Goal: Task Accomplishment & Management: Manage account settings

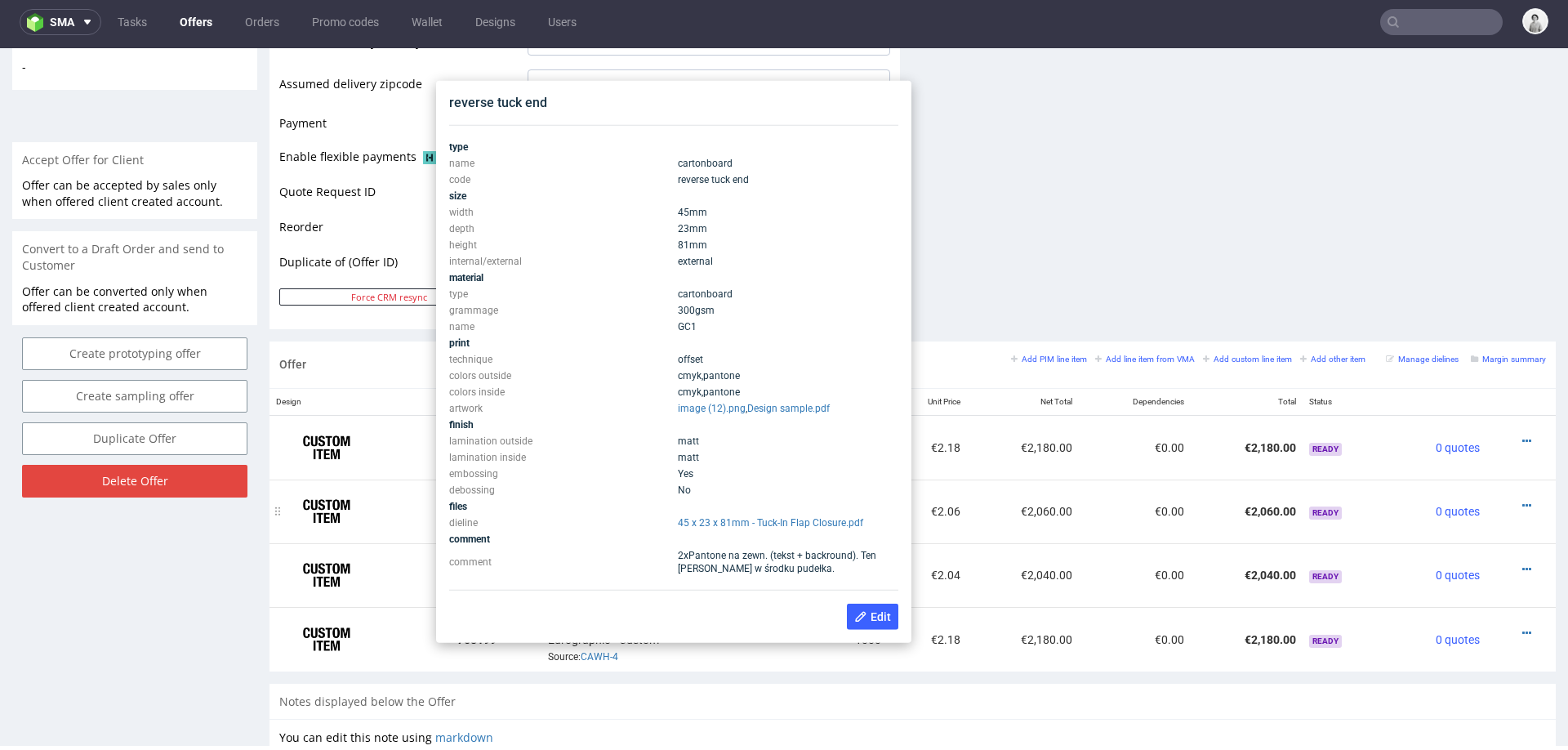
scroll to position [647, 0]
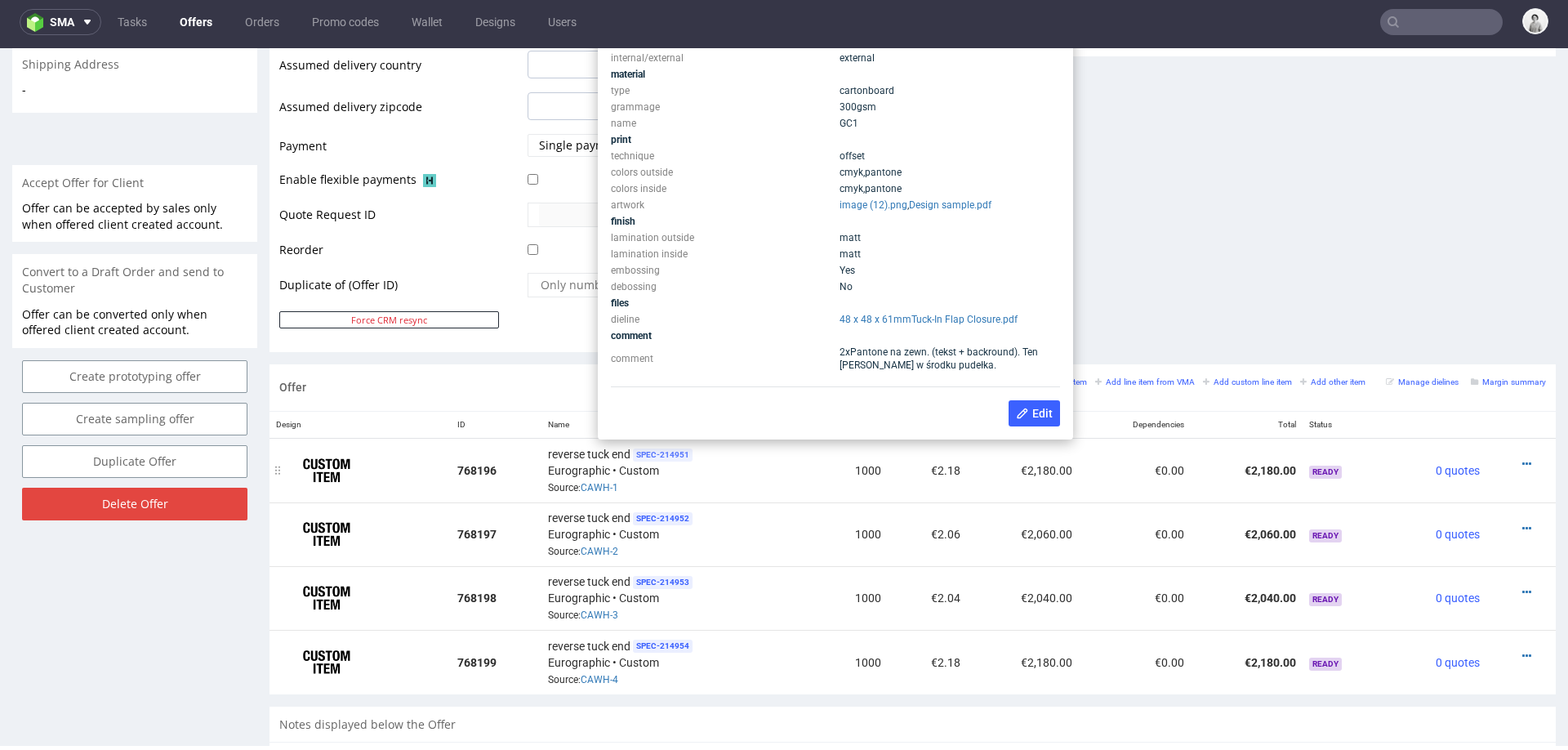
scroll to position [615, 0]
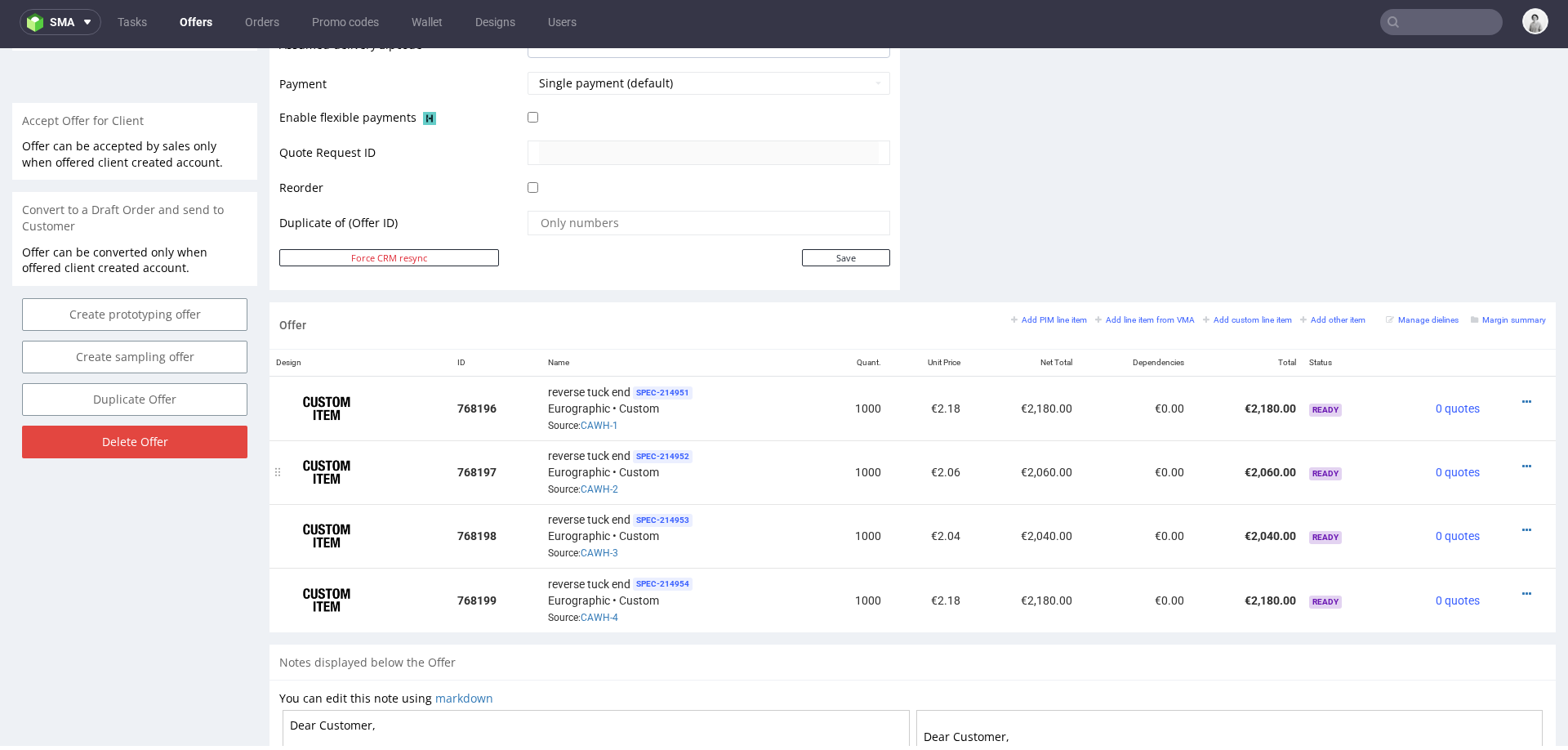
scroll to position [713, 0]
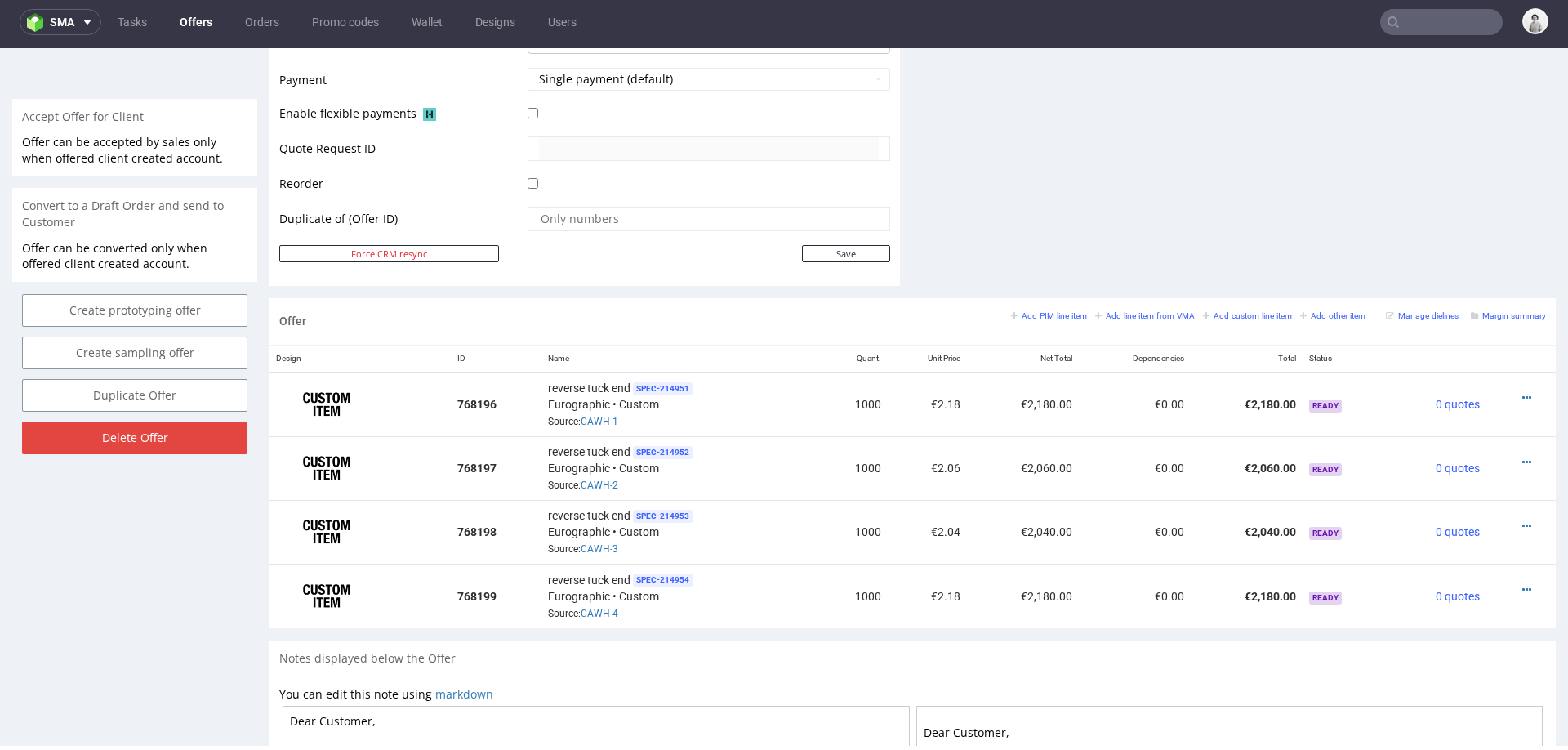
click at [684, 645] on div "Notes displayed below the Offer" at bounding box center [913, 658] width 1286 height 36
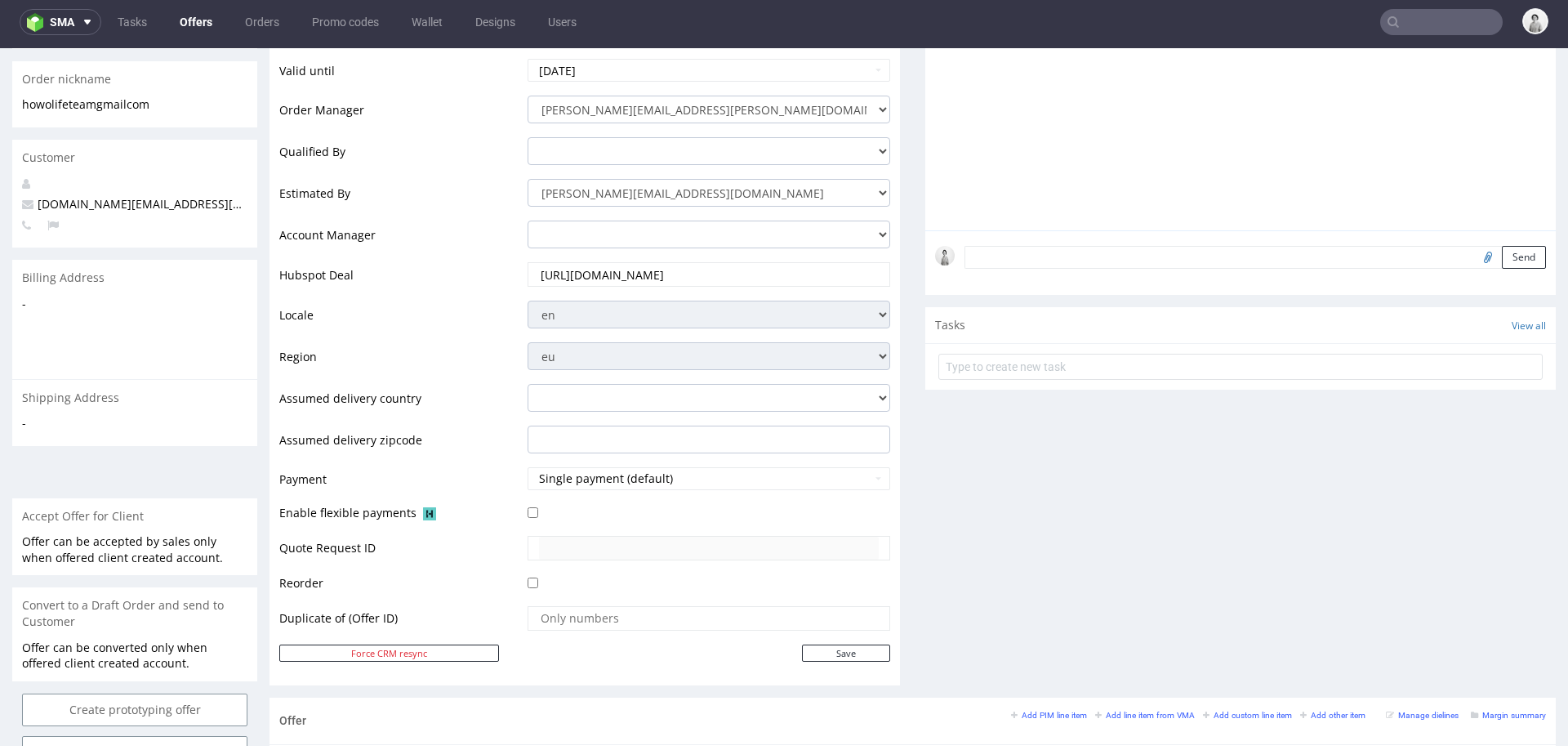
scroll to position [0, 0]
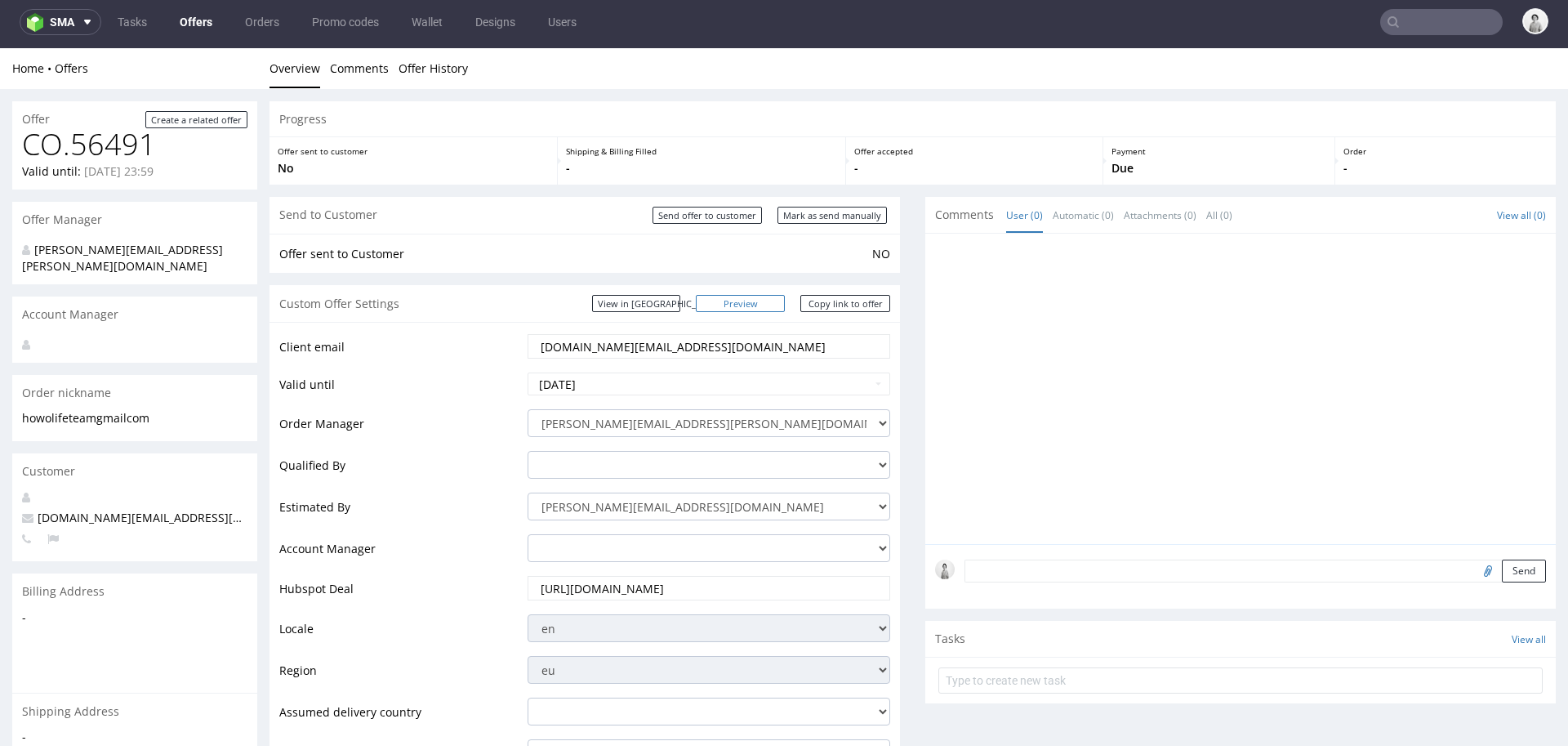
click at [771, 305] on link "Preview" at bounding box center [741, 303] width 90 height 17
click at [821, 299] on link "Copy link to offer" at bounding box center [845, 303] width 90 height 17
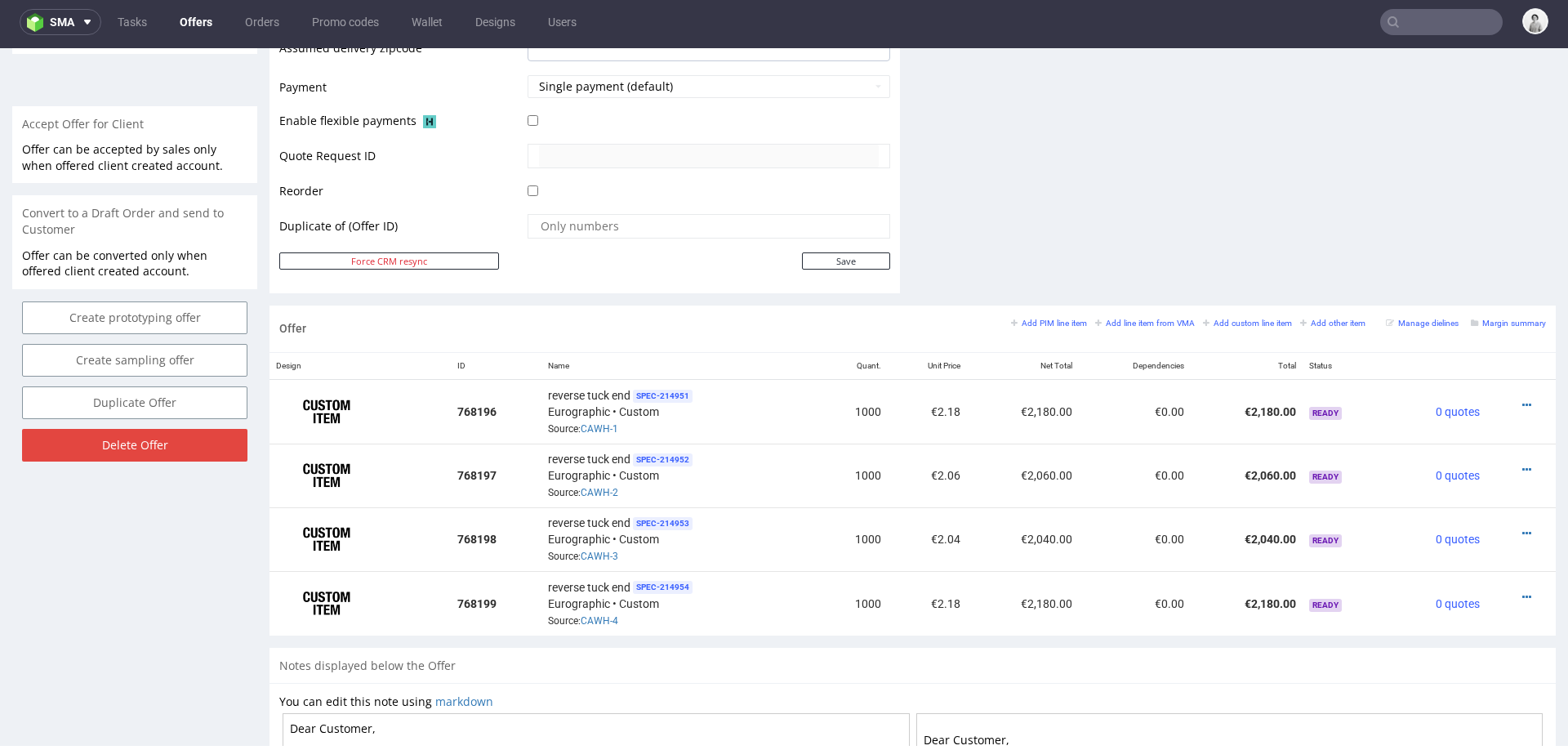
scroll to position [719, 0]
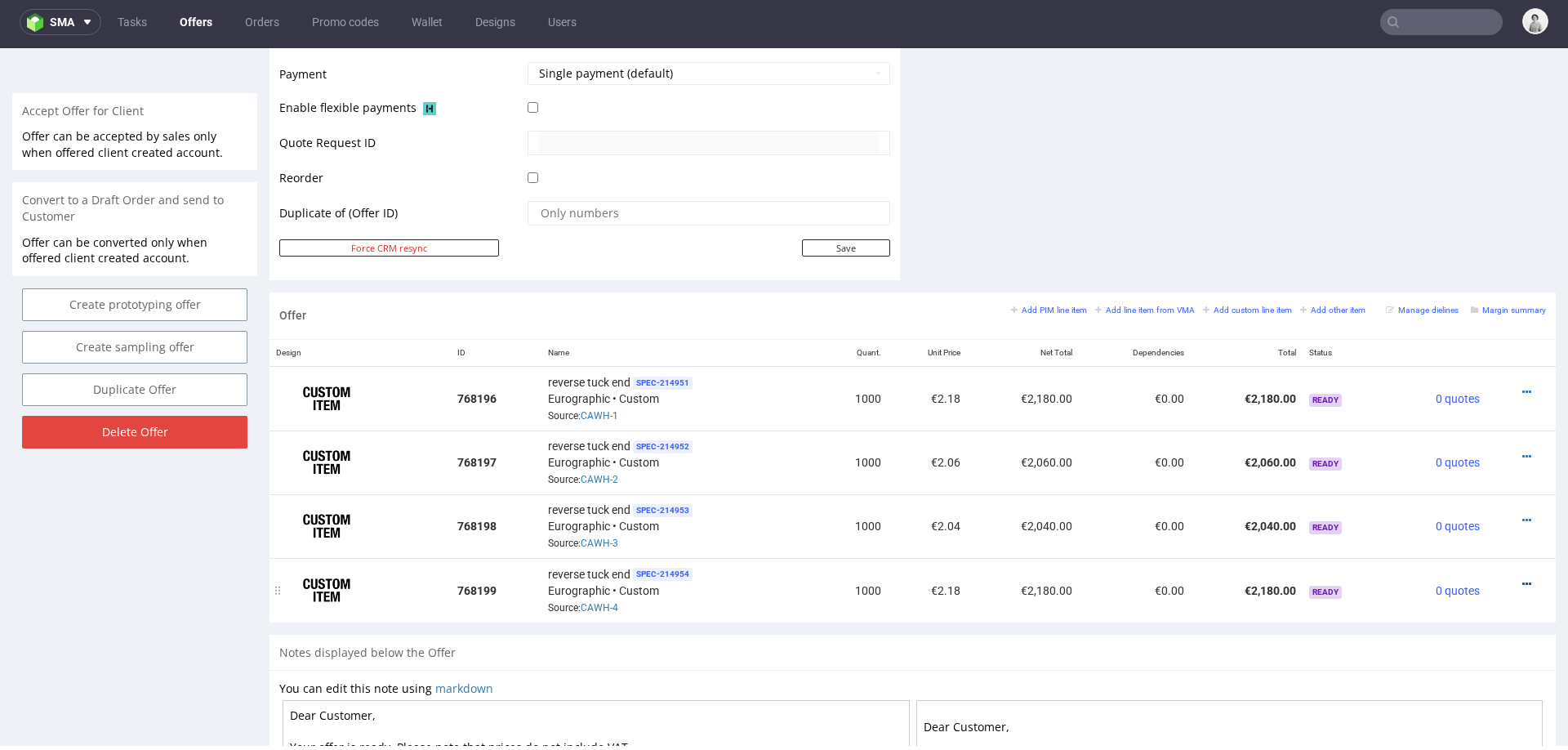
click at [1522, 578] on icon at bounding box center [1526, 584] width 9 height 12
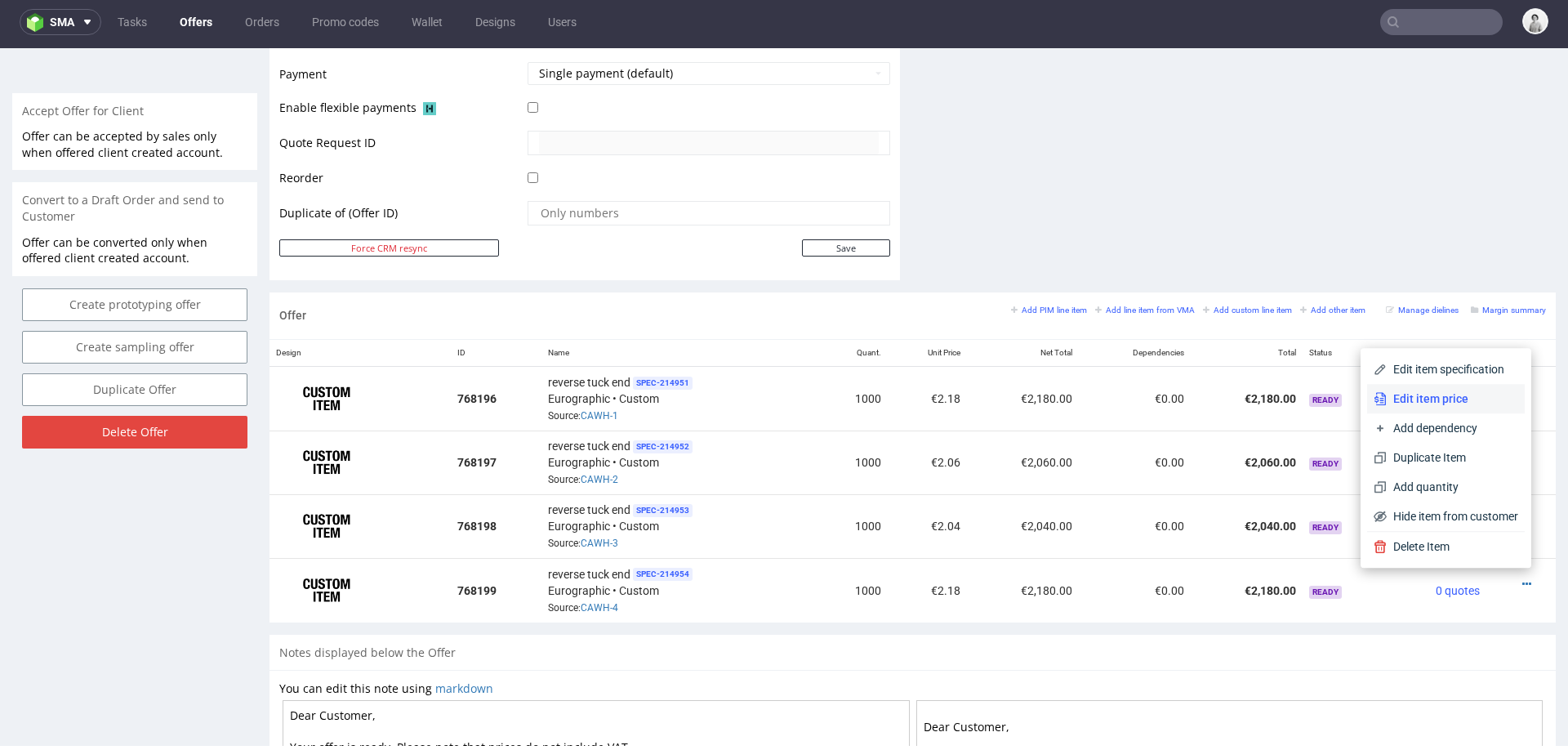
click at [1468, 398] on span "Edit item price" at bounding box center [1453, 399] width 131 height 17
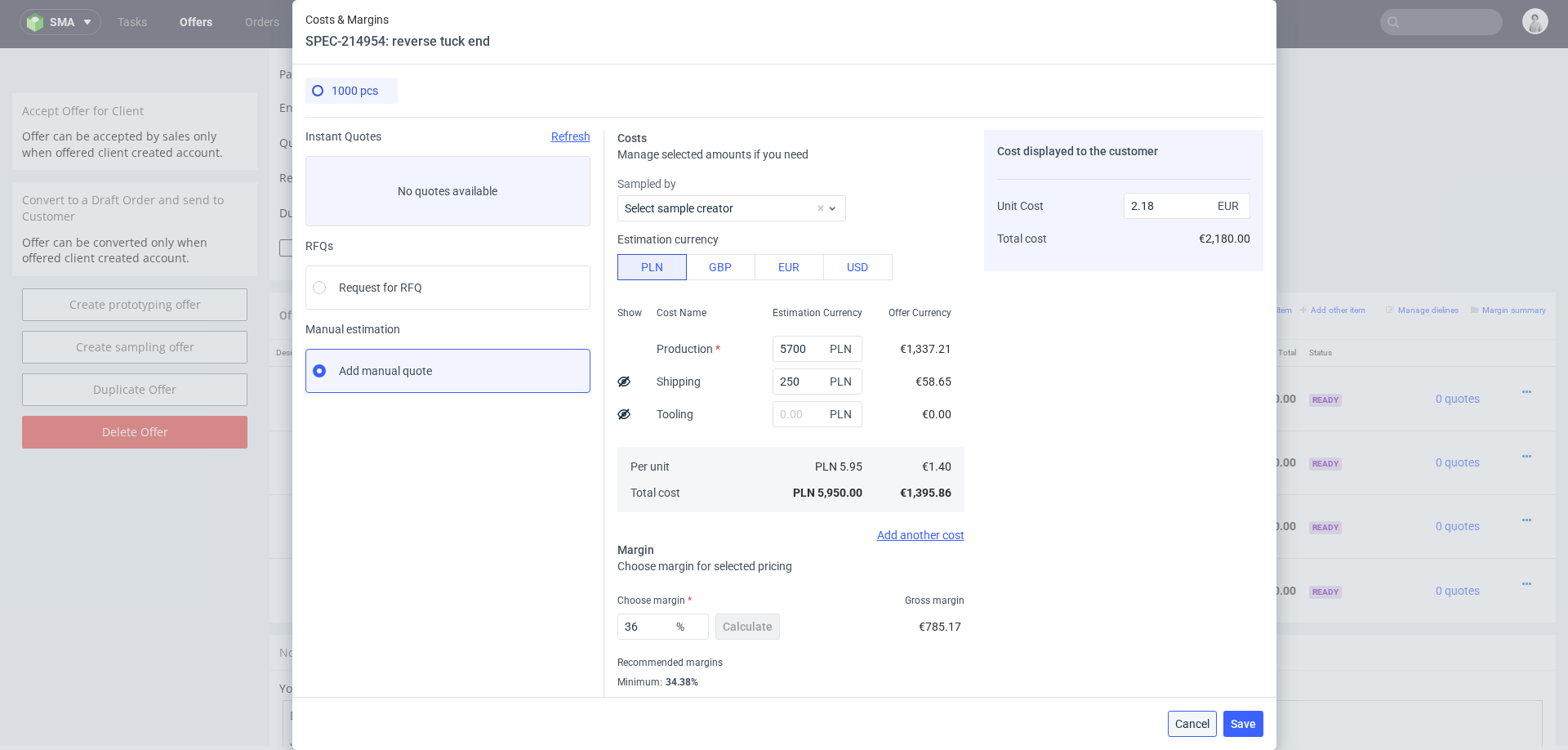
click at [1178, 727] on span "Cancel" at bounding box center [1192, 724] width 34 height 12
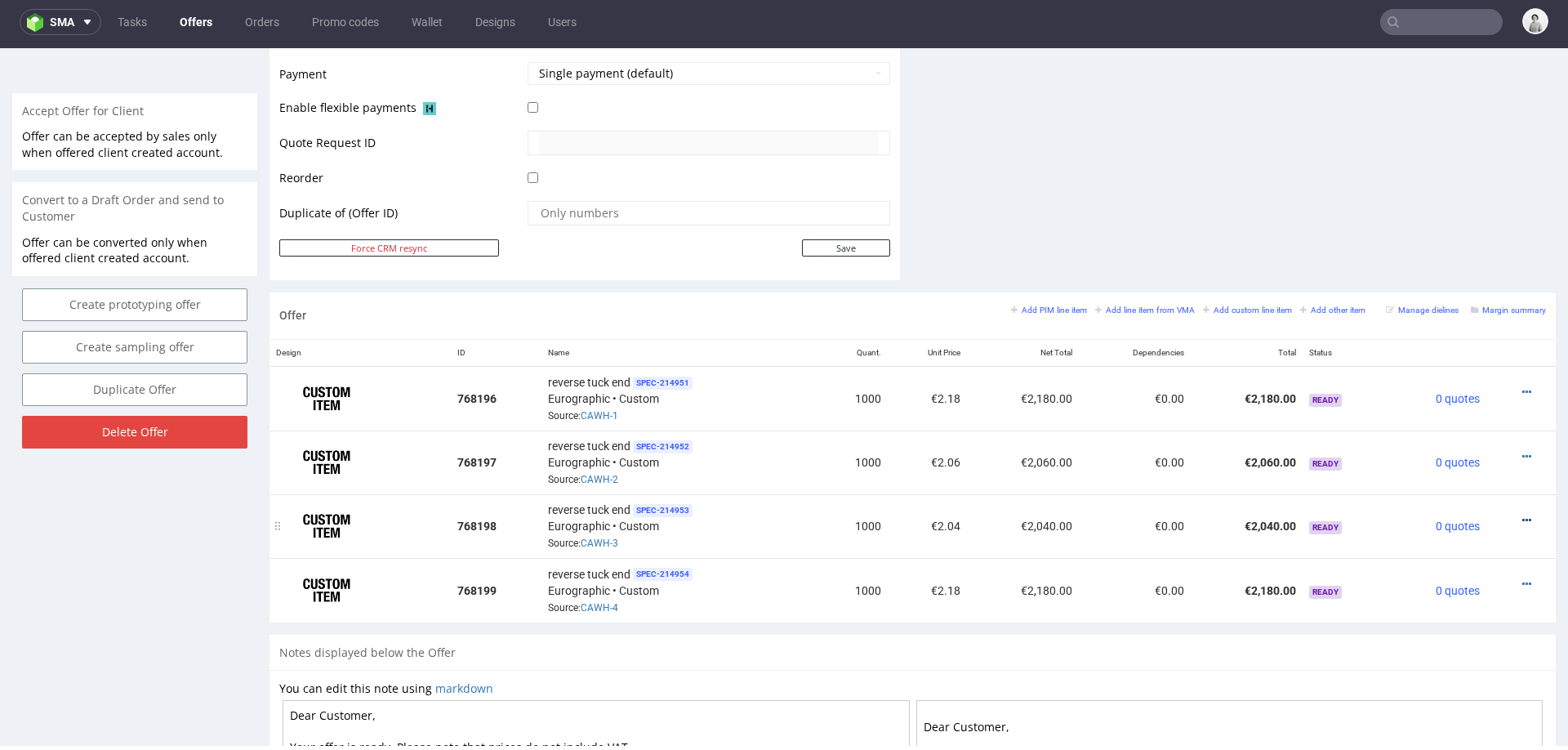
click at [1522, 515] on icon at bounding box center [1526, 521] width 9 height 12
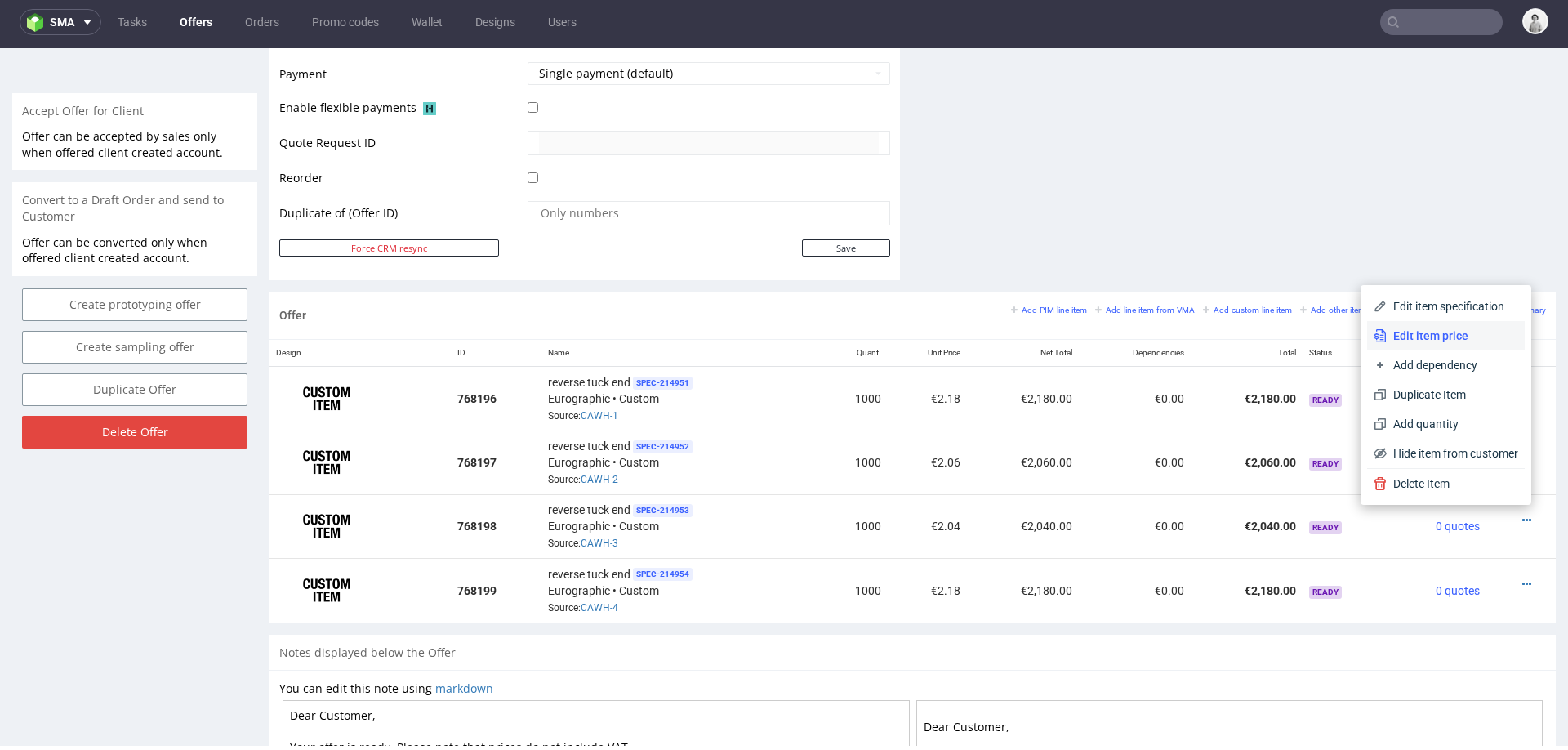
click at [1430, 340] on span "Edit item price" at bounding box center [1453, 336] width 131 height 17
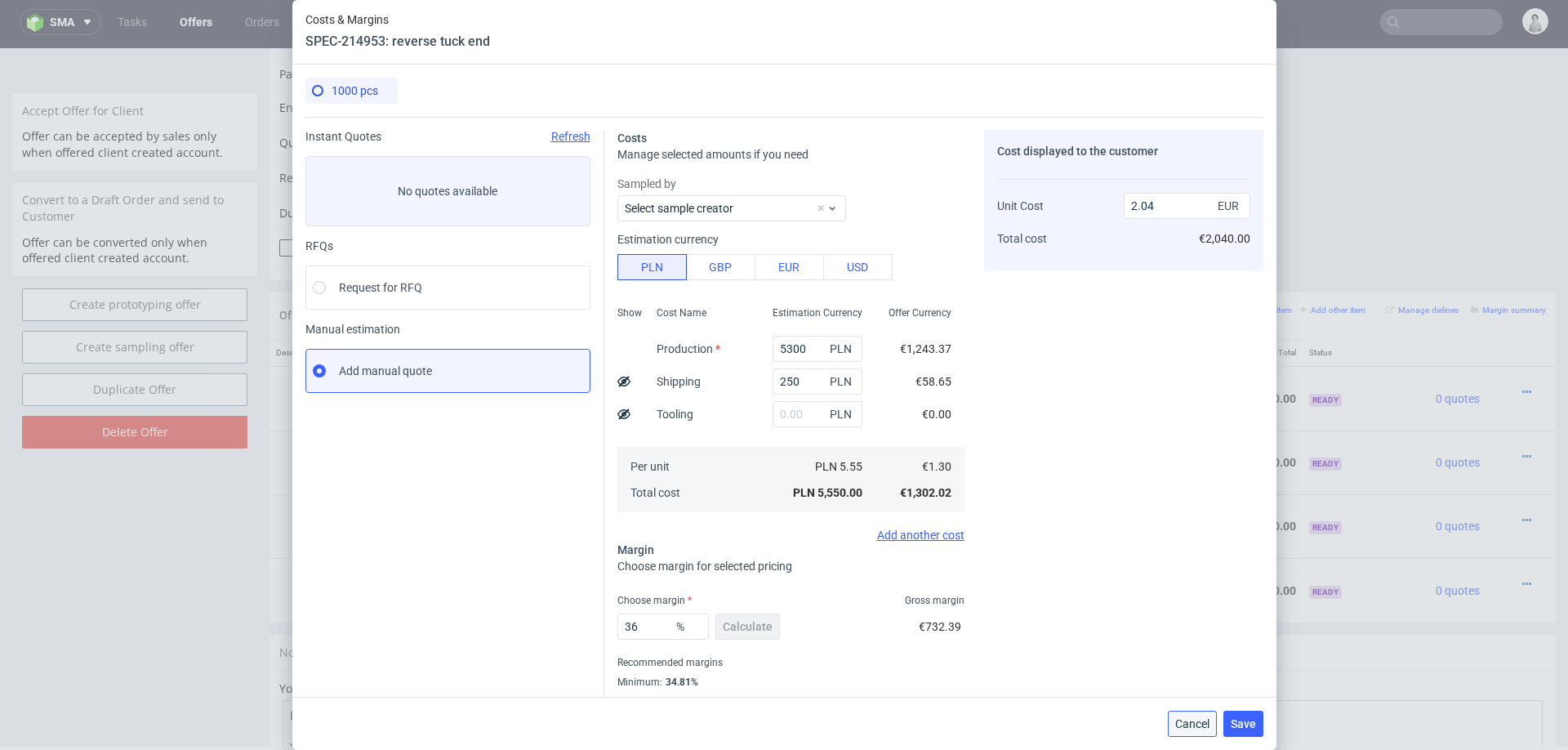
click at [1180, 720] on span "Cancel" at bounding box center [1192, 724] width 34 height 12
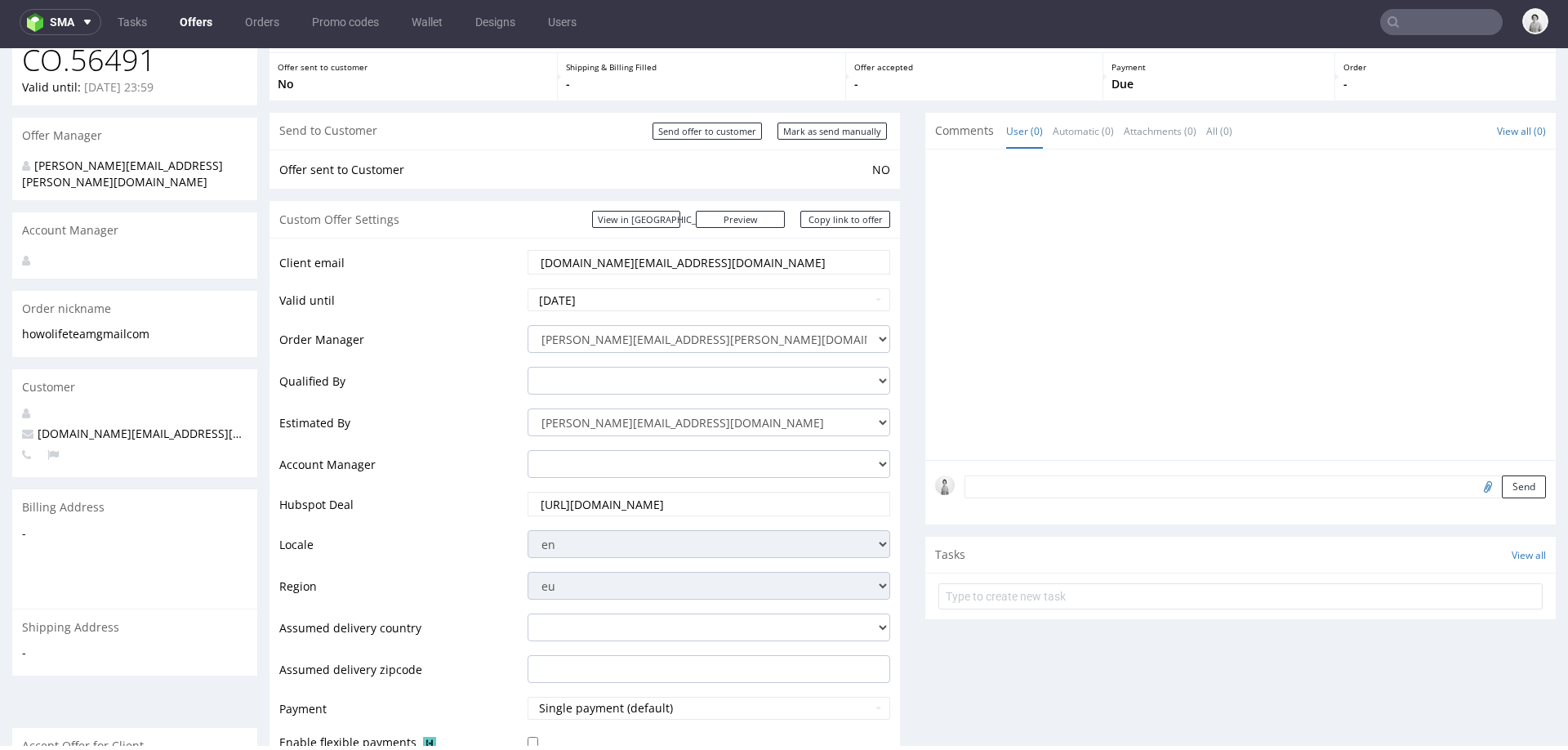
scroll to position [13, 0]
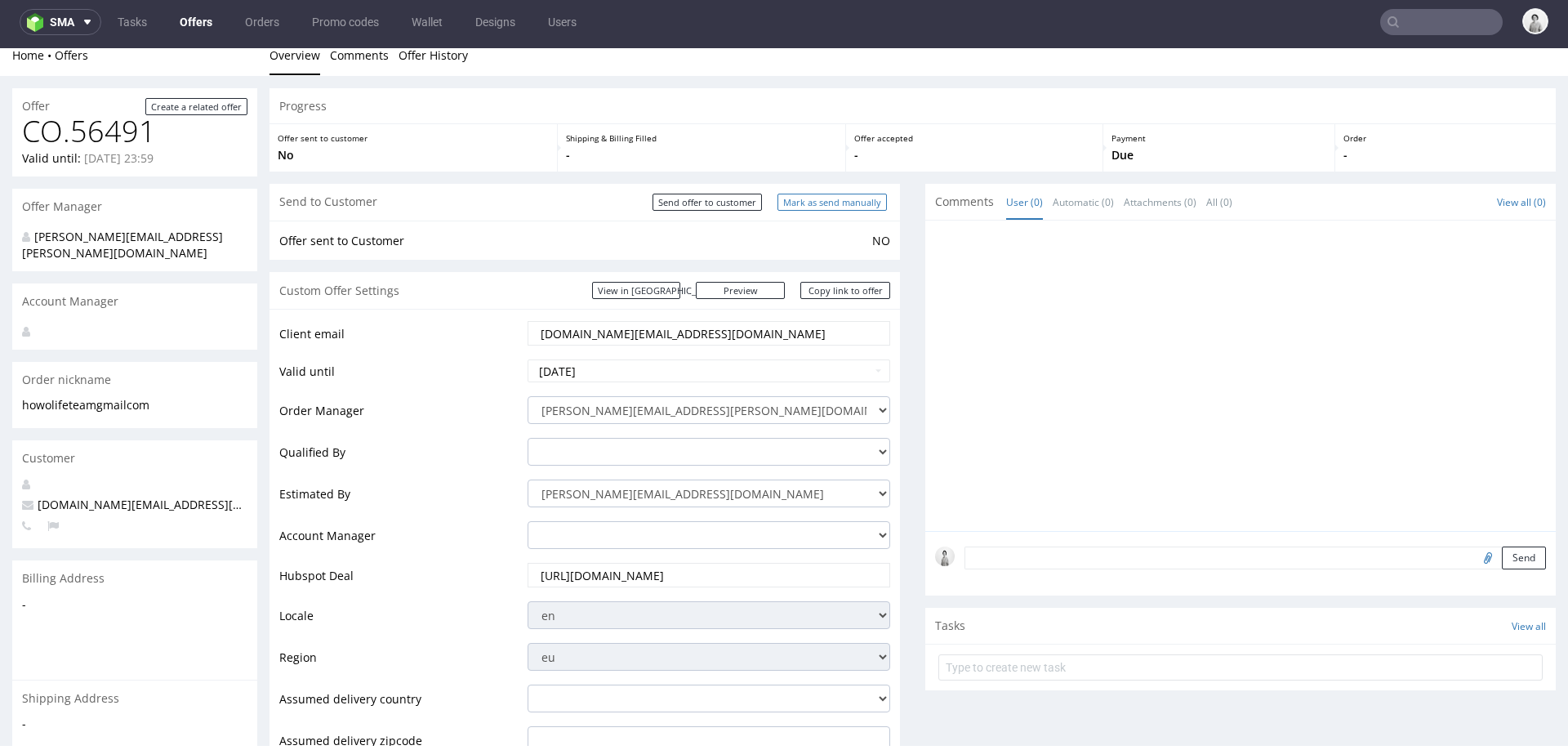
click at [835, 203] on input "Mark as send manually" at bounding box center [832, 202] width 110 height 17
type input "In progress..."
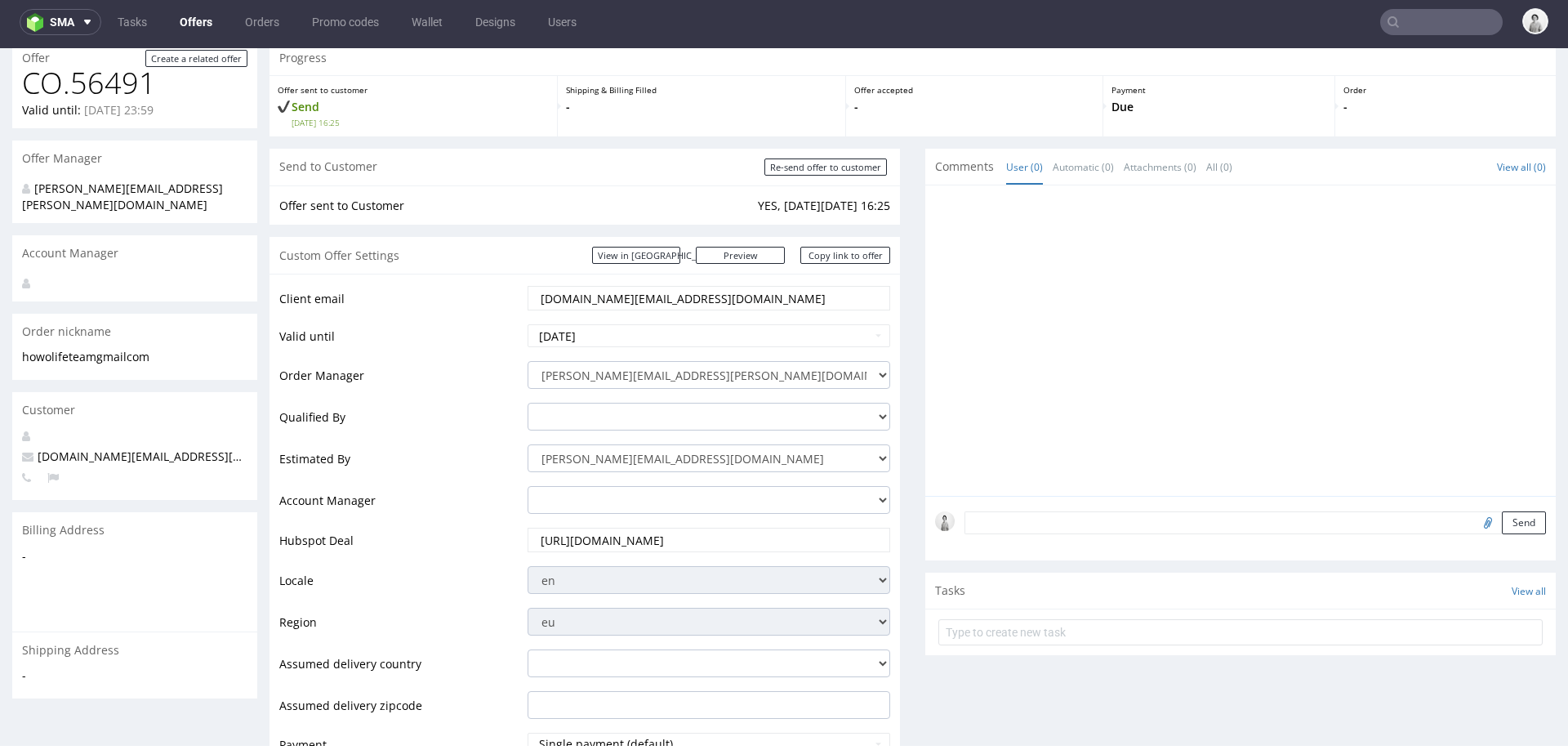
scroll to position [0, 0]
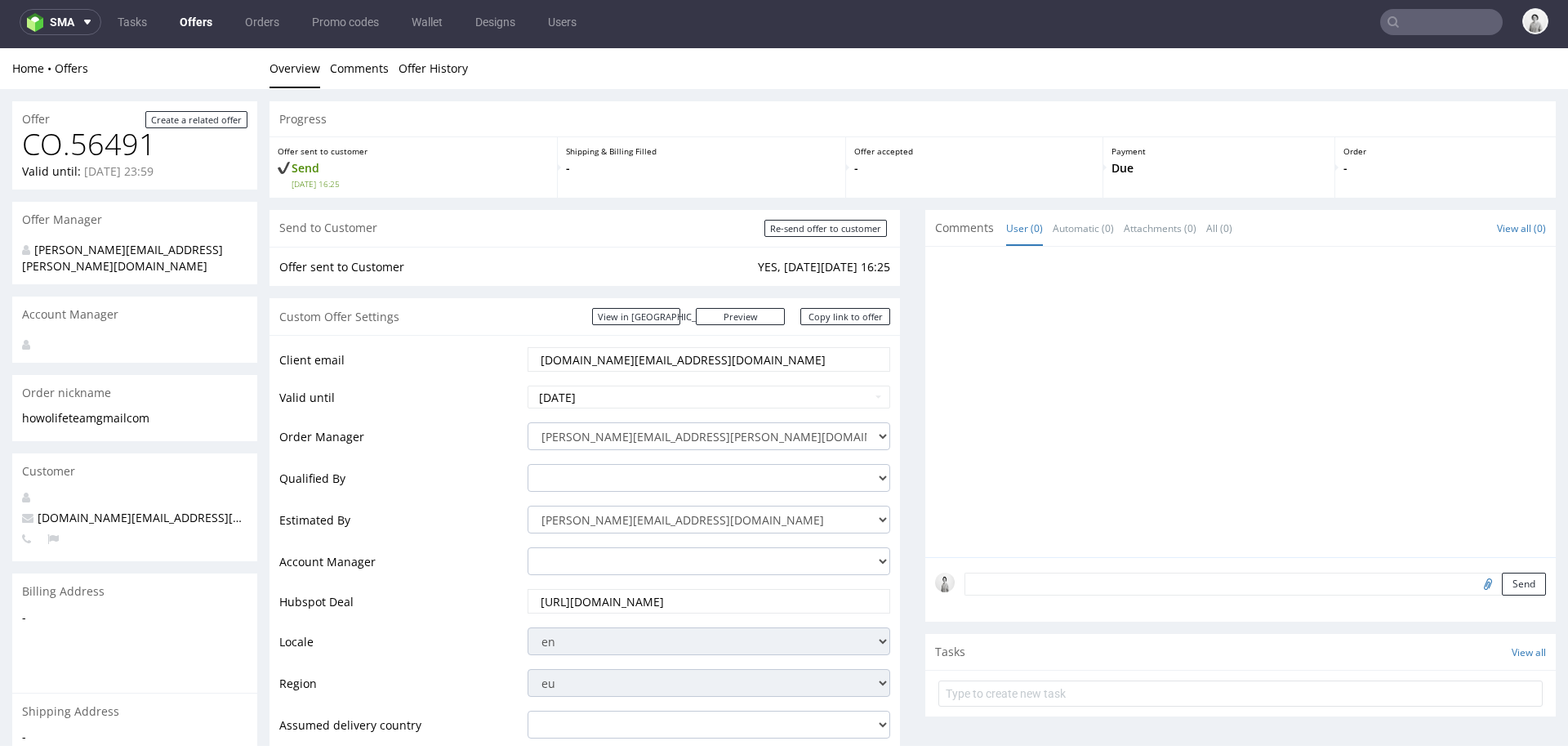
click at [1406, 25] on input "text" at bounding box center [1442, 22] width 123 height 26
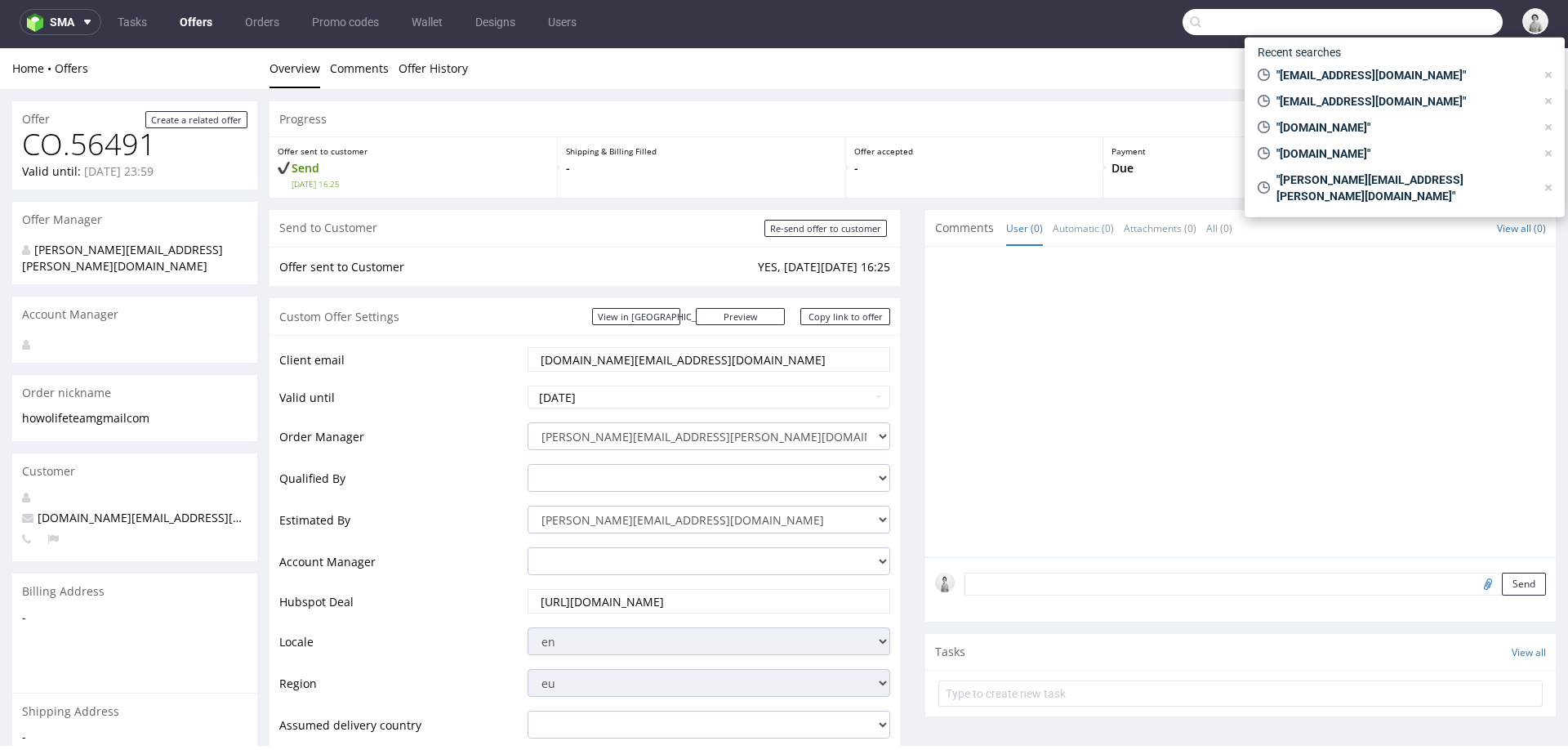
paste input "[PERSON_NAME][EMAIL_ADDRESS][DOMAIN_NAME]"
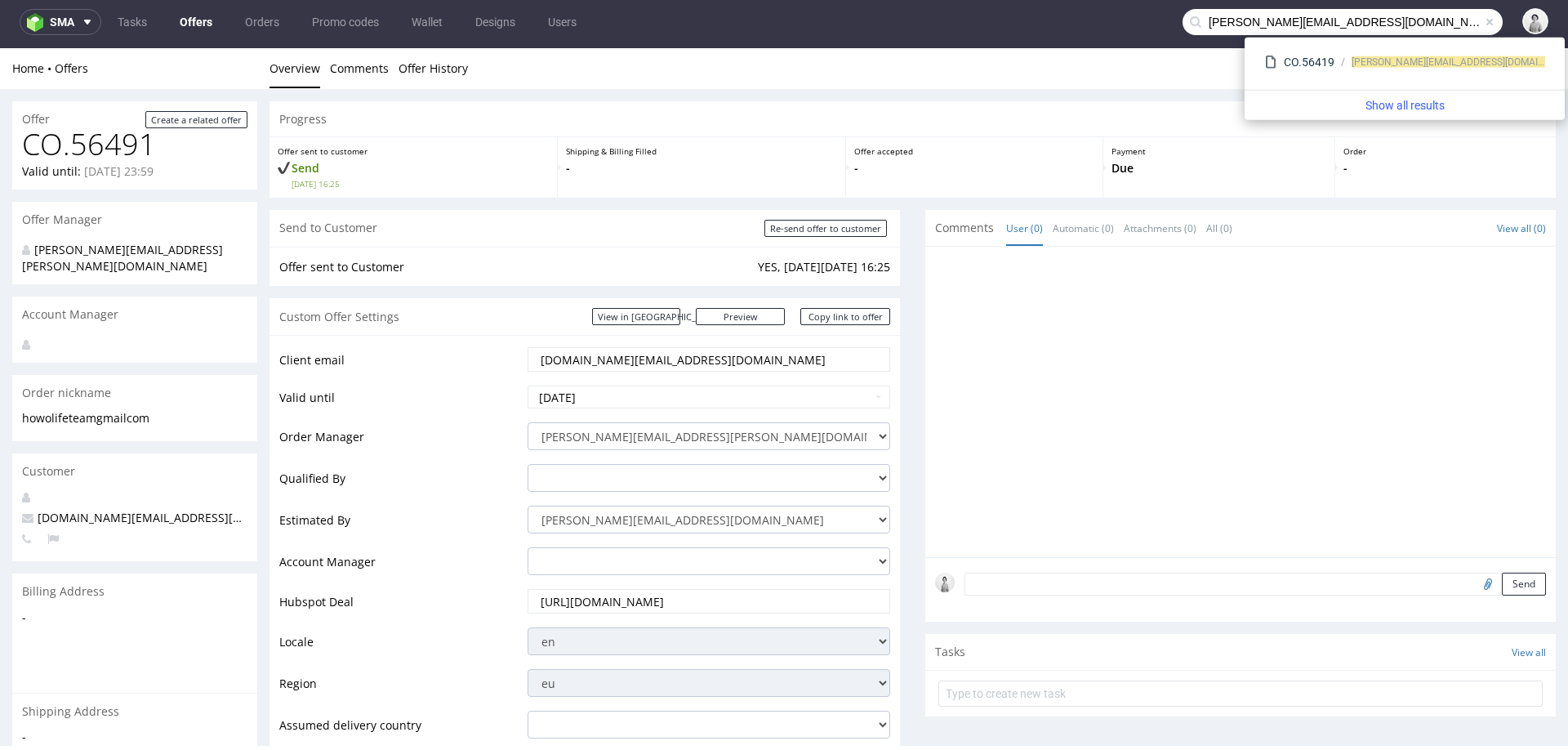
type input "[PERSON_NAME][EMAIL_ADDRESS][DOMAIN_NAME]"
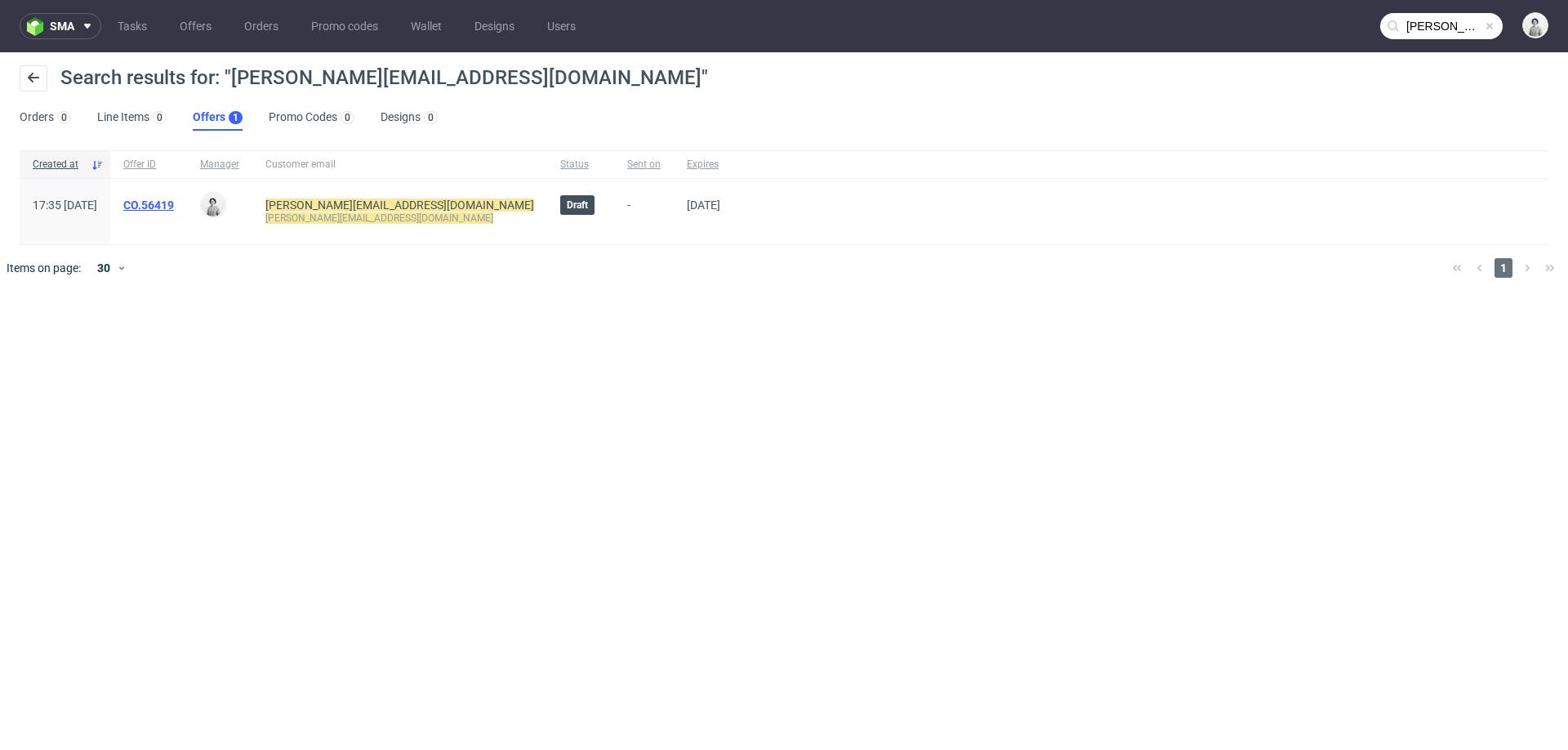
click at [174, 199] on link "CO.56419" at bounding box center [149, 205] width 51 height 13
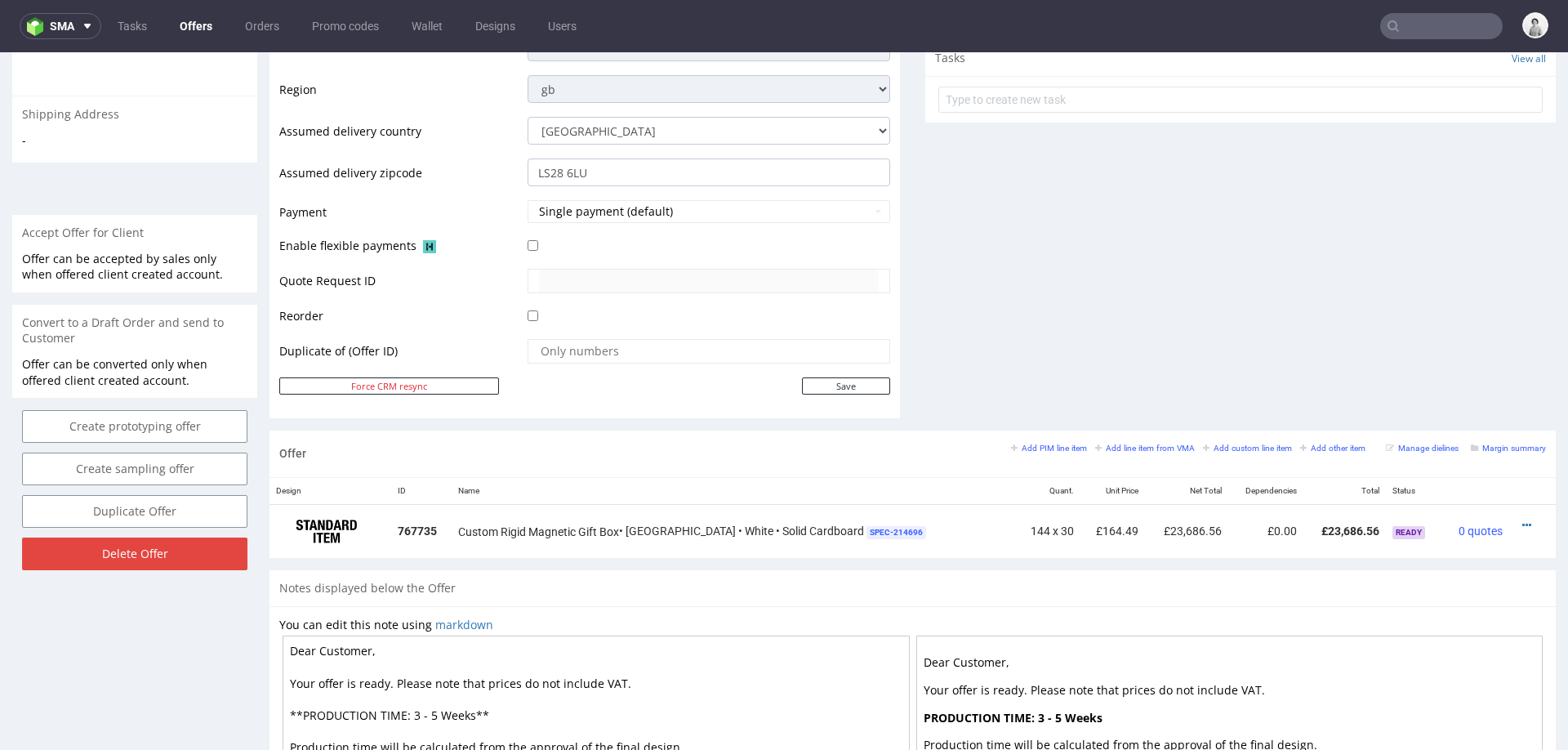
scroll to position [588, 0]
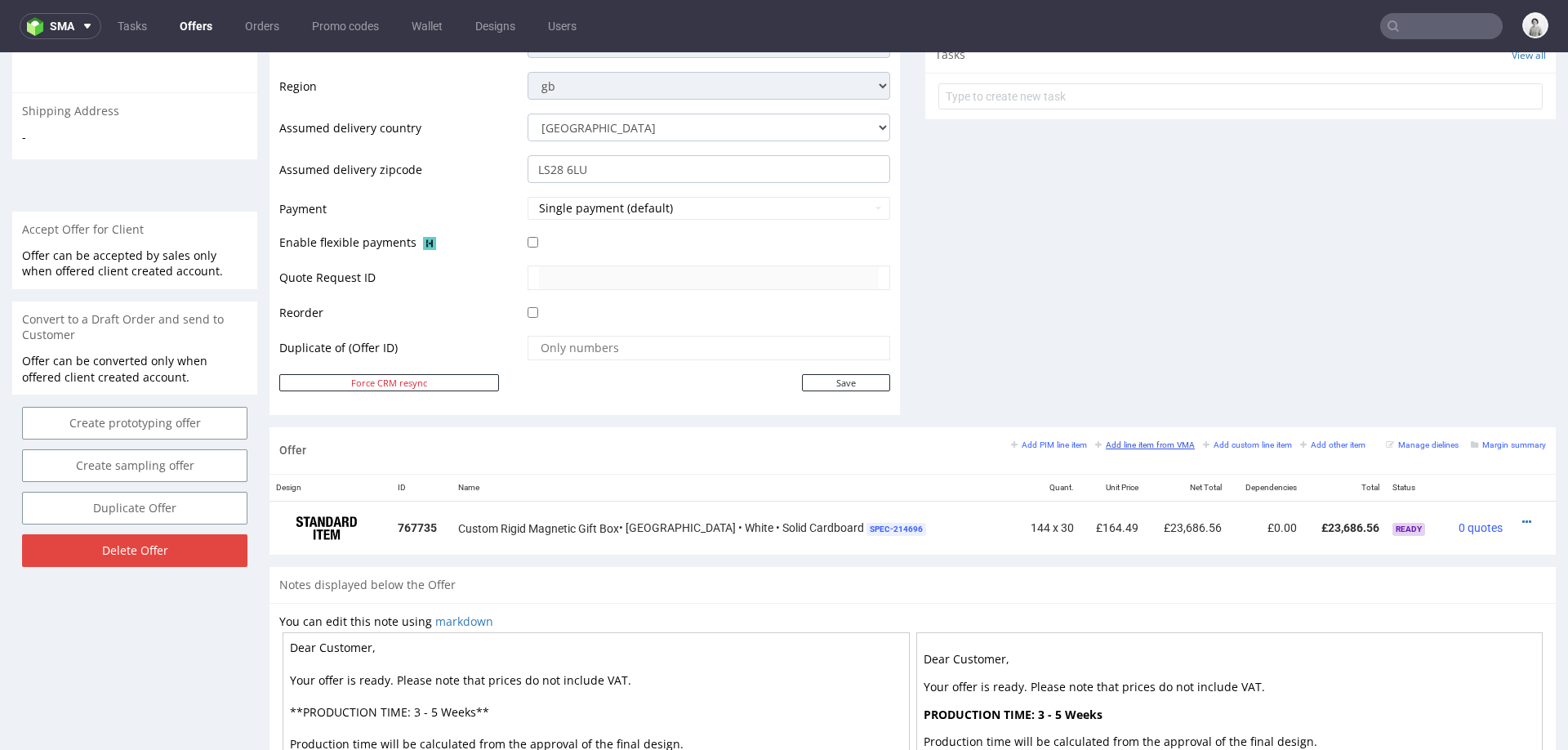
click at [1115, 445] on small "Add line item from VMA" at bounding box center [1145, 444] width 100 height 9
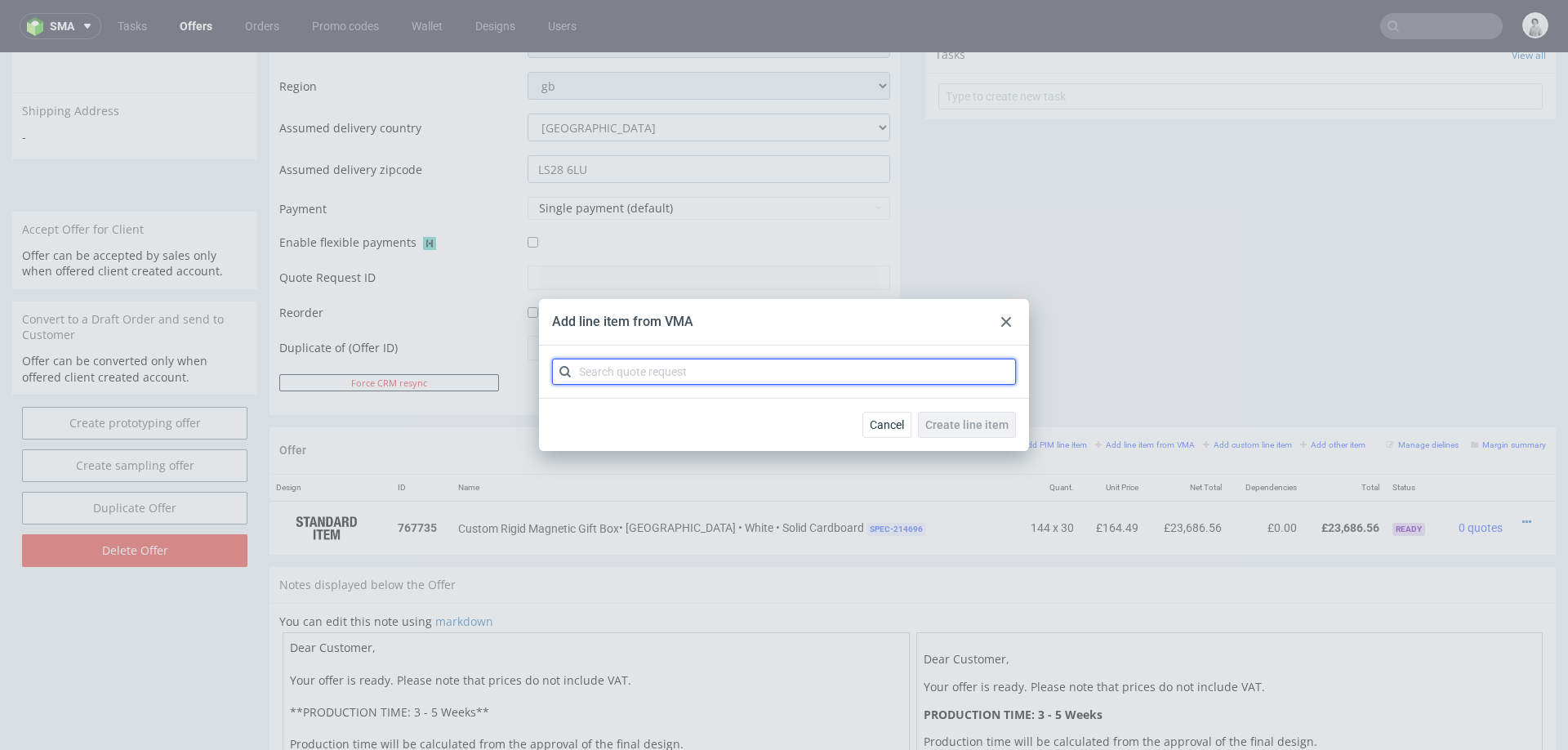
click at [889, 365] on input "text" at bounding box center [784, 371] width 464 height 26
paste input "CAYQ"
type input "CAYQ"
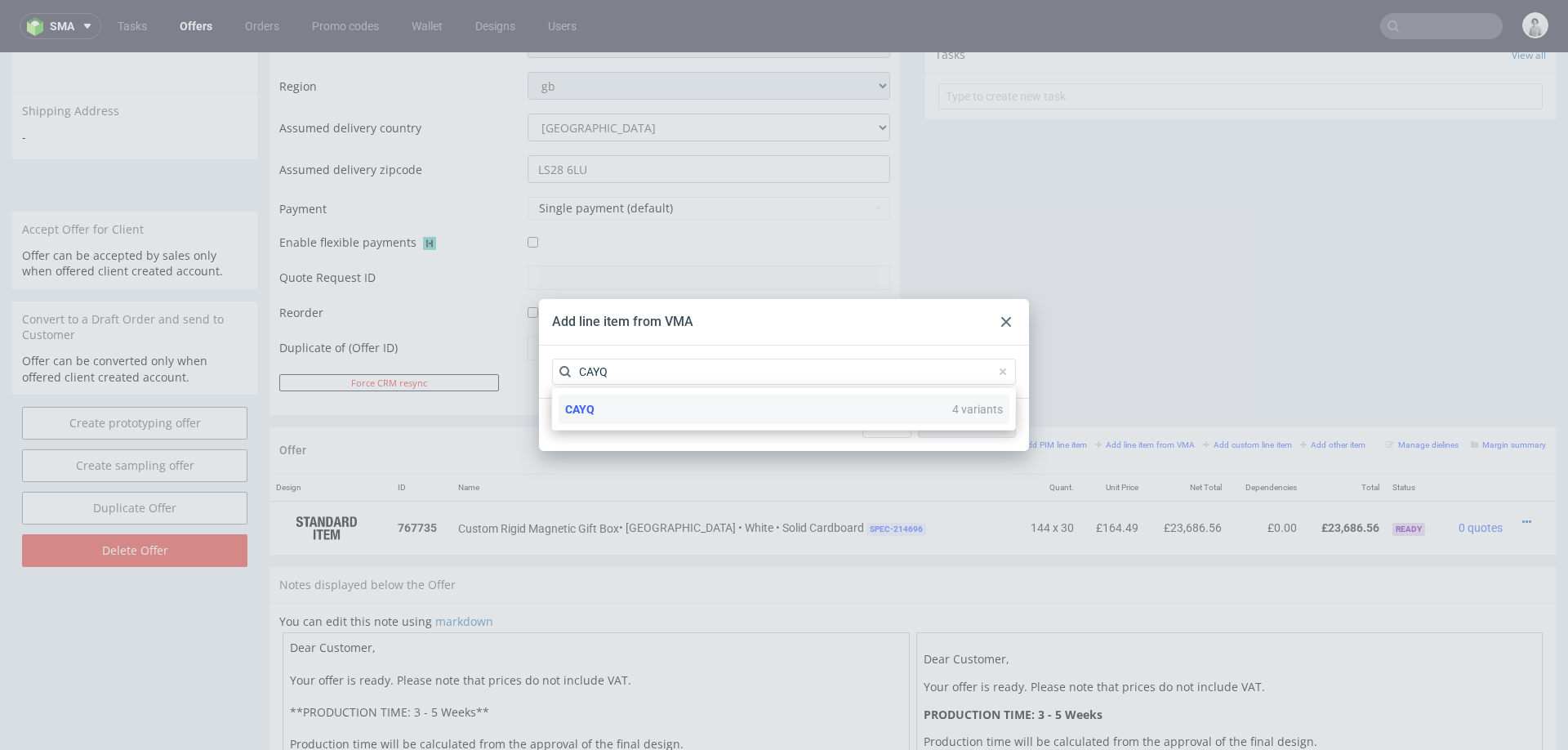
click at [771, 416] on div "CAYQ 4 variants" at bounding box center [784, 409] width 451 height 29
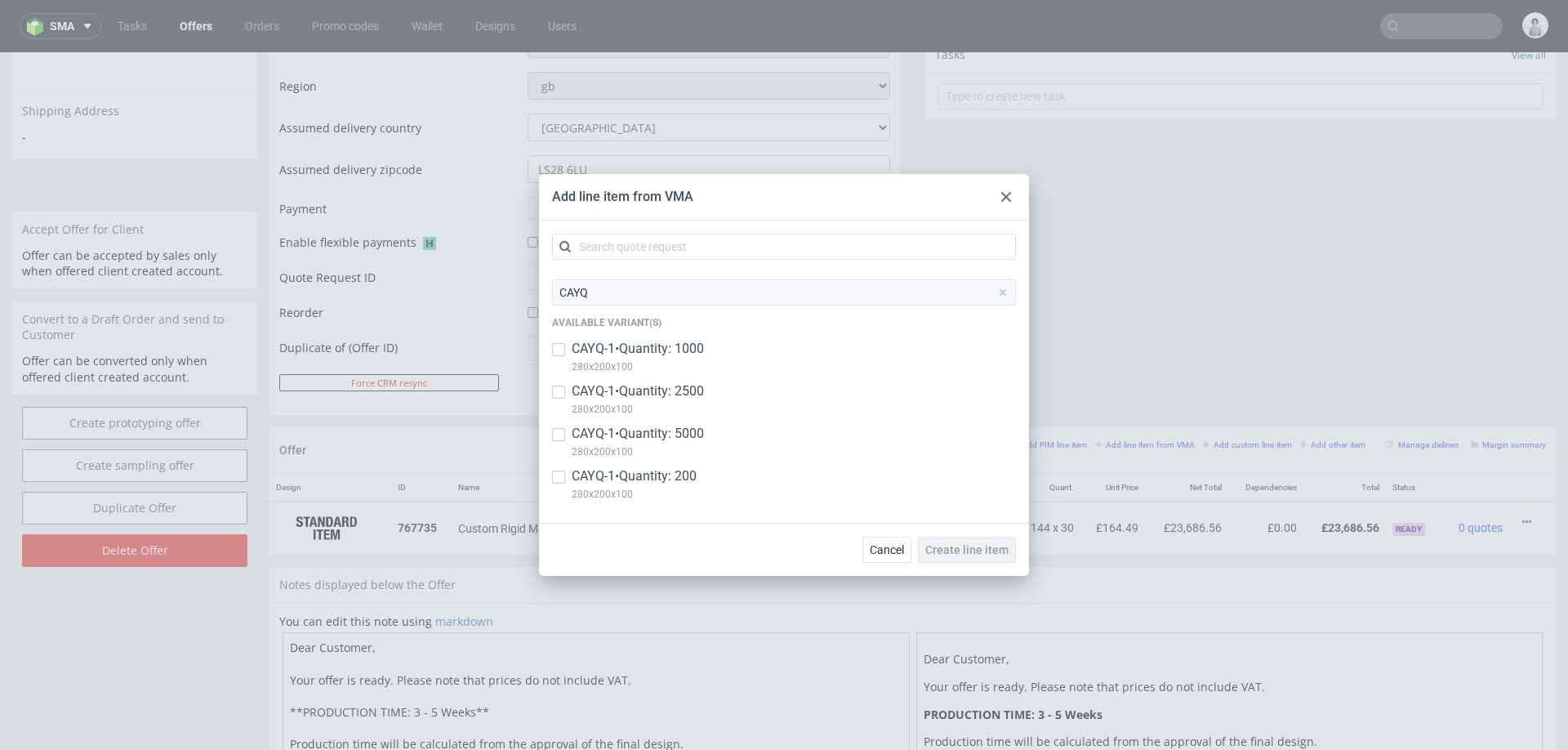
click at [635, 481] on p "CAYQ-1 • Quantity: 200" at bounding box center [635, 477] width 125 height 18
checkbox input "true"
click at [654, 436] on p "CAYQ-1 • Quantity: 5000" at bounding box center [638, 434] width 132 height 18
checkbox input "true"
click at [660, 391] on p "CAYQ-1 • Quantity: 2500" at bounding box center [638, 391] width 132 height 18
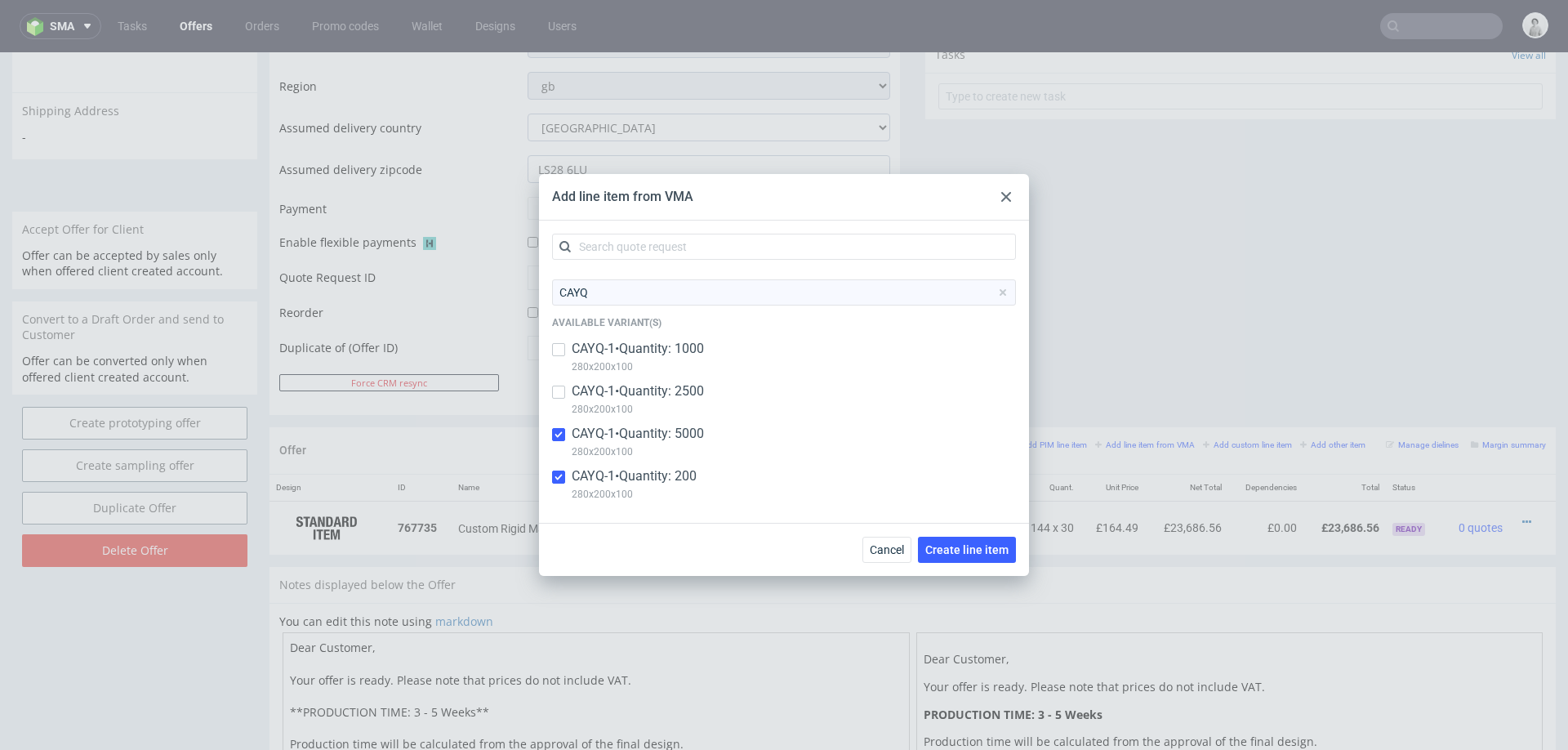
checkbox input "true"
click at [675, 342] on p "CAYQ-1 • Quantity: 1000" at bounding box center [638, 349] width 132 height 18
checkbox input "true"
click at [976, 550] on span "Create line item" at bounding box center [967, 550] width 83 height 12
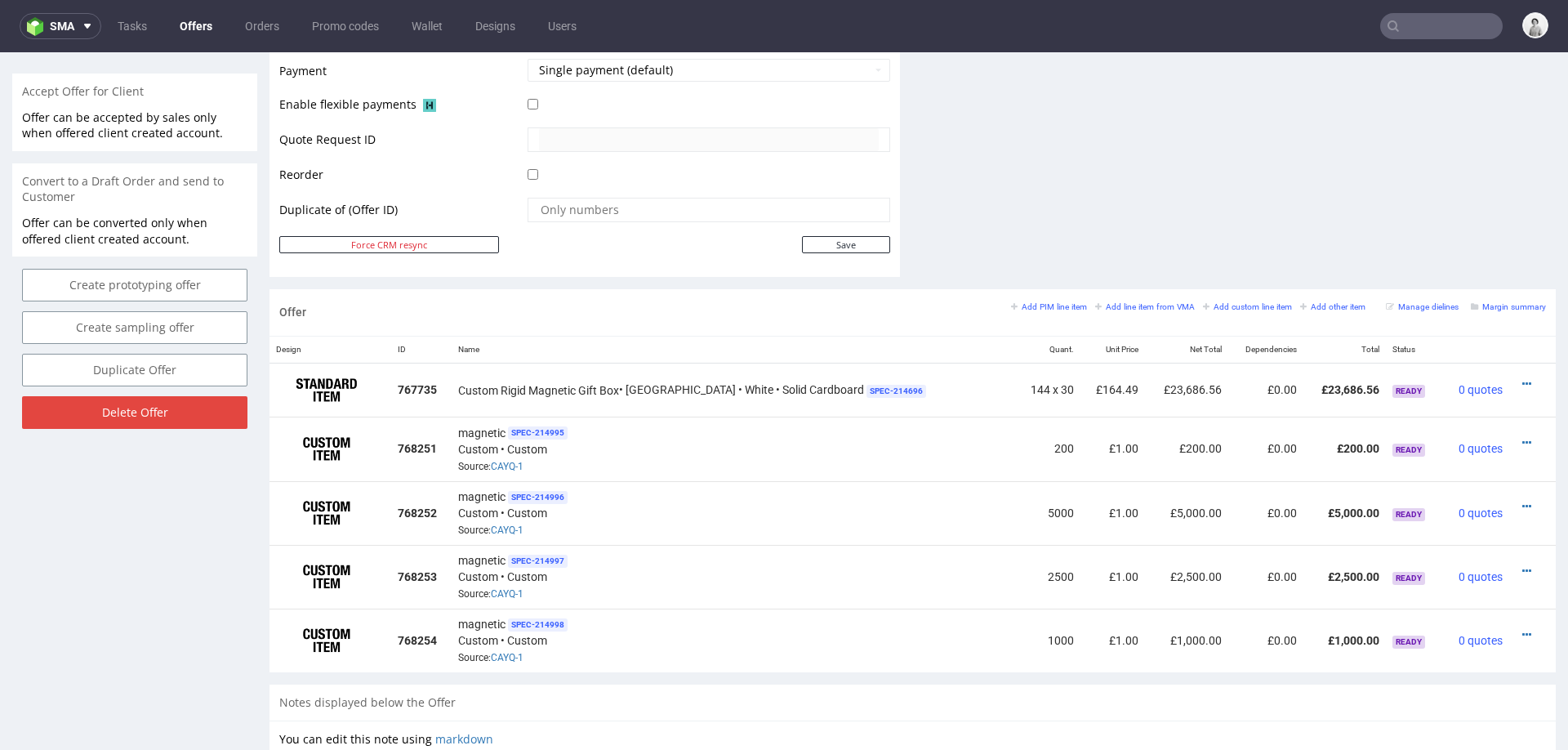
scroll to position [741, 0]
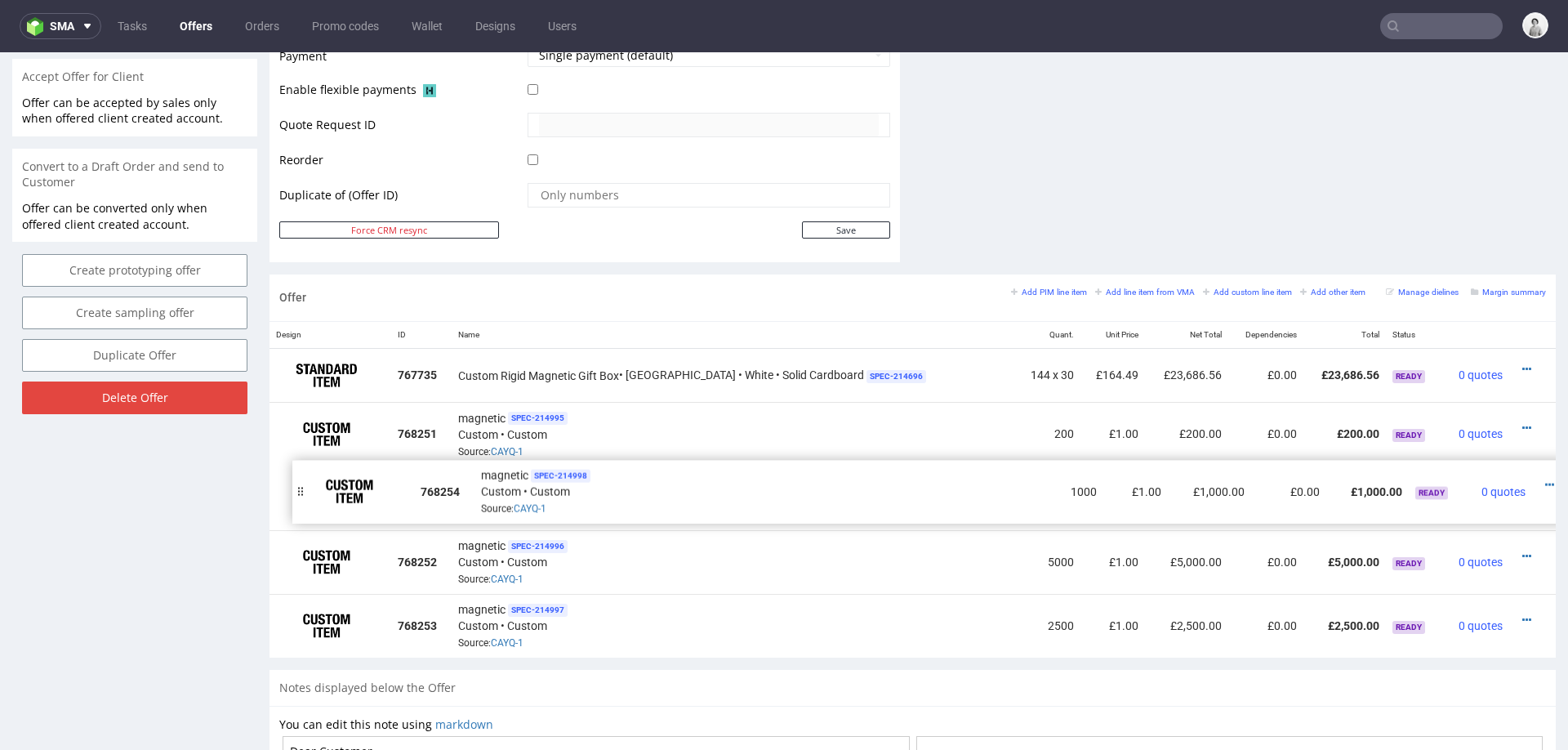
drag, startPoint x: 285, startPoint y: 625, endPoint x: 308, endPoint y: 492, distance: 135.0
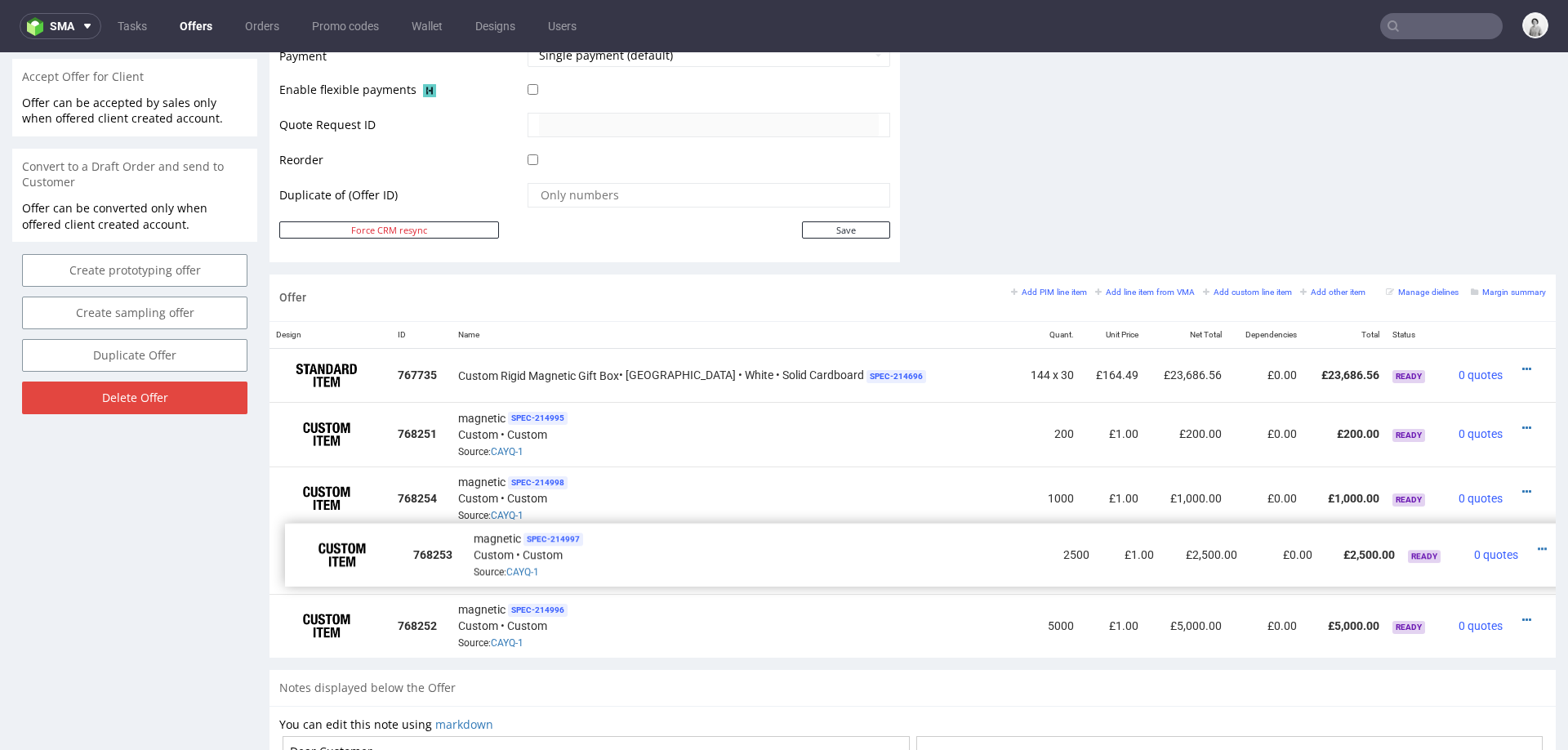
drag, startPoint x: 282, startPoint y: 620, endPoint x: 297, endPoint y: 549, distance: 72.6
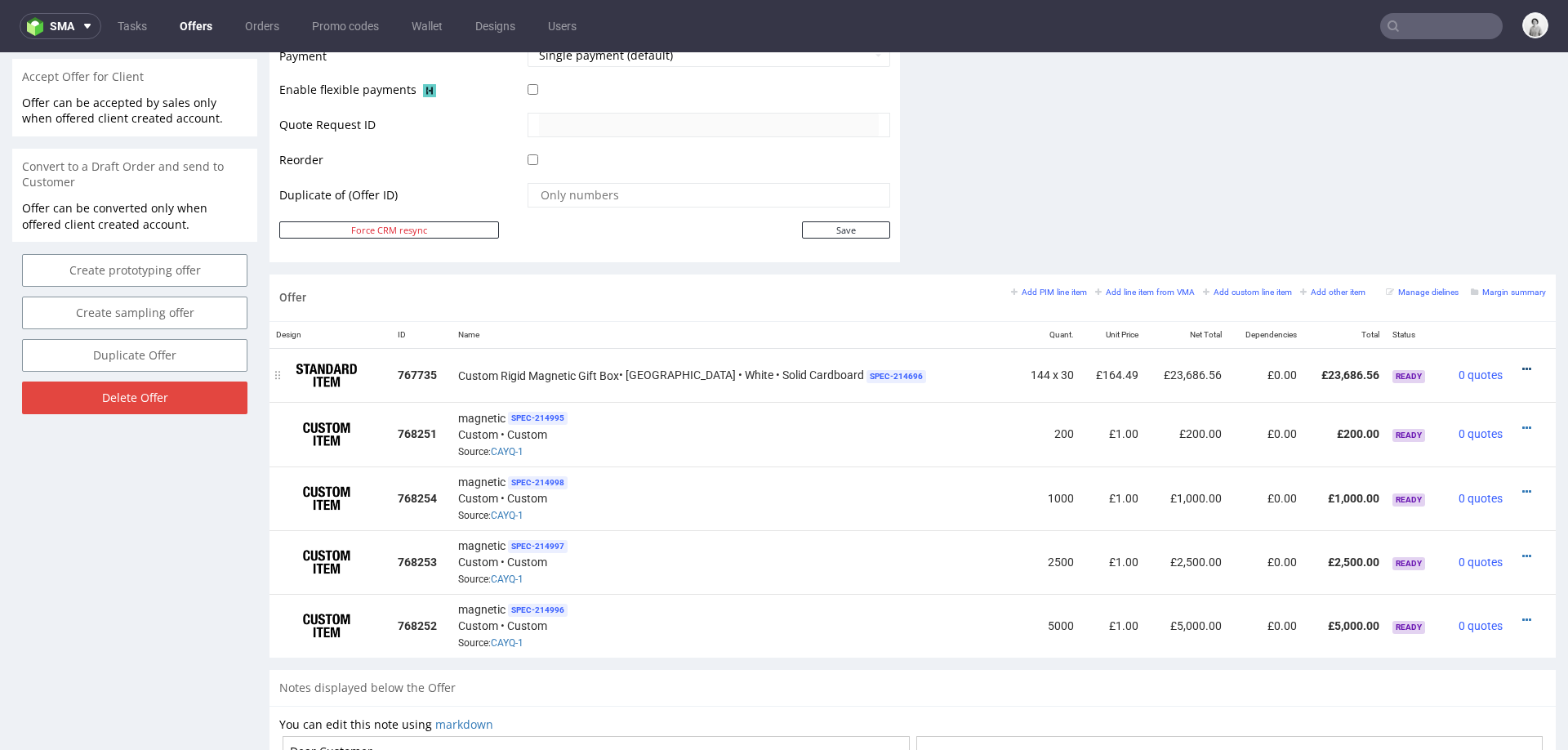
click at [1522, 365] on icon at bounding box center [1526, 370] width 9 height 12
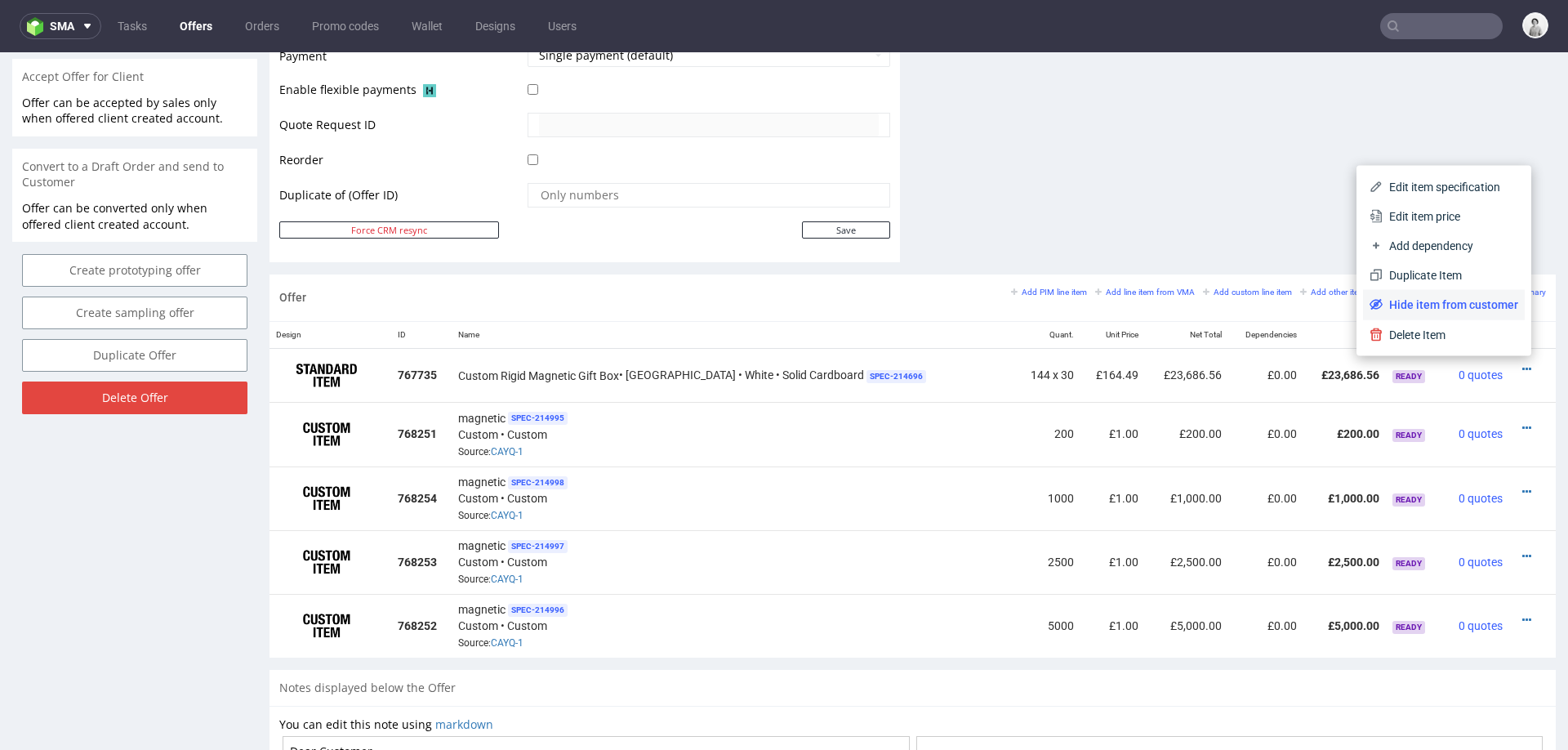
click at [1430, 307] on span "Hide item from customer" at bounding box center [1450, 305] width 135 height 17
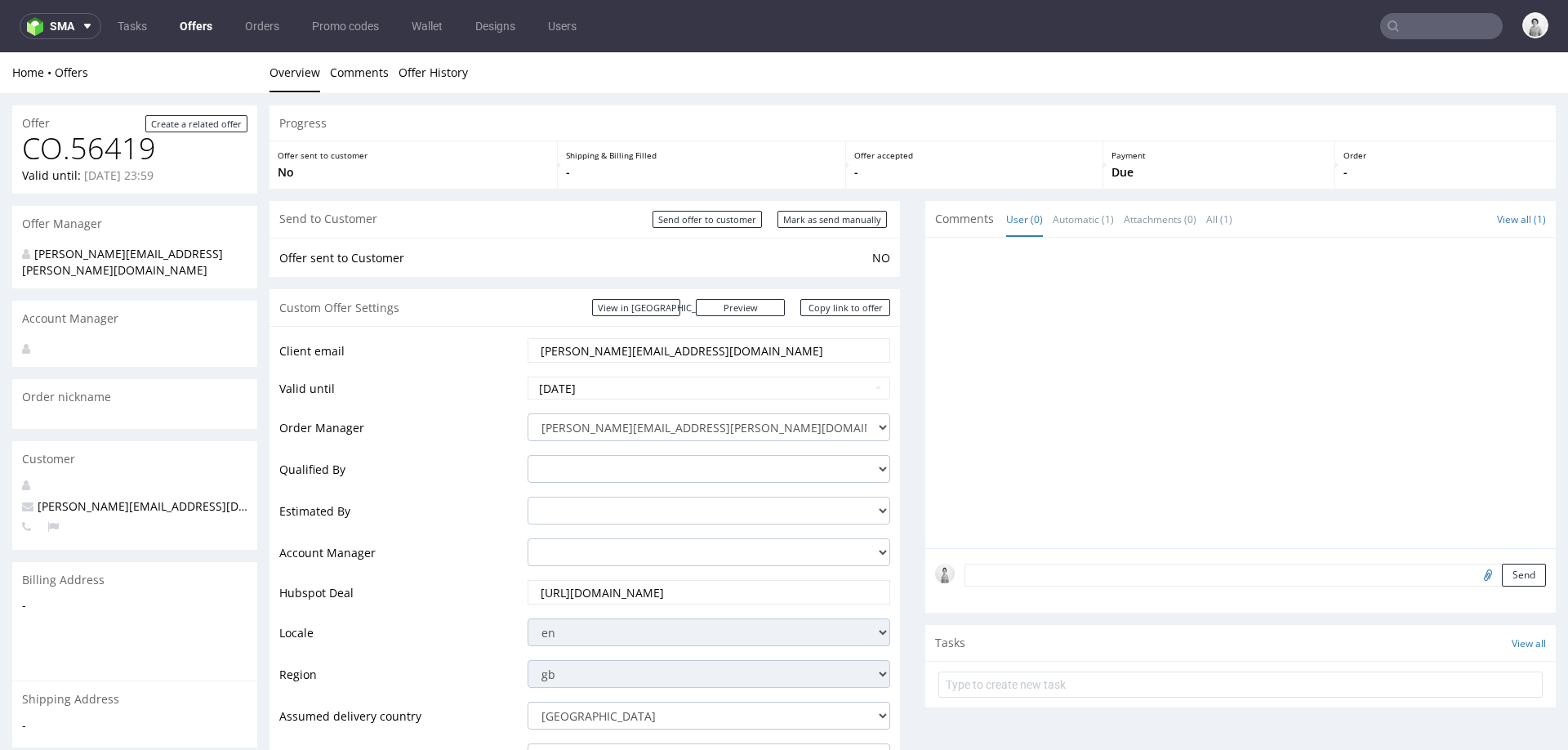
scroll to position [730, 0]
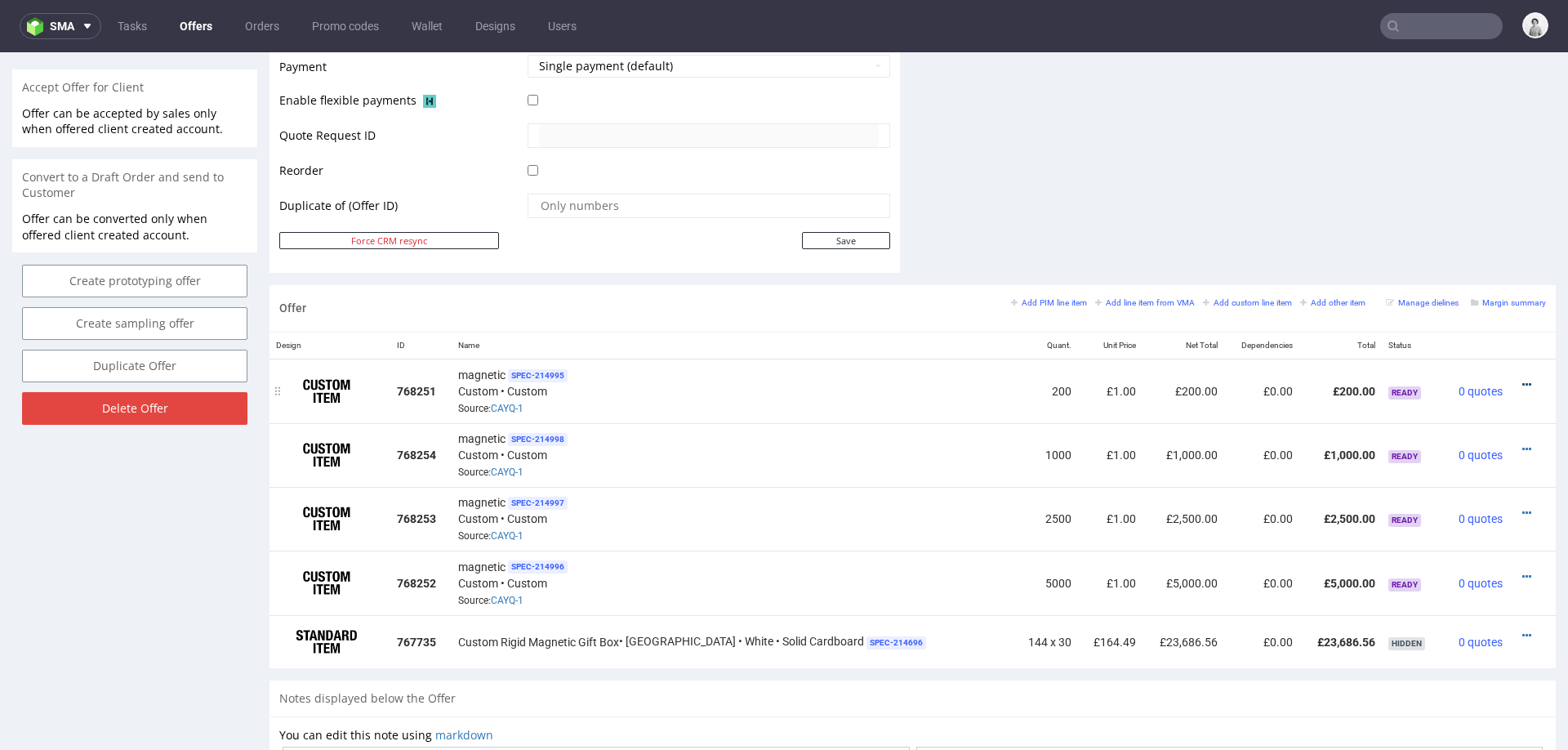
click at [1522, 379] on icon at bounding box center [1526, 385] width 9 height 12
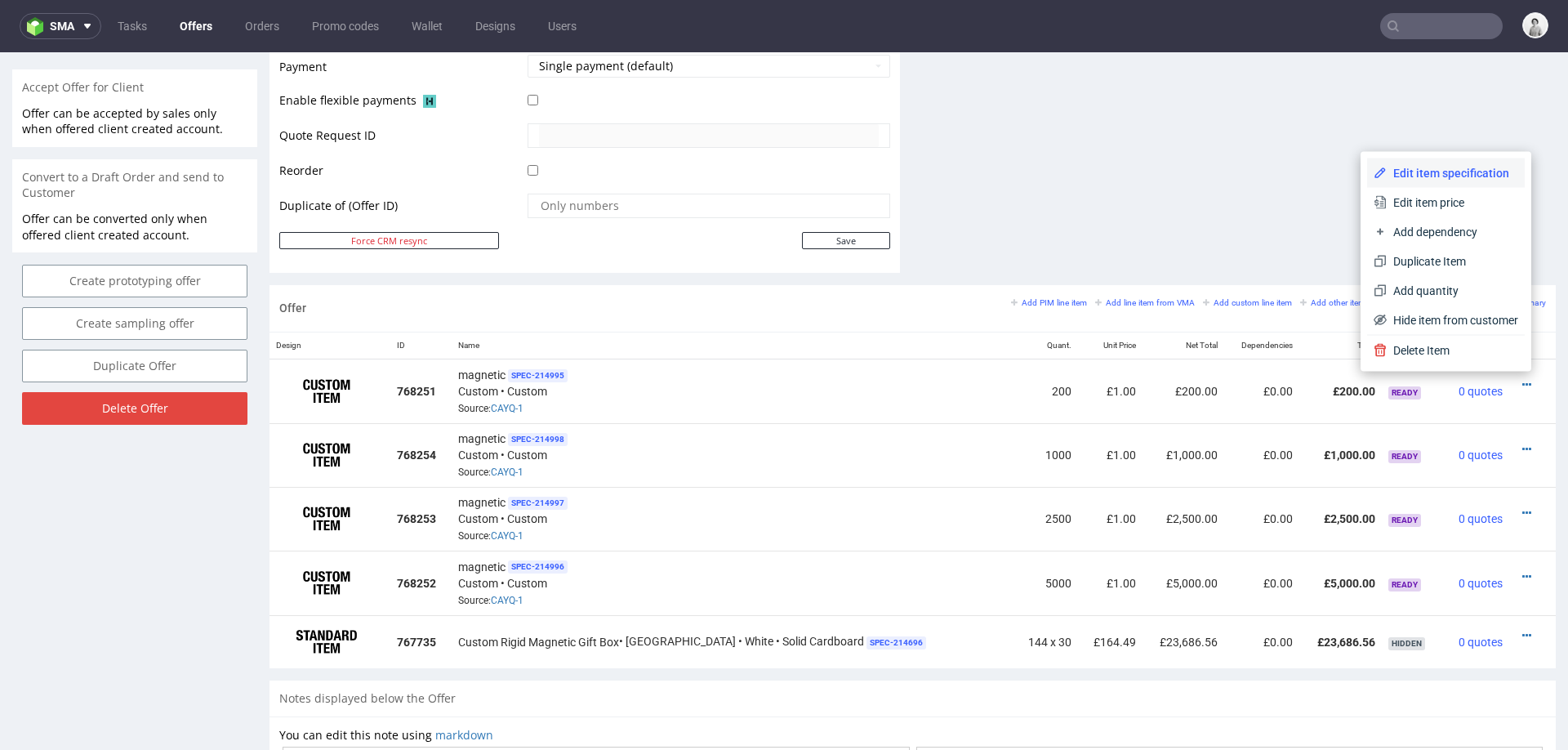
click at [1468, 176] on span "Edit item specification" at bounding box center [1453, 174] width 131 height 17
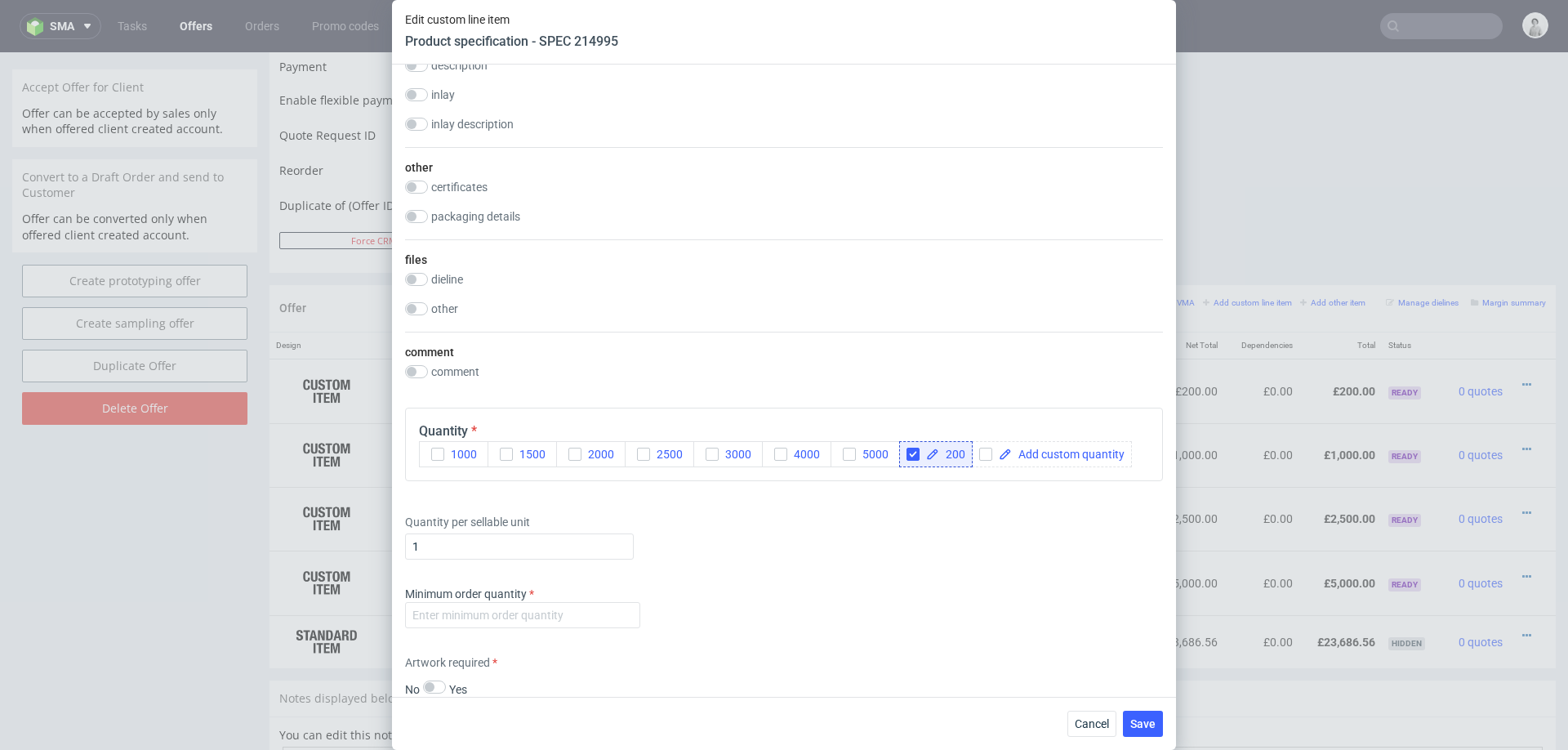
scroll to position [2267, 0]
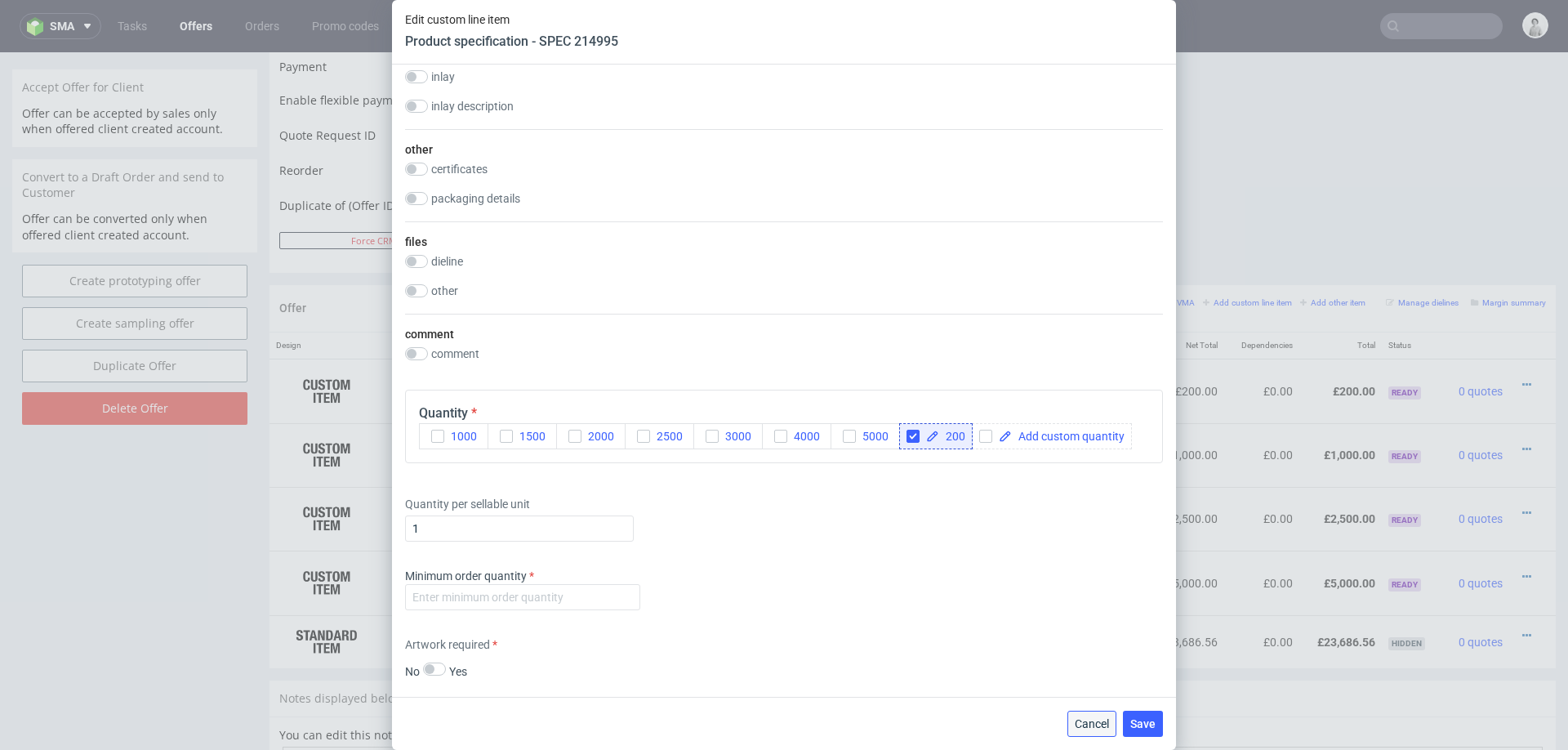
click at [1089, 720] on span "Cancel" at bounding box center [1091, 724] width 34 height 12
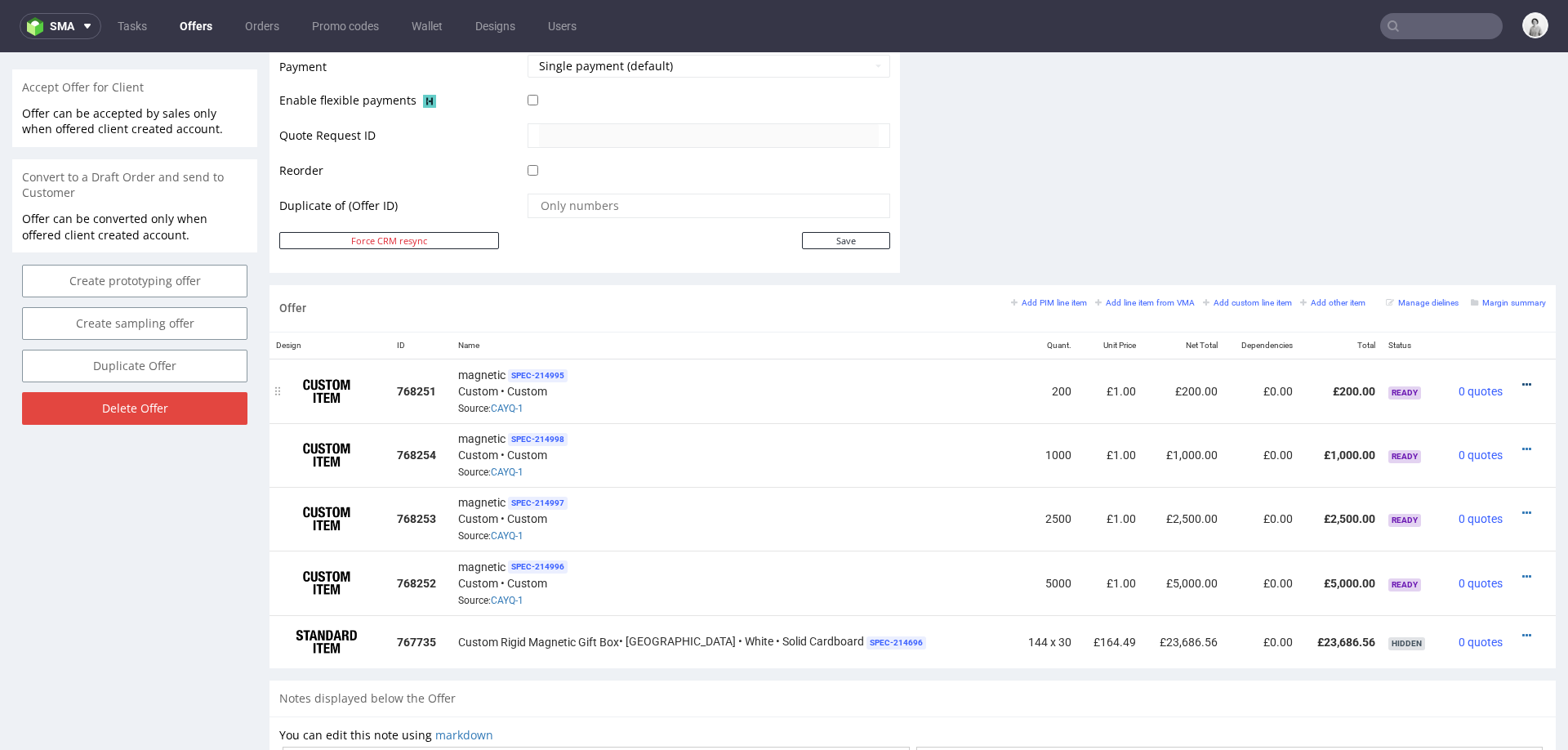
click at [1522, 379] on icon at bounding box center [1526, 385] width 9 height 12
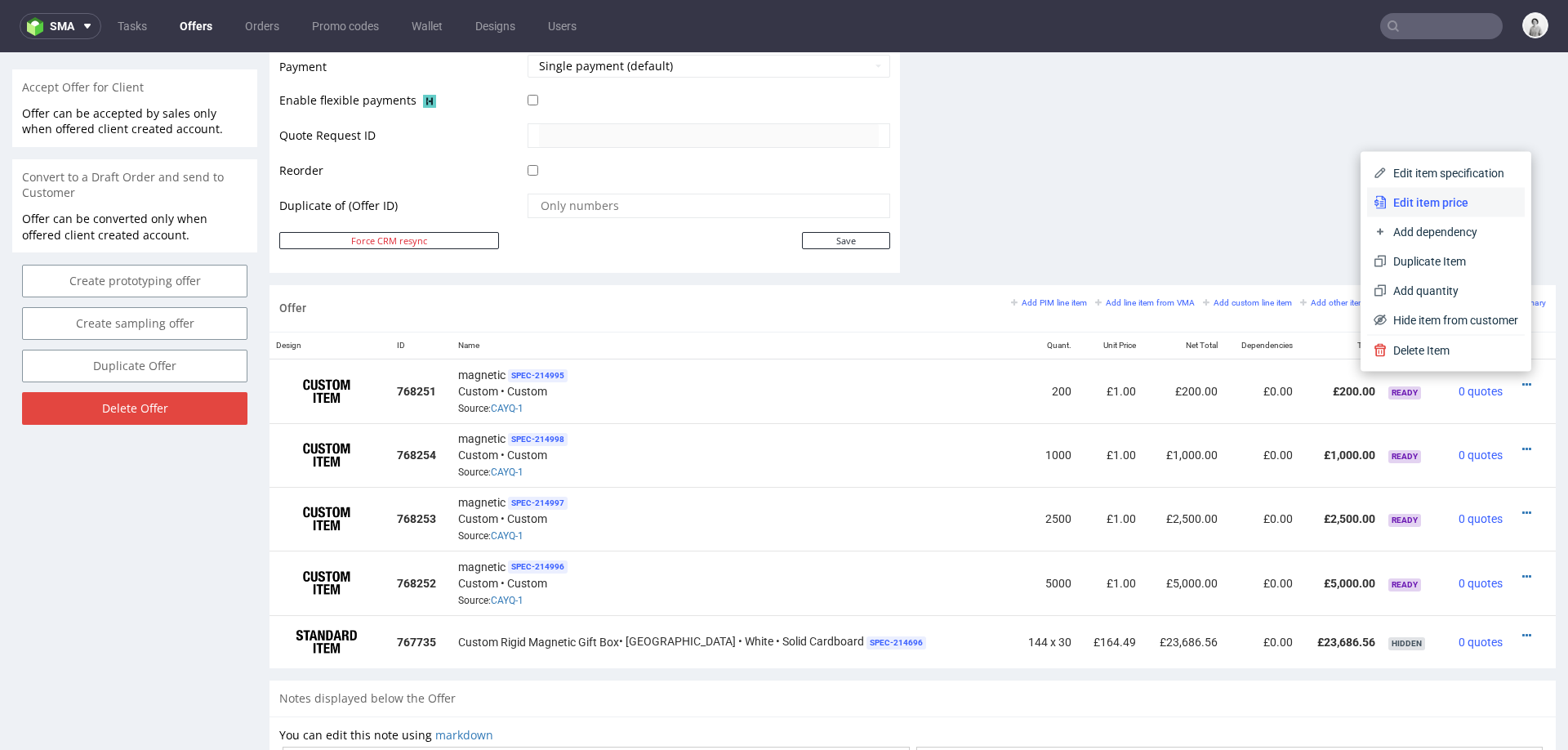
click at [1408, 194] on span "Edit item price" at bounding box center [1453, 203] width 131 height 17
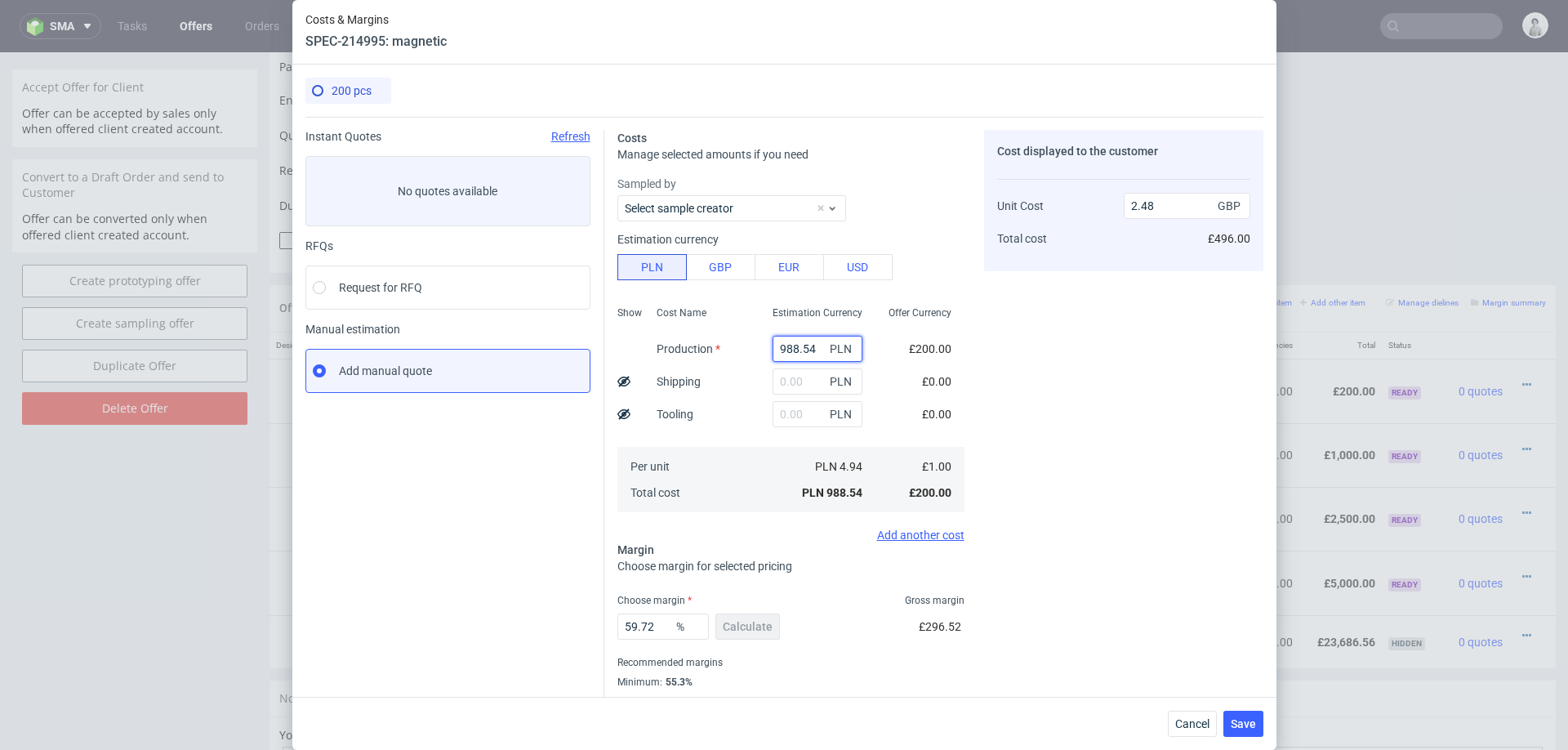
click at [796, 355] on input "988.54" at bounding box center [817, 348] width 90 height 26
paste input "7360.00"
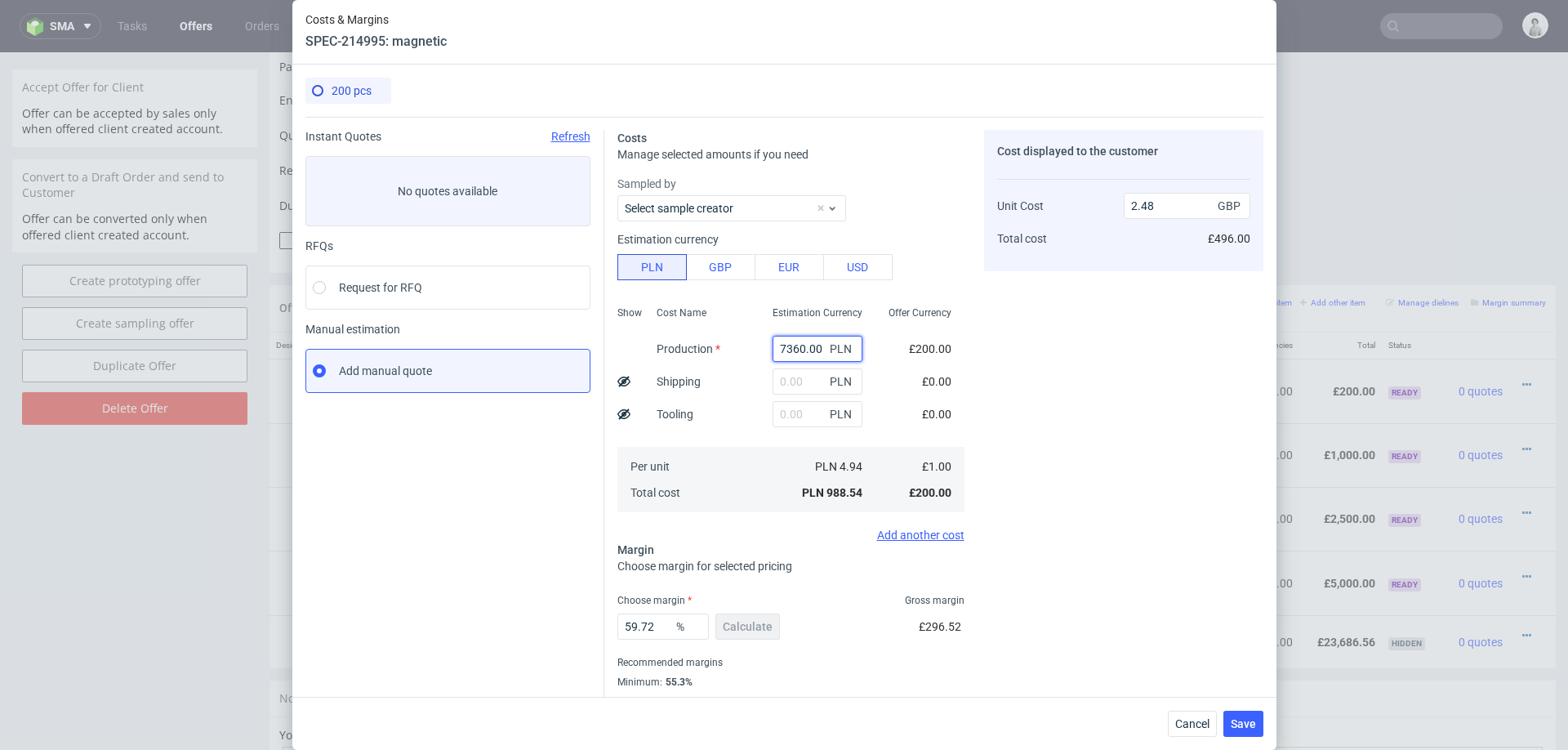
type input "7360"
type input "18.48"
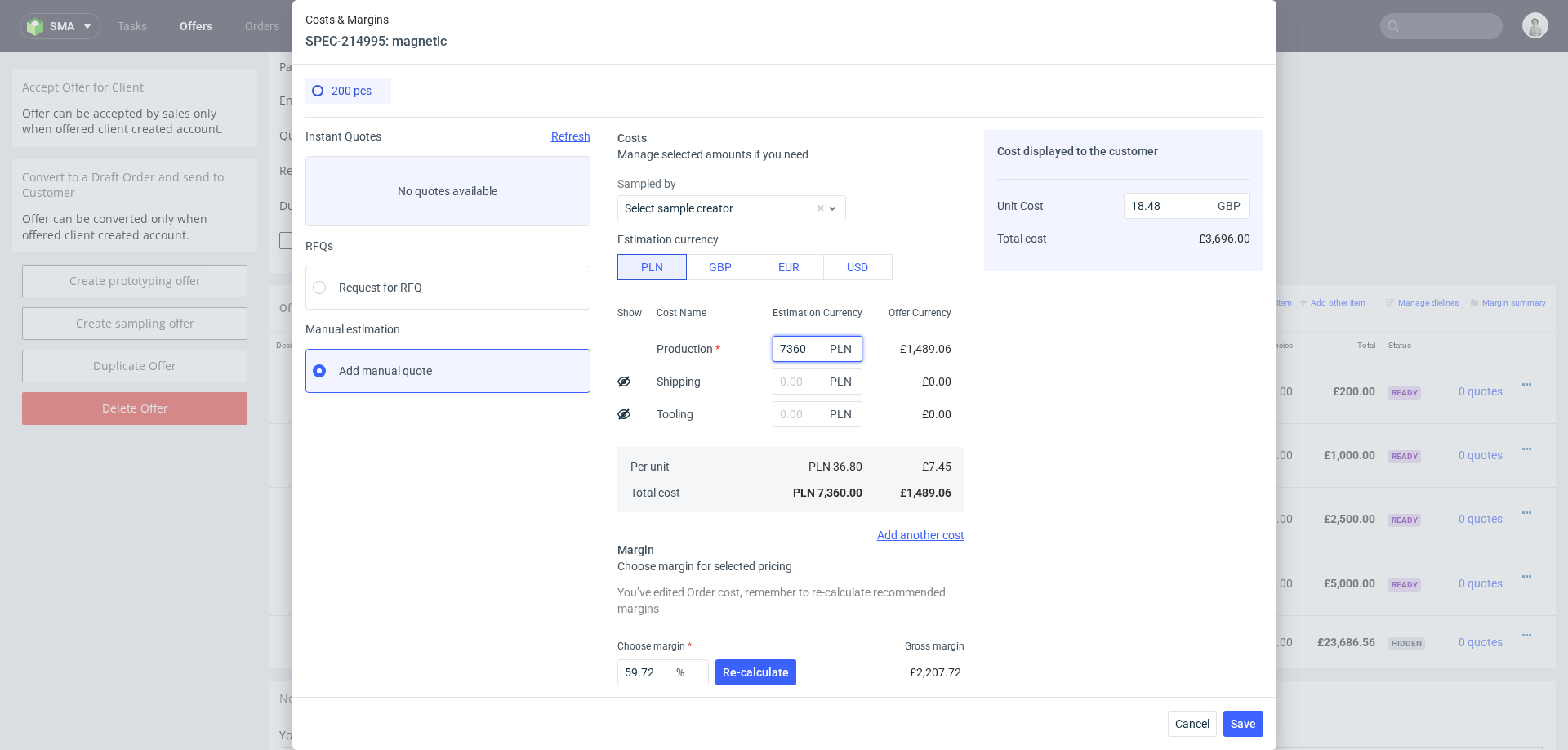
type input "7360"
click at [724, 375] on div "Cost Name Production Shipping Tooling Per unit Total cost" at bounding box center [702, 408] width 116 height 216
click at [797, 377] on input "text" at bounding box center [817, 381] width 90 height 26
type input "800"
type input "20.49"
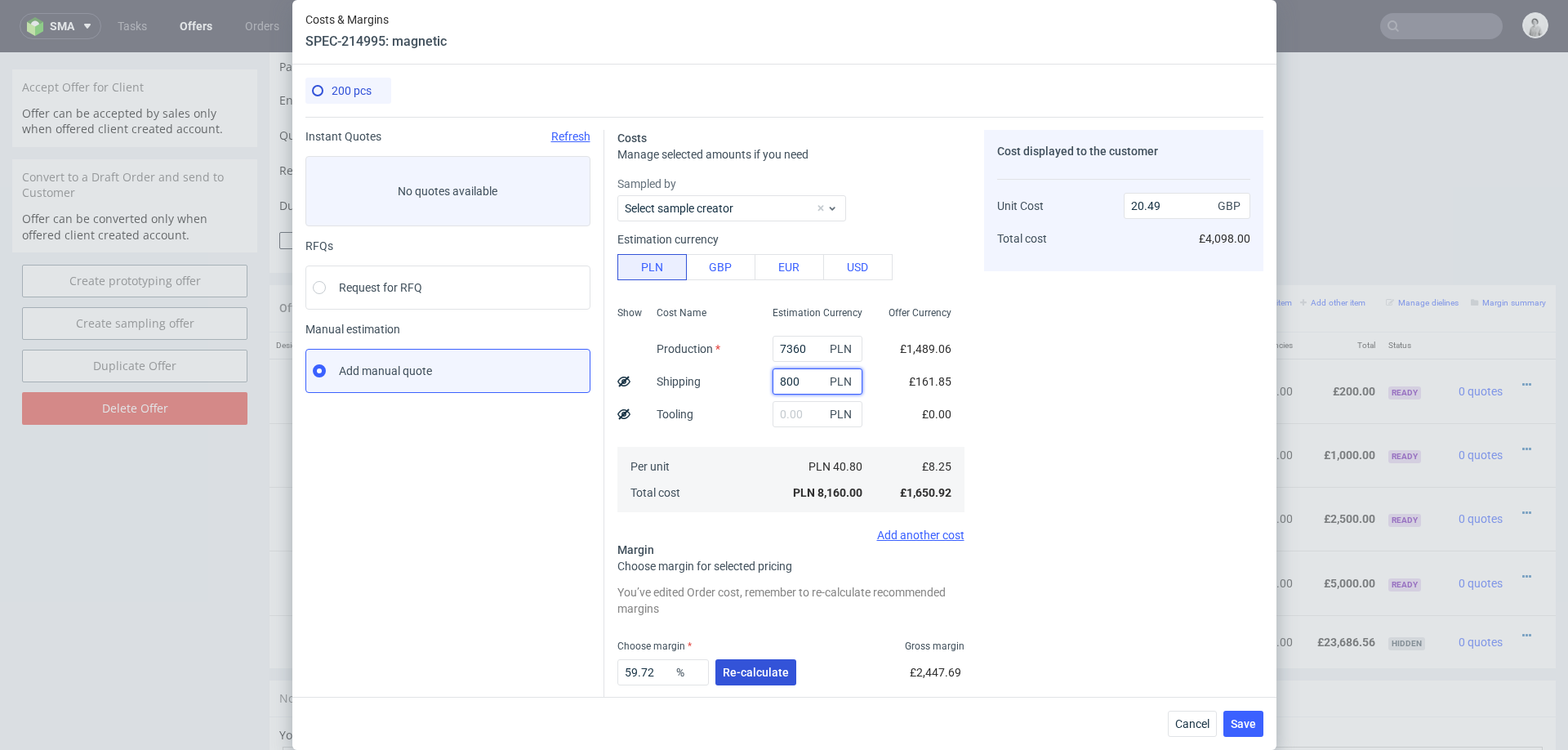
type input "800"
click at [730, 664] on button "Re-calculate" at bounding box center [756, 672] width 81 height 26
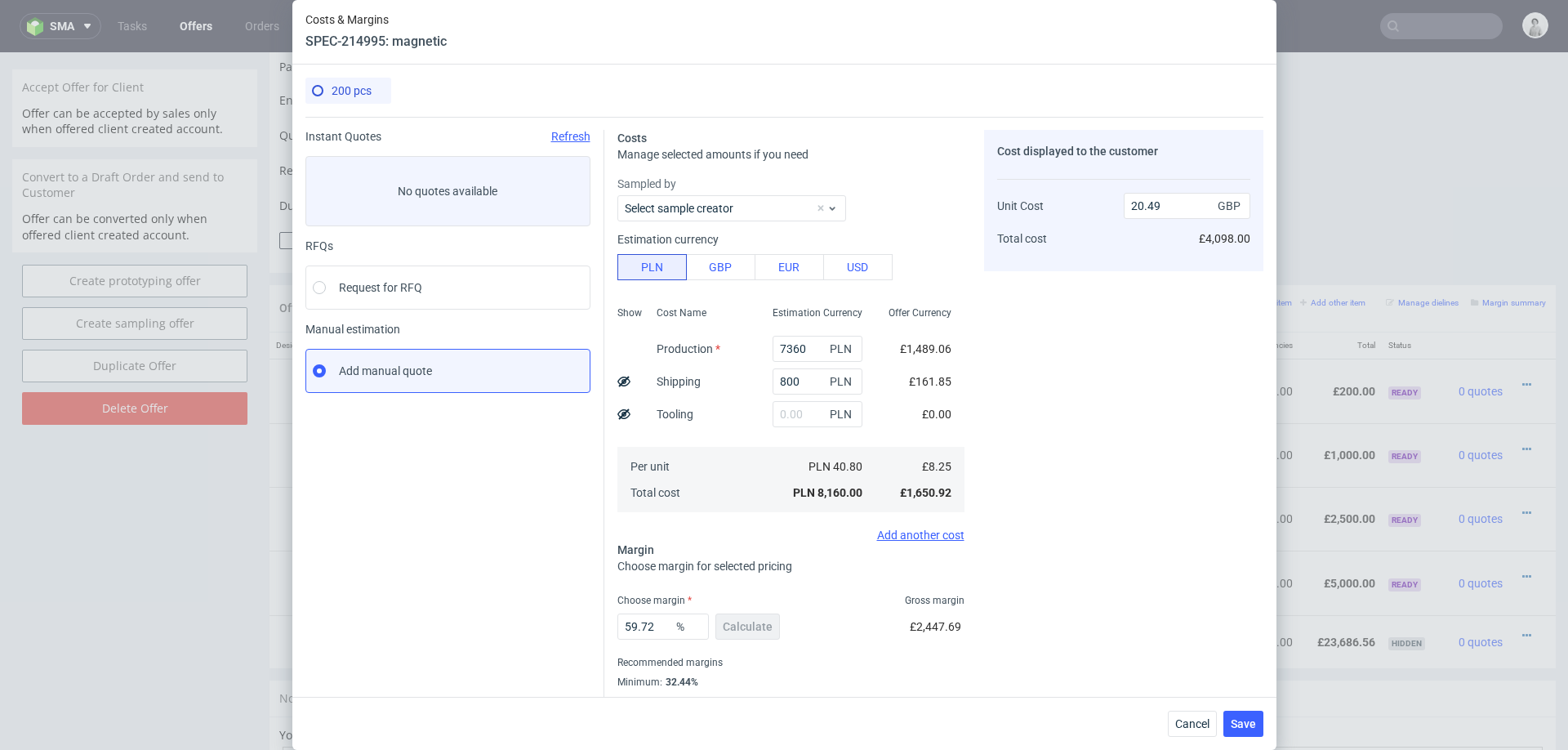
scroll to position [43, 0]
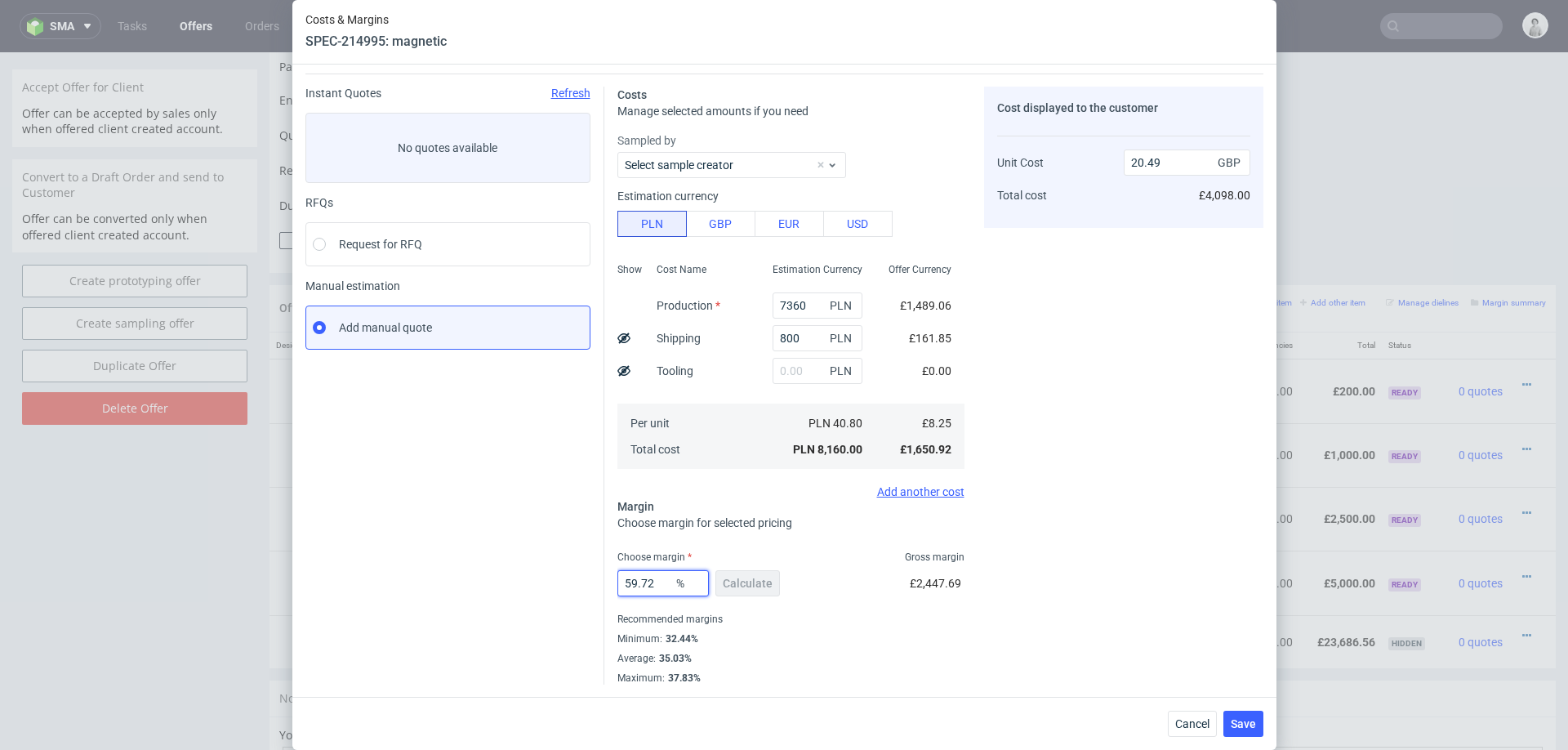
click at [650, 581] on input "59.72" at bounding box center [664, 583] width 91 height 26
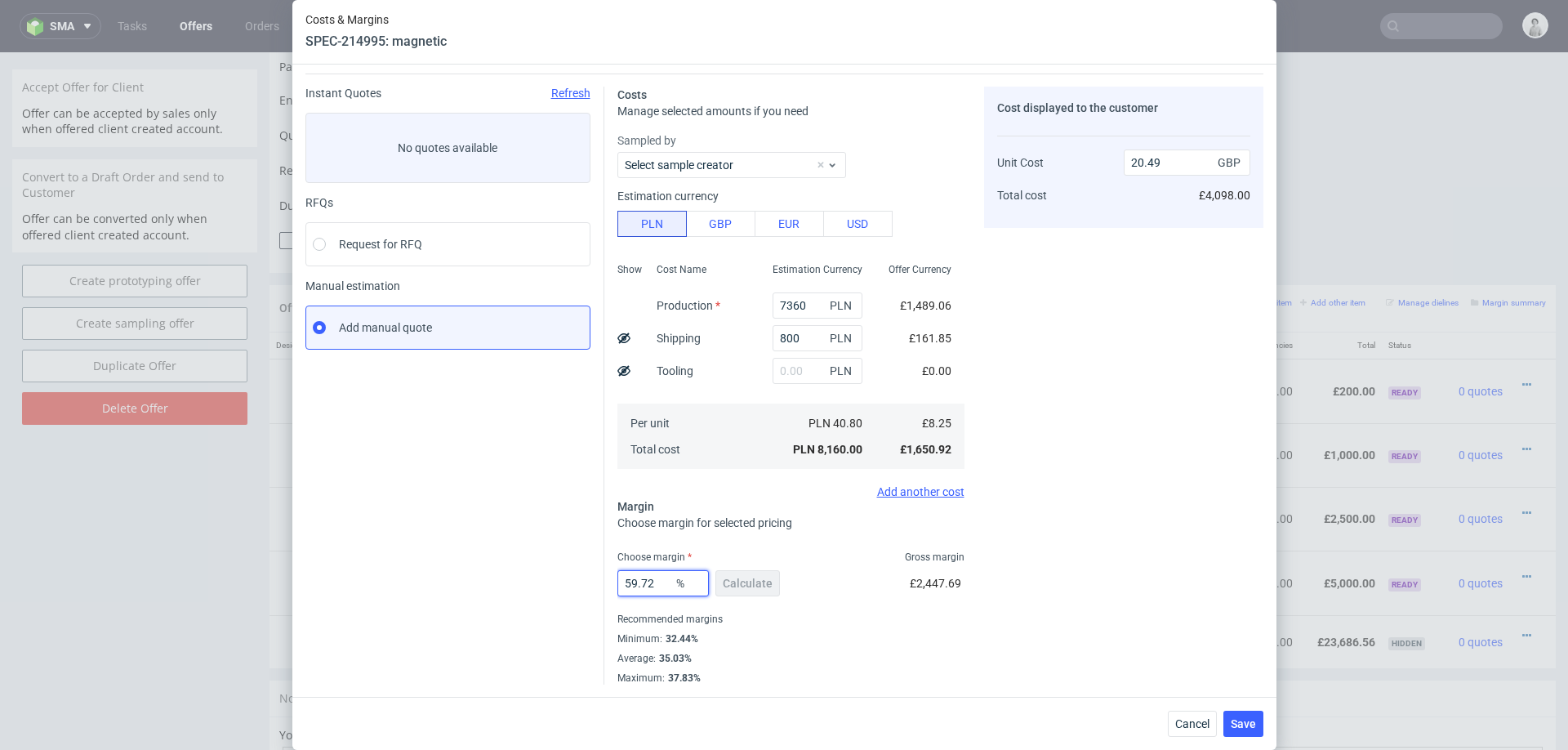
type input "3"
type input "8.51"
type input "33"
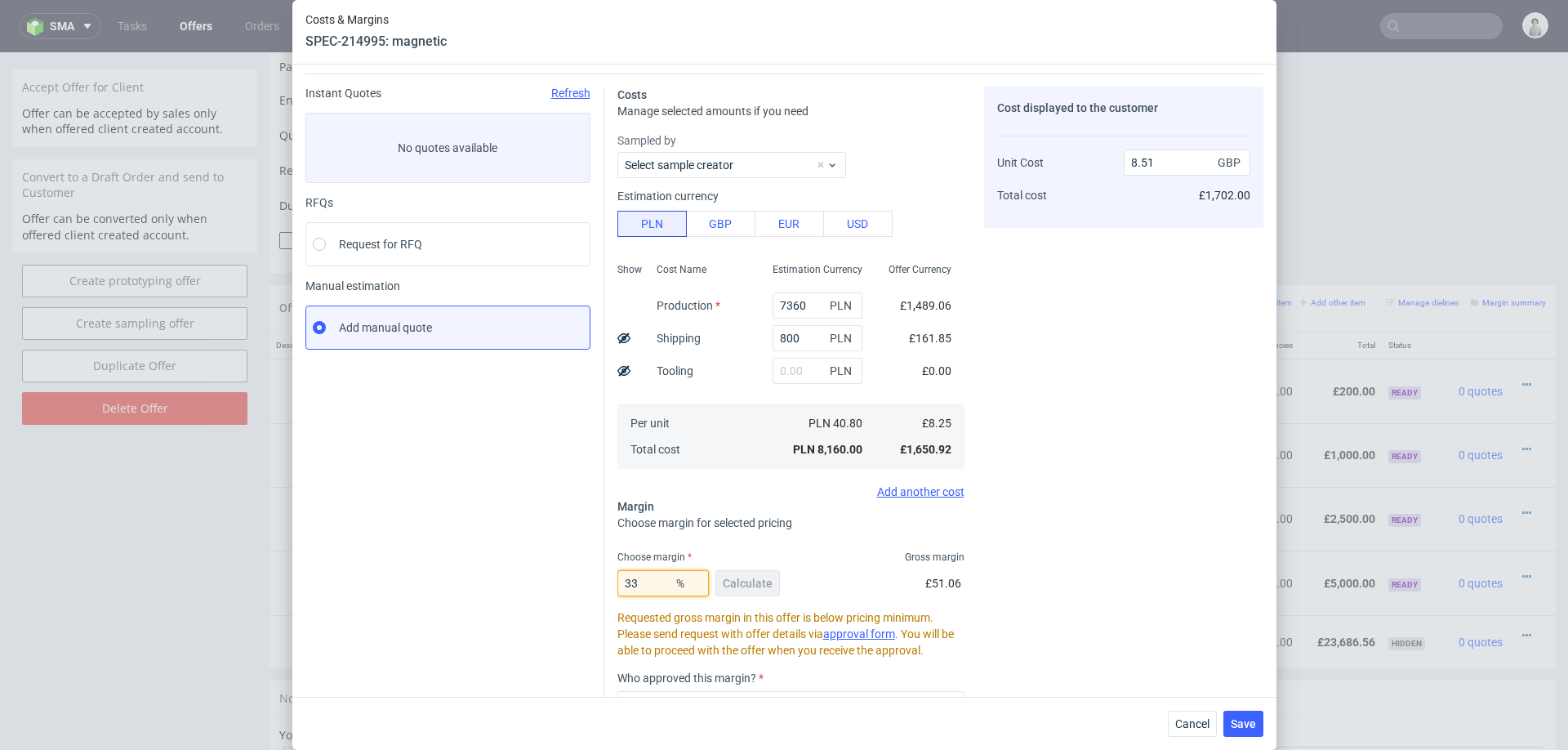
type input "12.32"
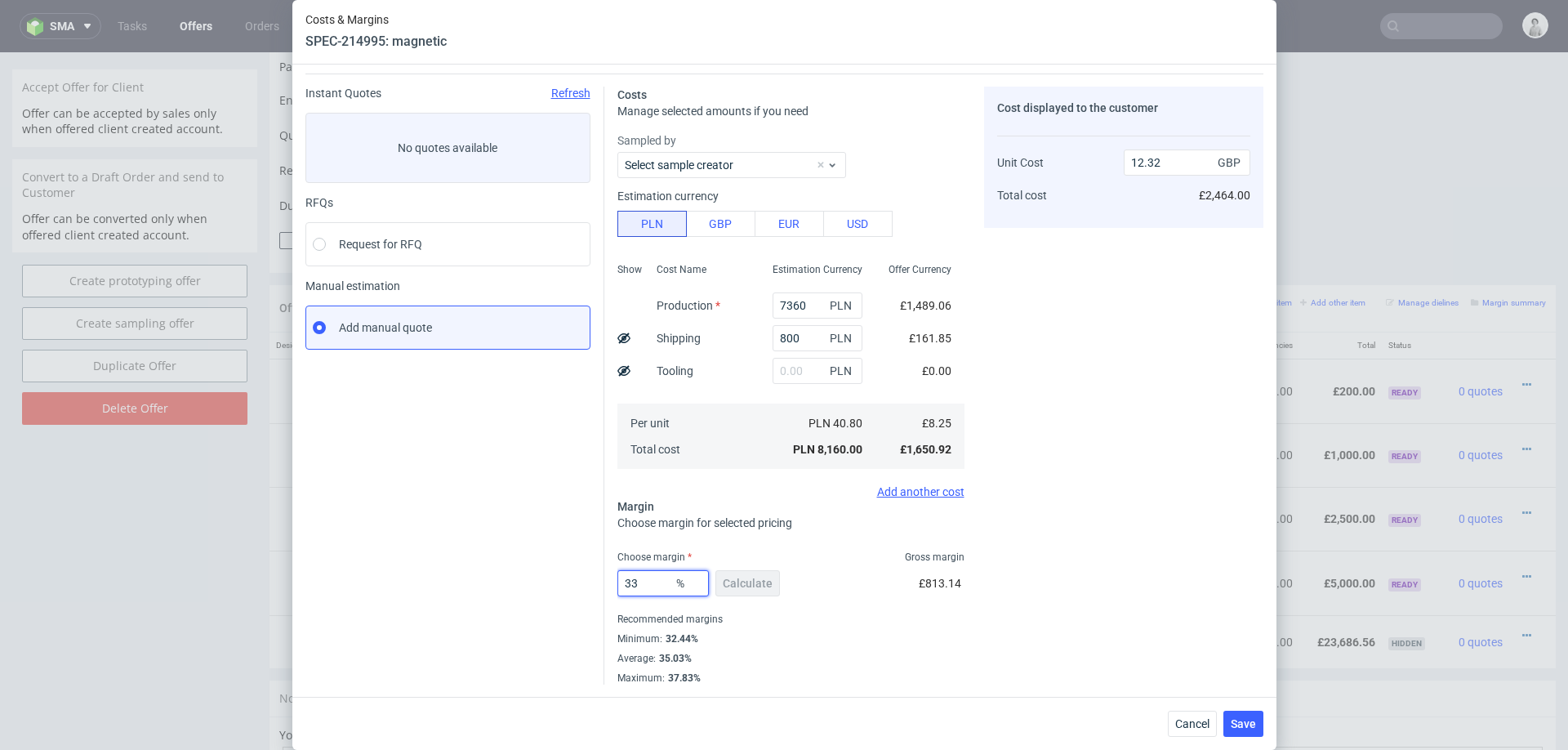
type input "33"
click at [950, 649] on div "Average : 35.03%" at bounding box center [791, 659] width 347 height 20
click at [1234, 723] on span "Save" at bounding box center [1243, 724] width 25 height 12
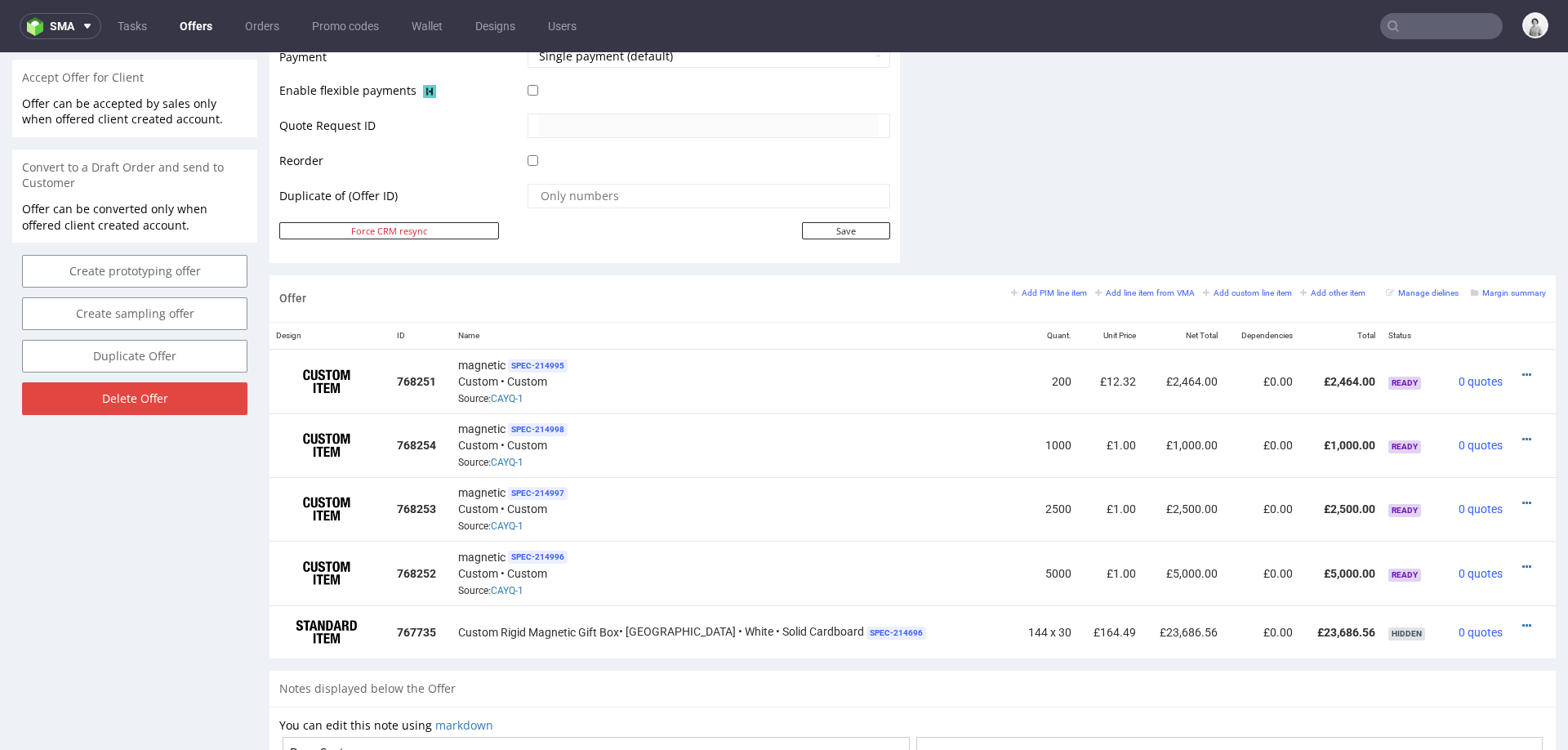
scroll to position [797, 0]
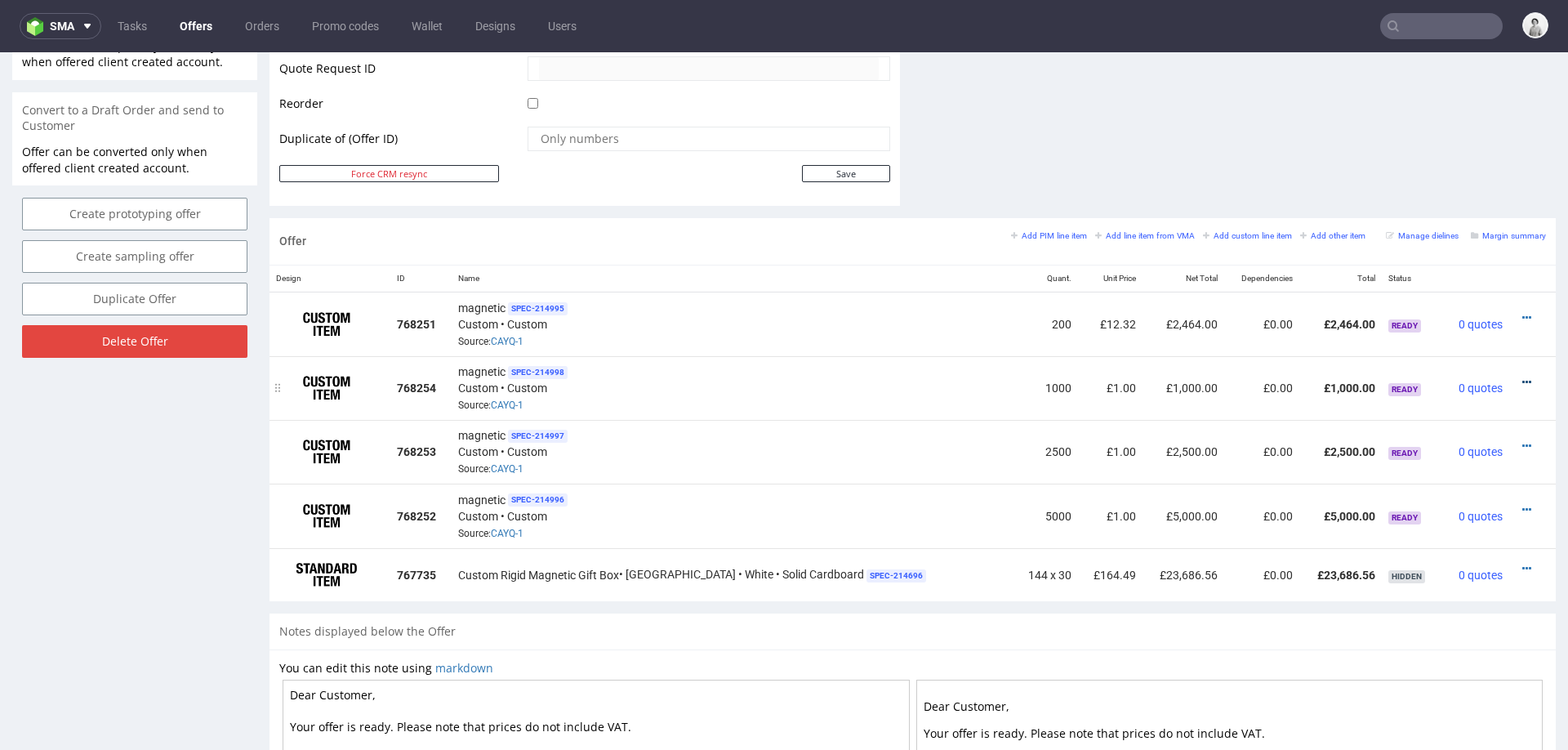
click at [1522, 379] on icon at bounding box center [1526, 382] width 9 height 12
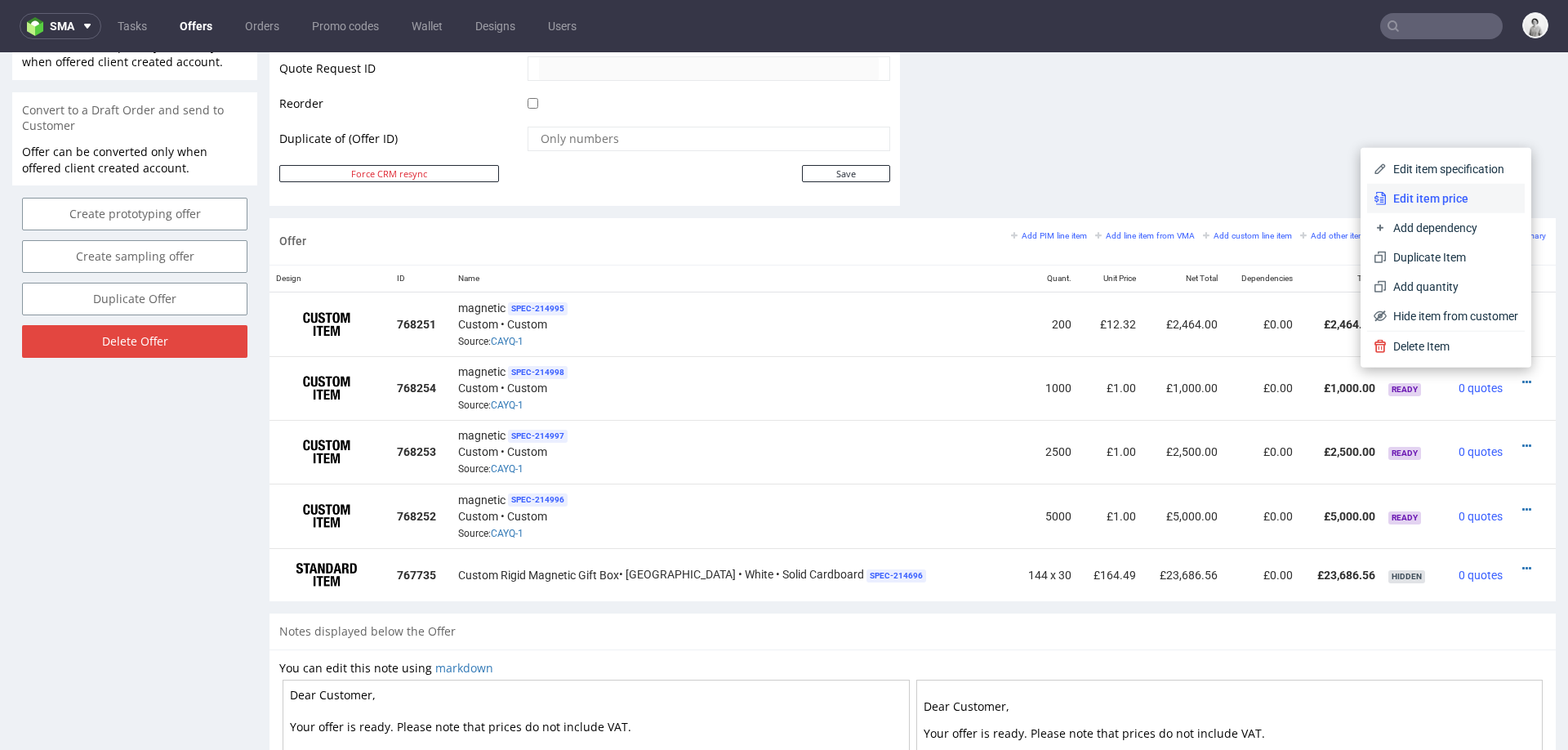
click at [1474, 200] on span "Edit item price" at bounding box center [1453, 199] width 131 height 17
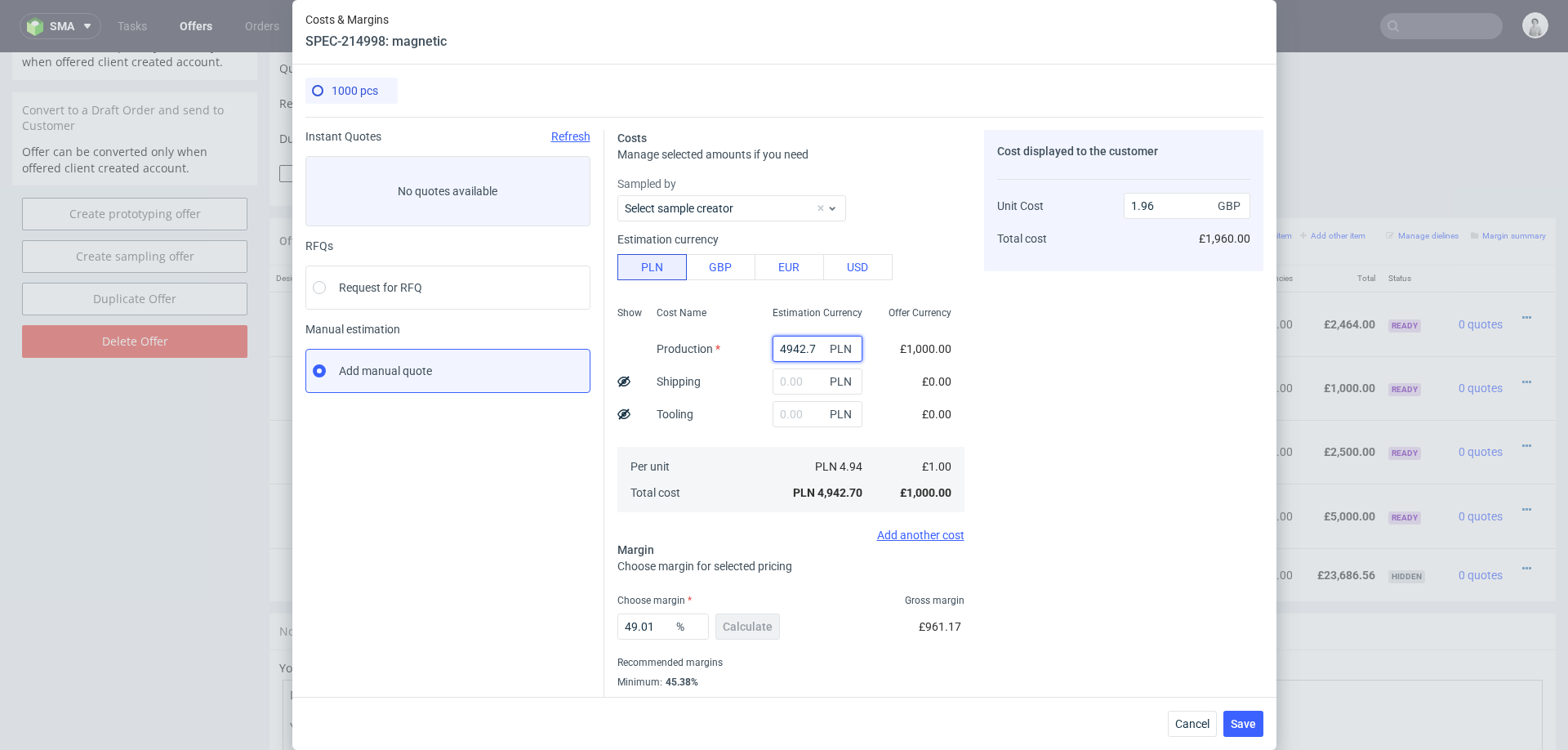
click at [793, 347] on input "4942.7" at bounding box center [817, 348] width 90 height 26
paste input "17600.00"
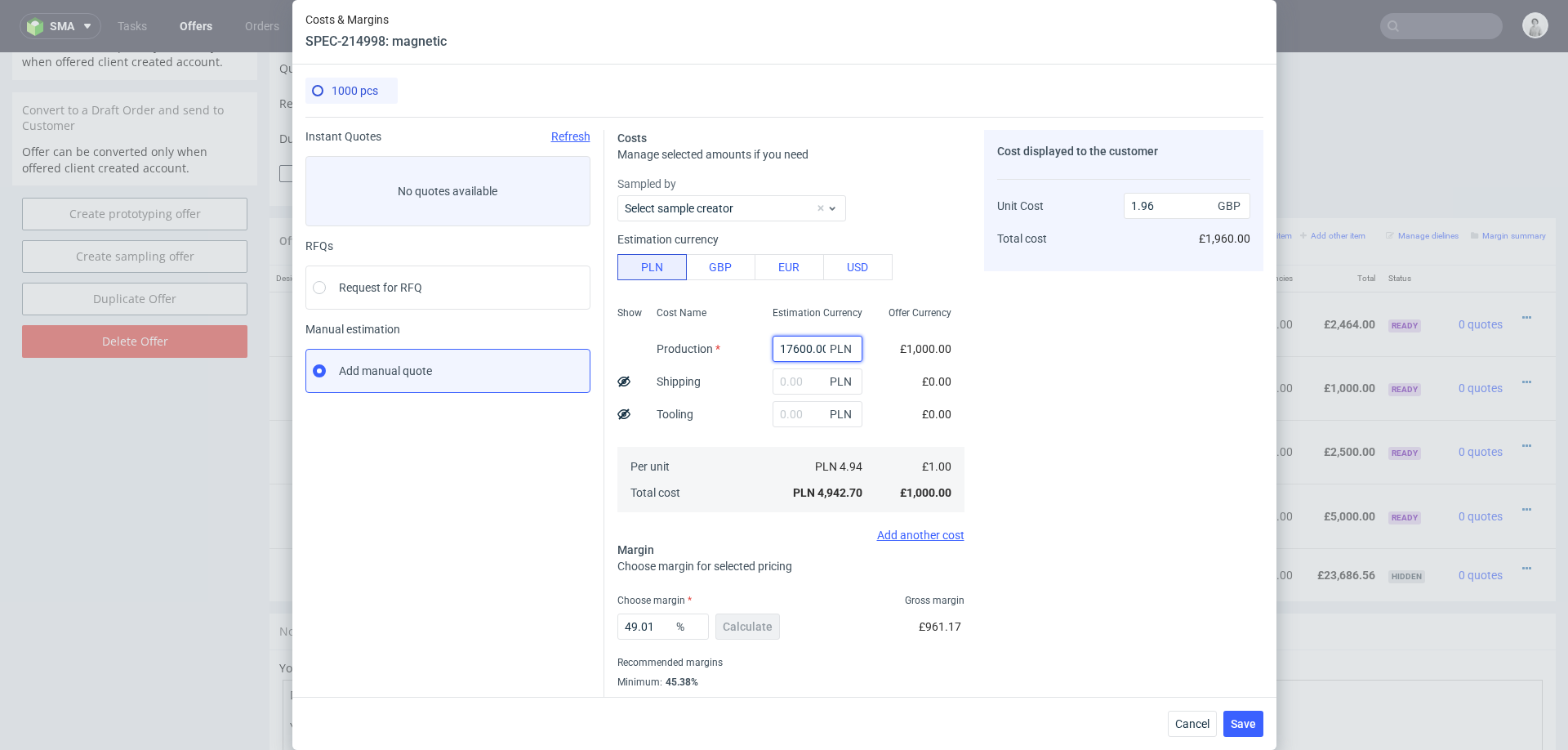
scroll to position [0, 2]
type input "17600"
type input "6.98"
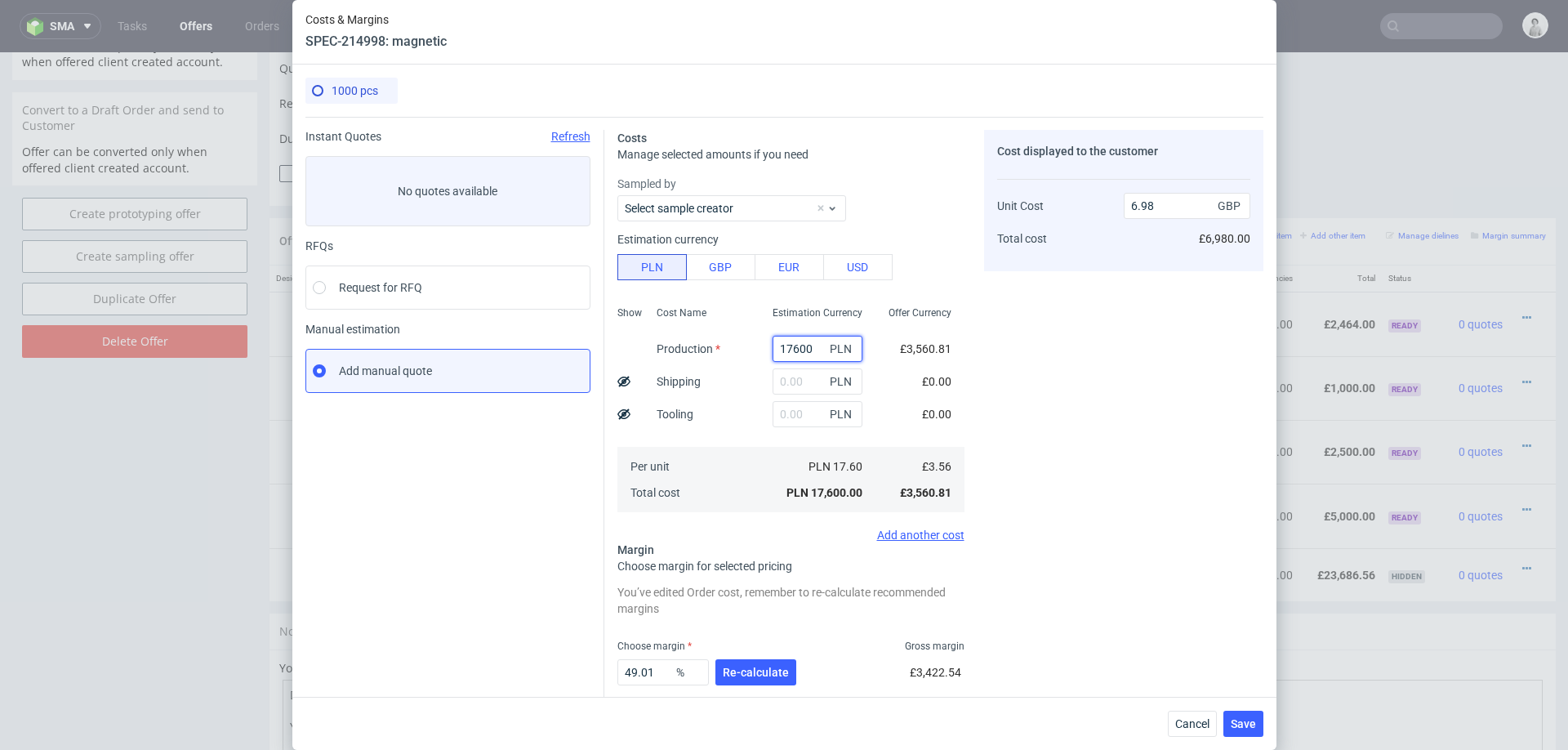
scroll to position [0, 0]
type input "17600"
click at [729, 365] on div "Cost Name Production Shipping Tooling Per unit Total cost" at bounding box center [702, 408] width 116 height 216
click at [795, 378] on input "text" at bounding box center [817, 381] width 90 height 26
type input "170"
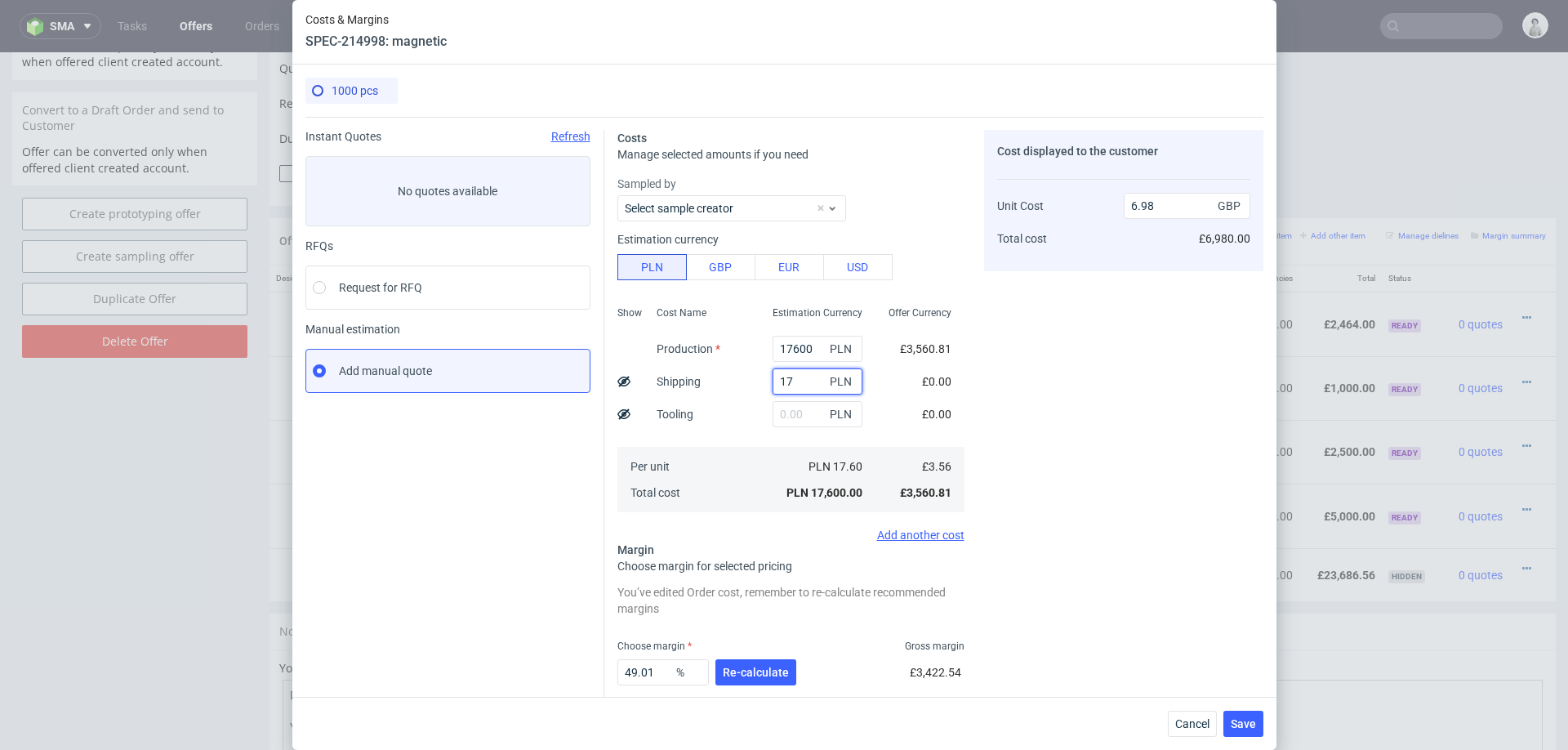
type input "6.99"
type input "1700"
type input "7.65"
type input "1700"
click at [703, 514] on div "Cost Name Production Shipping Tooling Per unit Total cost" at bounding box center [702, 408] width 116 height 216
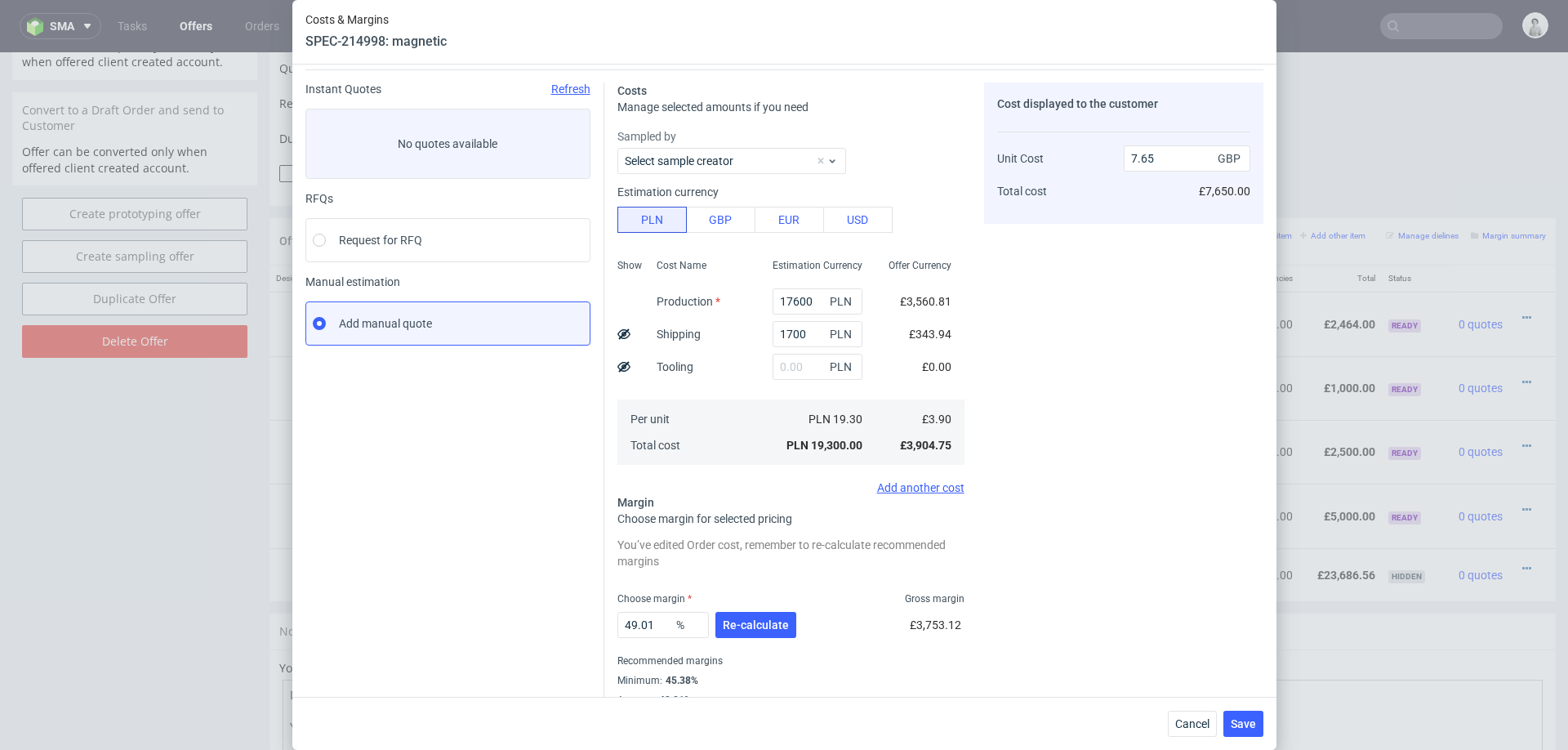
scroll to position [88, 0]
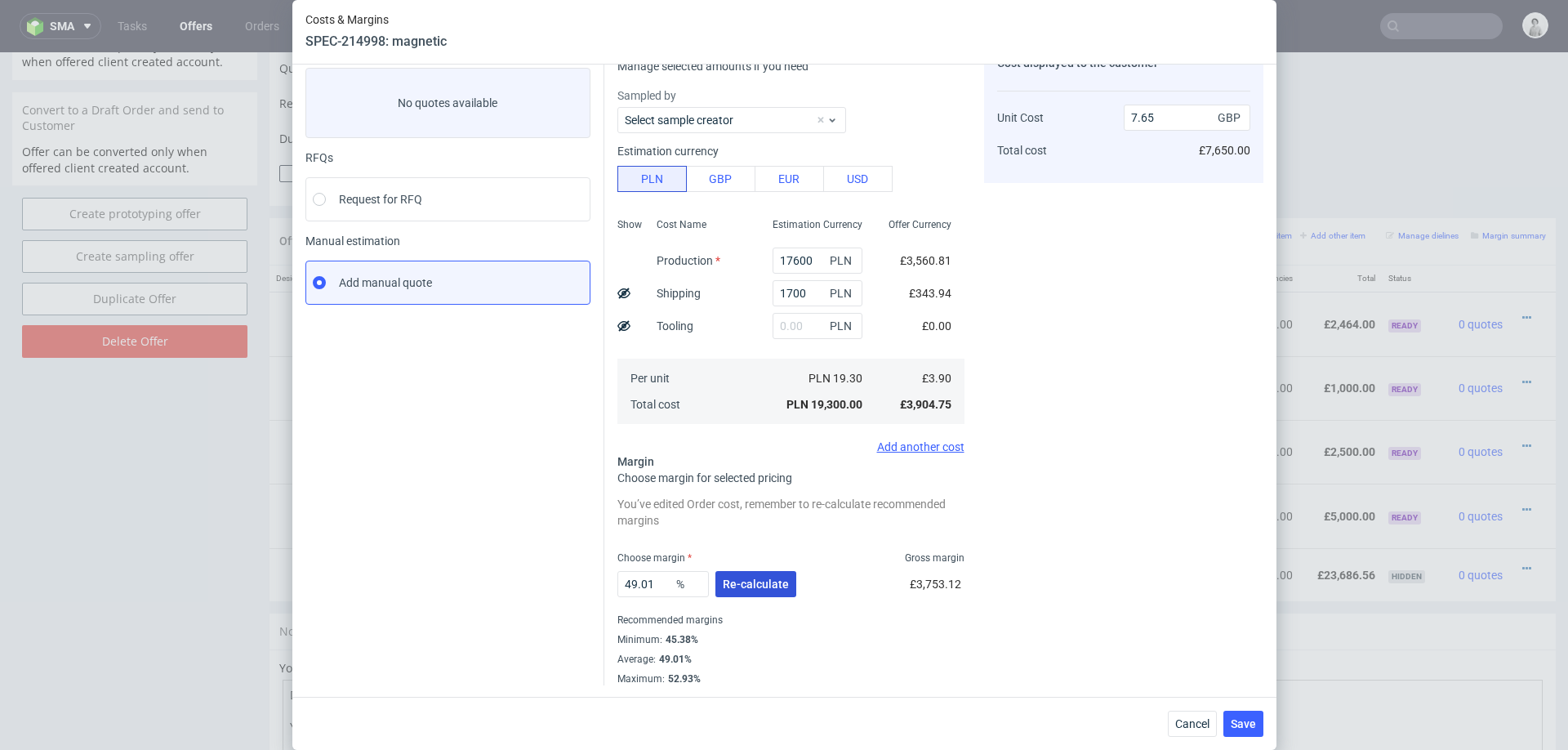
click at [761, 574] on button "Re-calculate" at bounding box center [756, 584] width 81 height 26
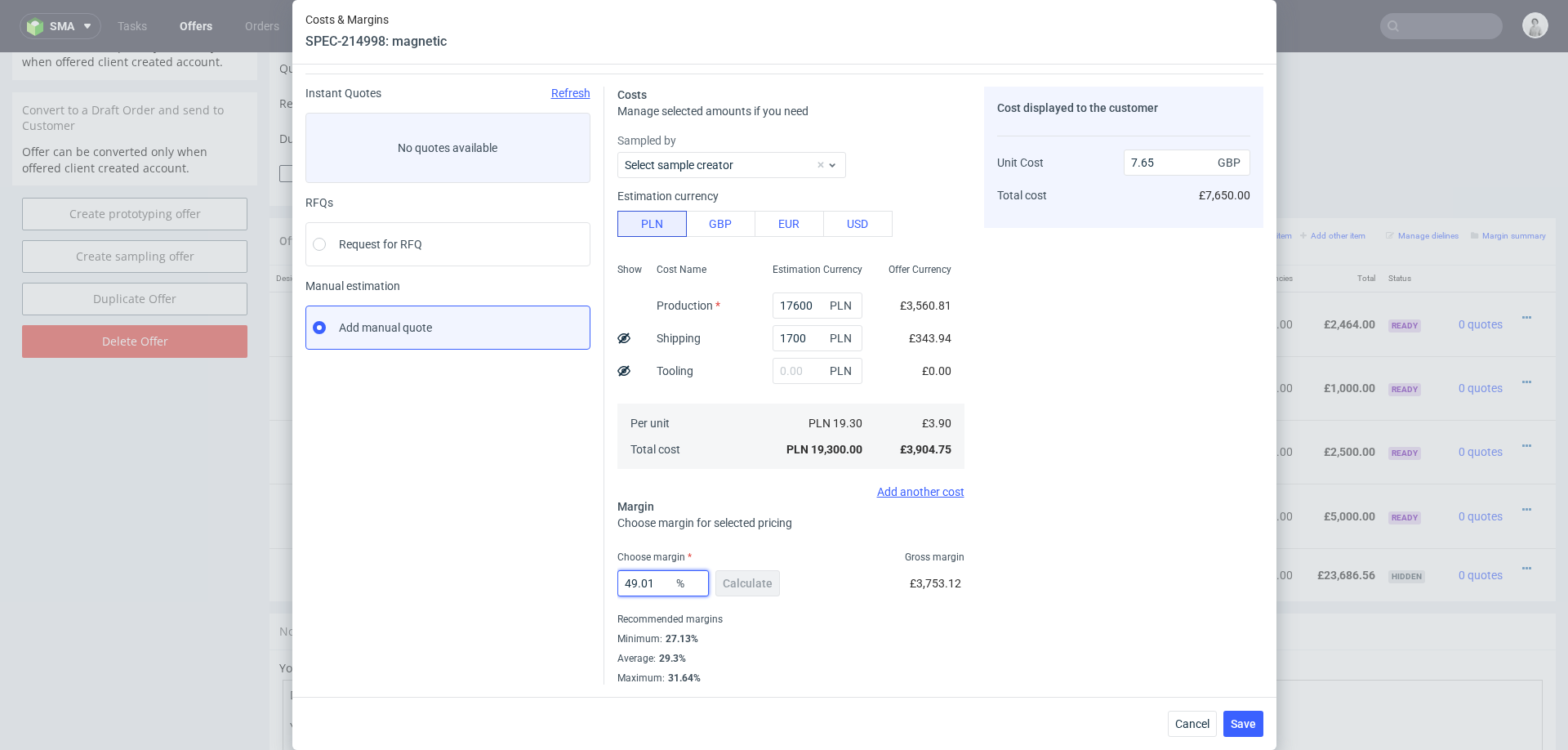
click at [654, 572] on input "49.01" at bounding box center [664, 583] width 91 height 26
type input "2"
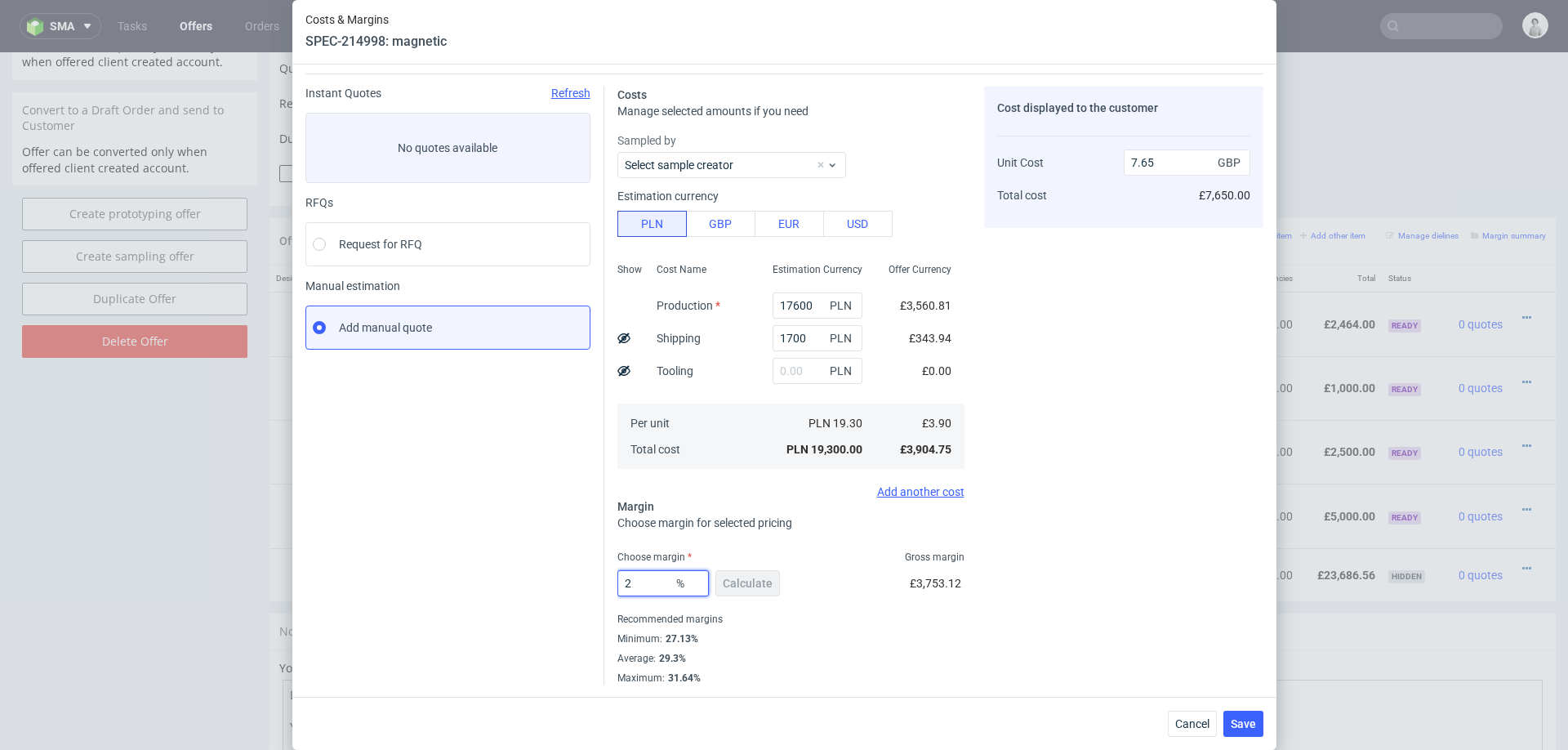
type input "3.98"
type input "29"
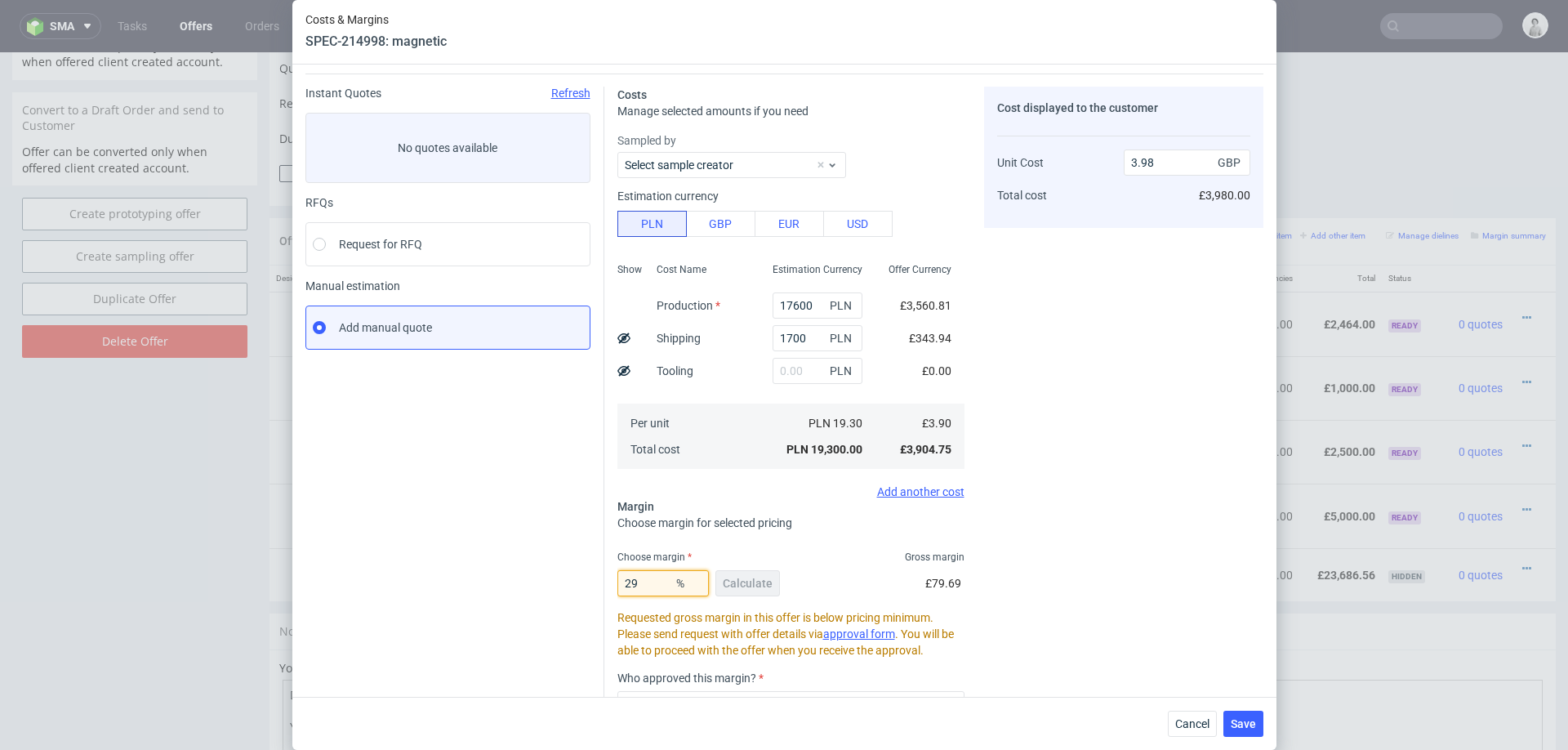
type input "5.5"
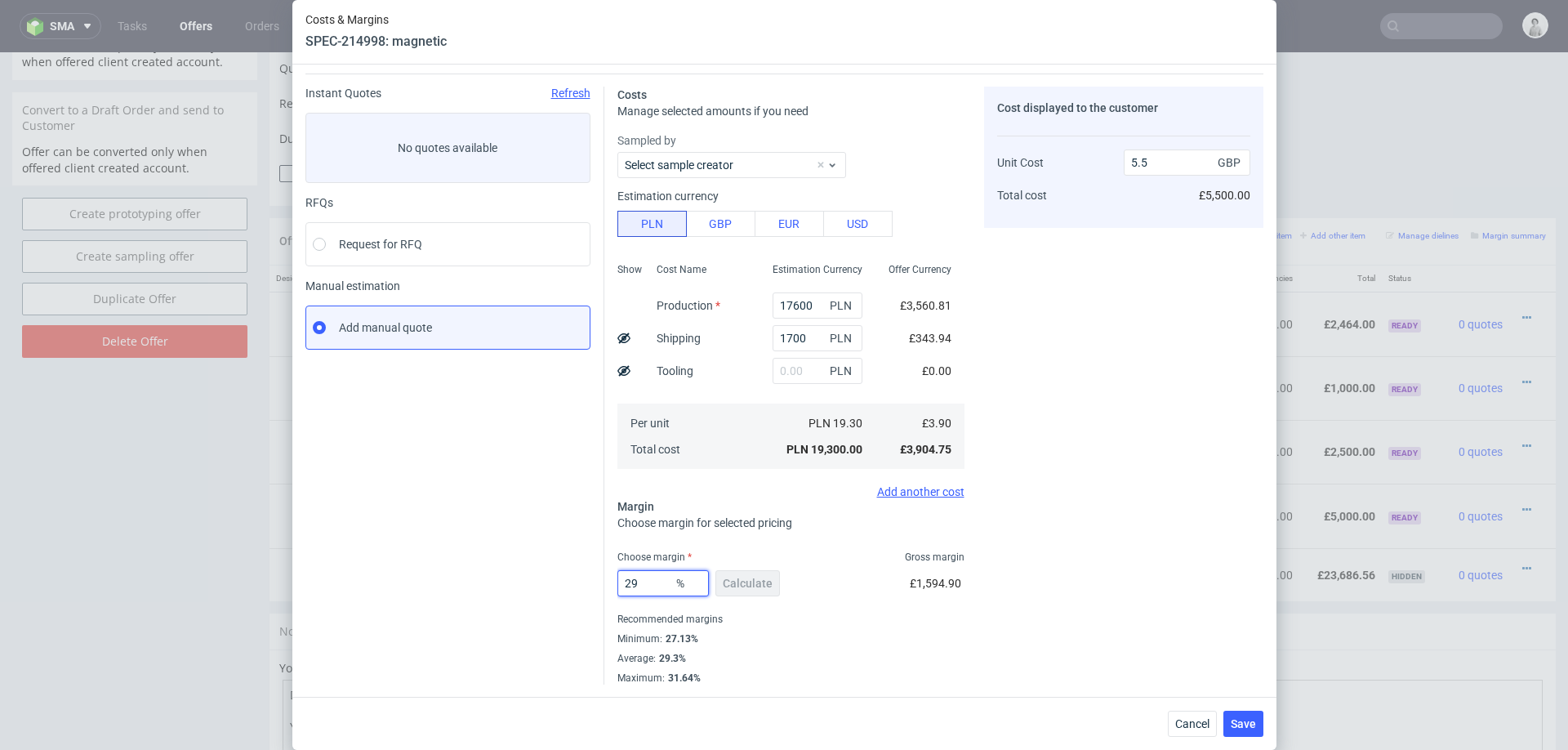
type input "29"
click at [934, 617] on div "Recommended margins" at bounding box center [791, 620] width 347 height 20
click at [1243, 718] on span "Save" at bounding box center [1243, 724] width 25 height 12
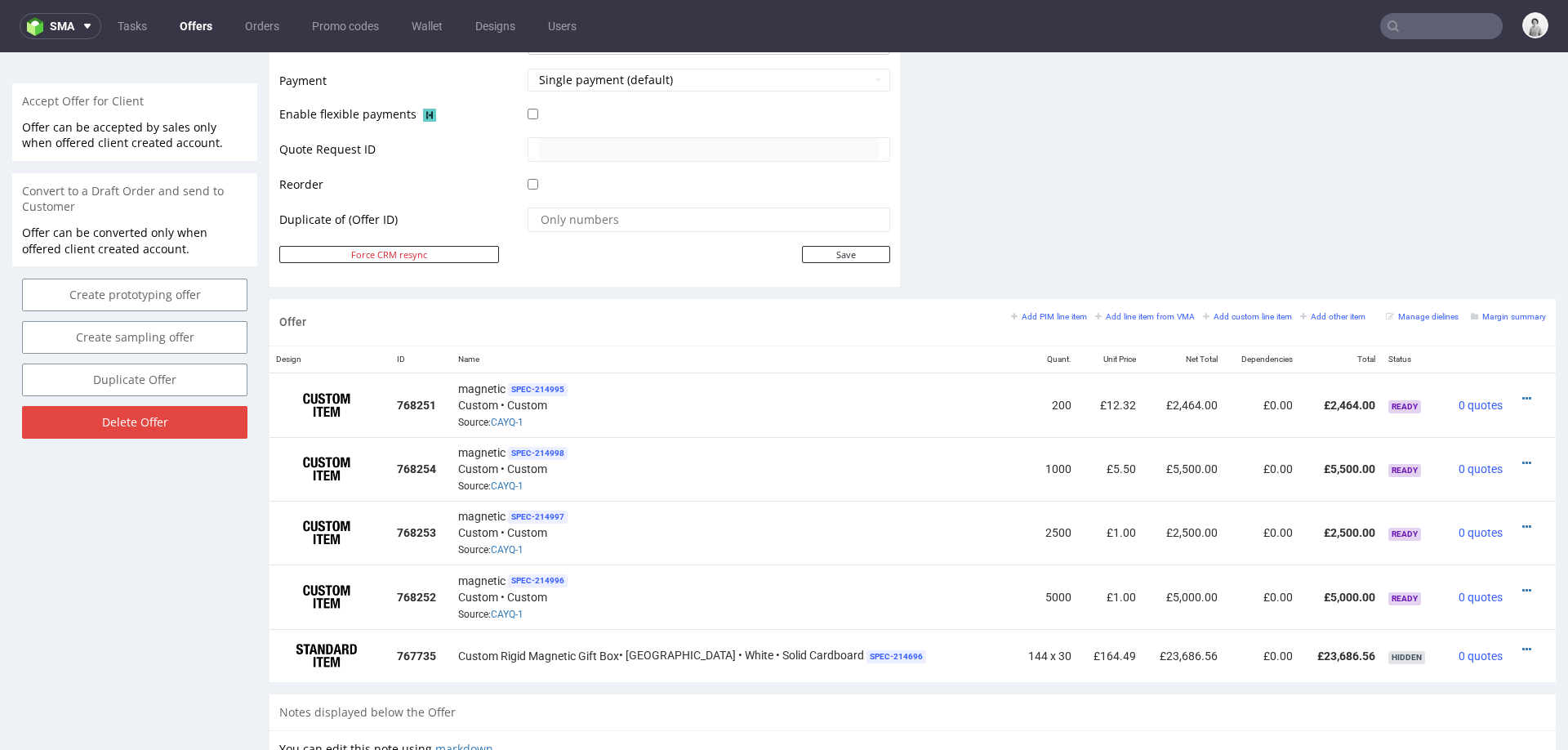
scroll to position [745, 0]
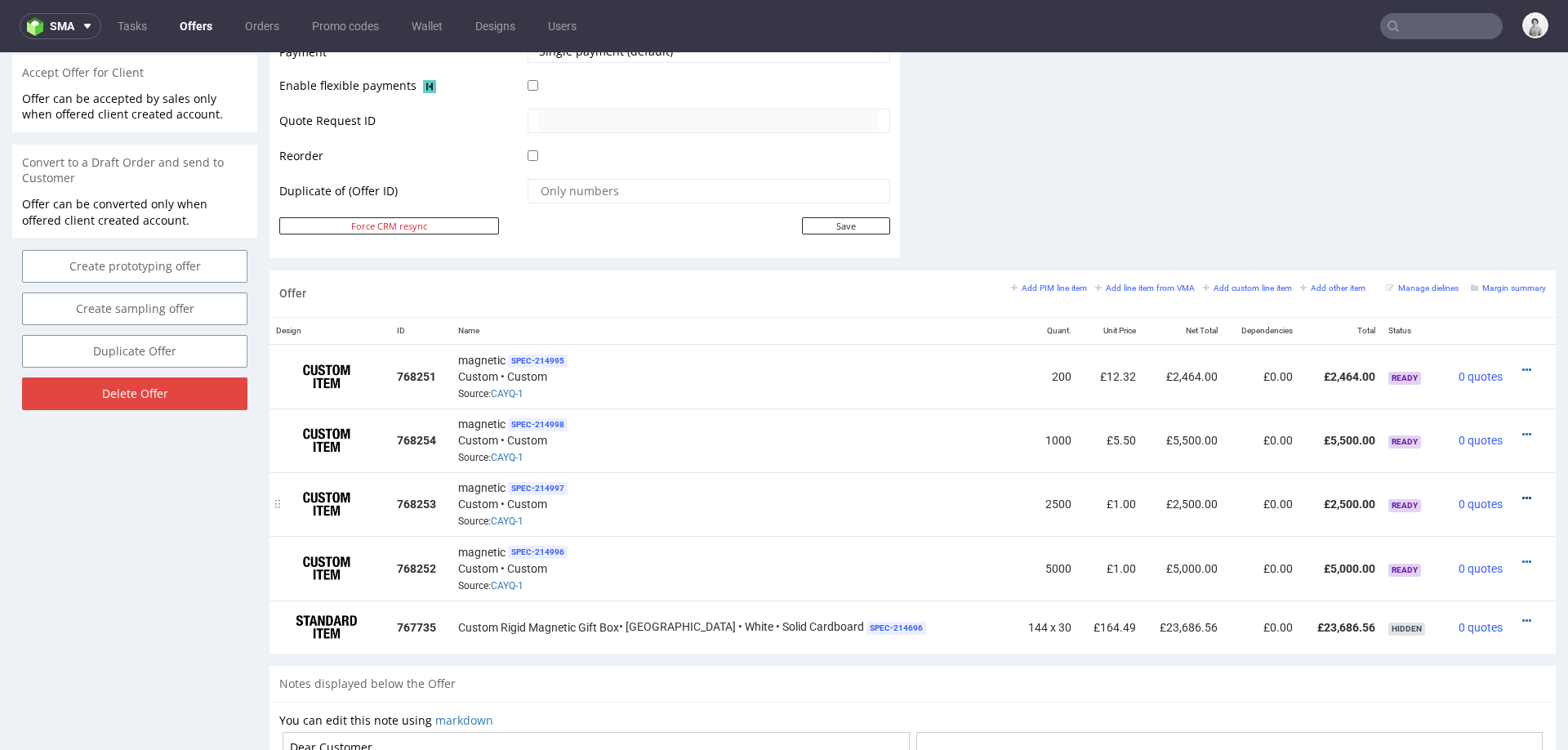
click at [1522, 493] on icon at bounding box center [1526, 498] width 9 height 12
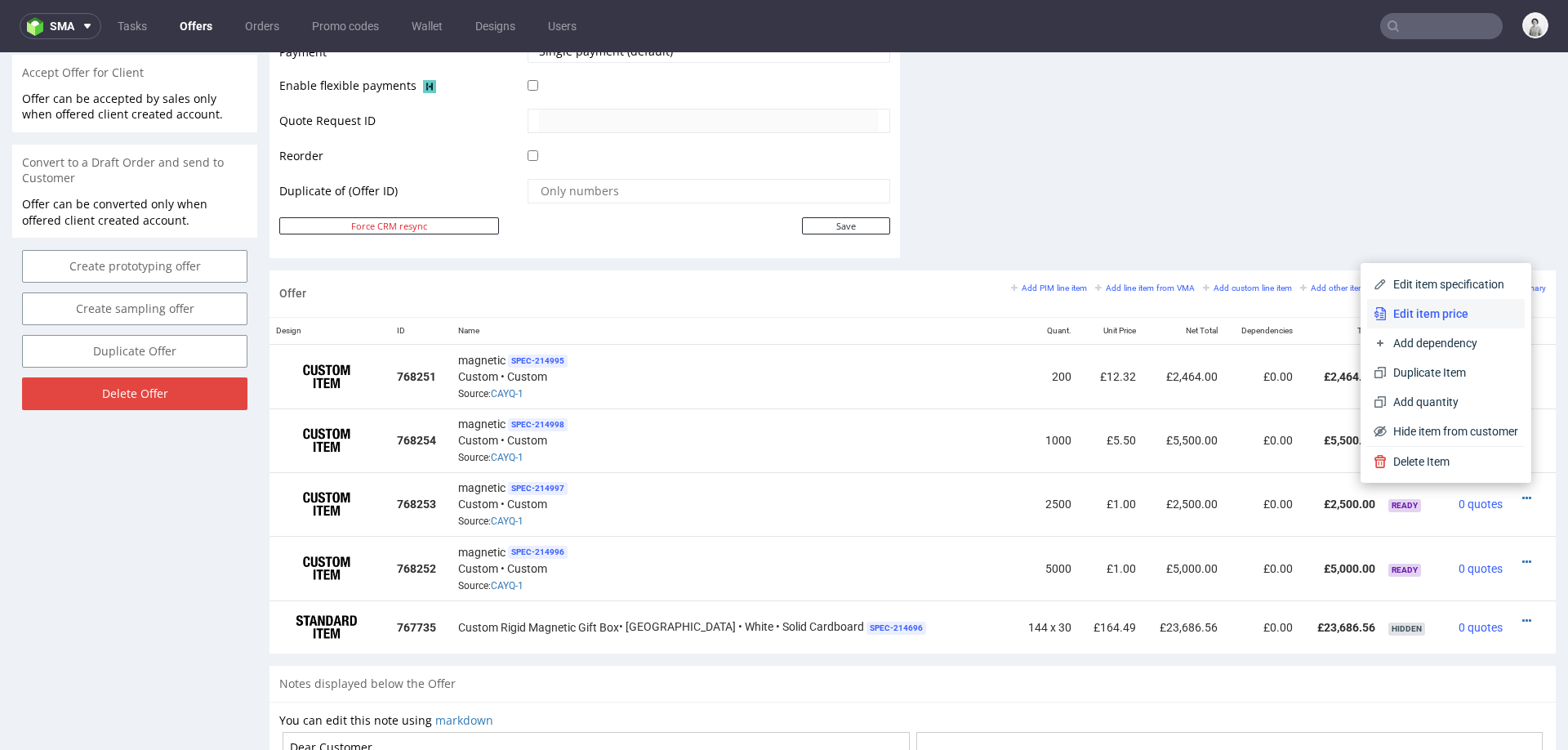
click at [1451, 311] on span "Edit item price" at bounding box center [1453, 314] width 131 height 17
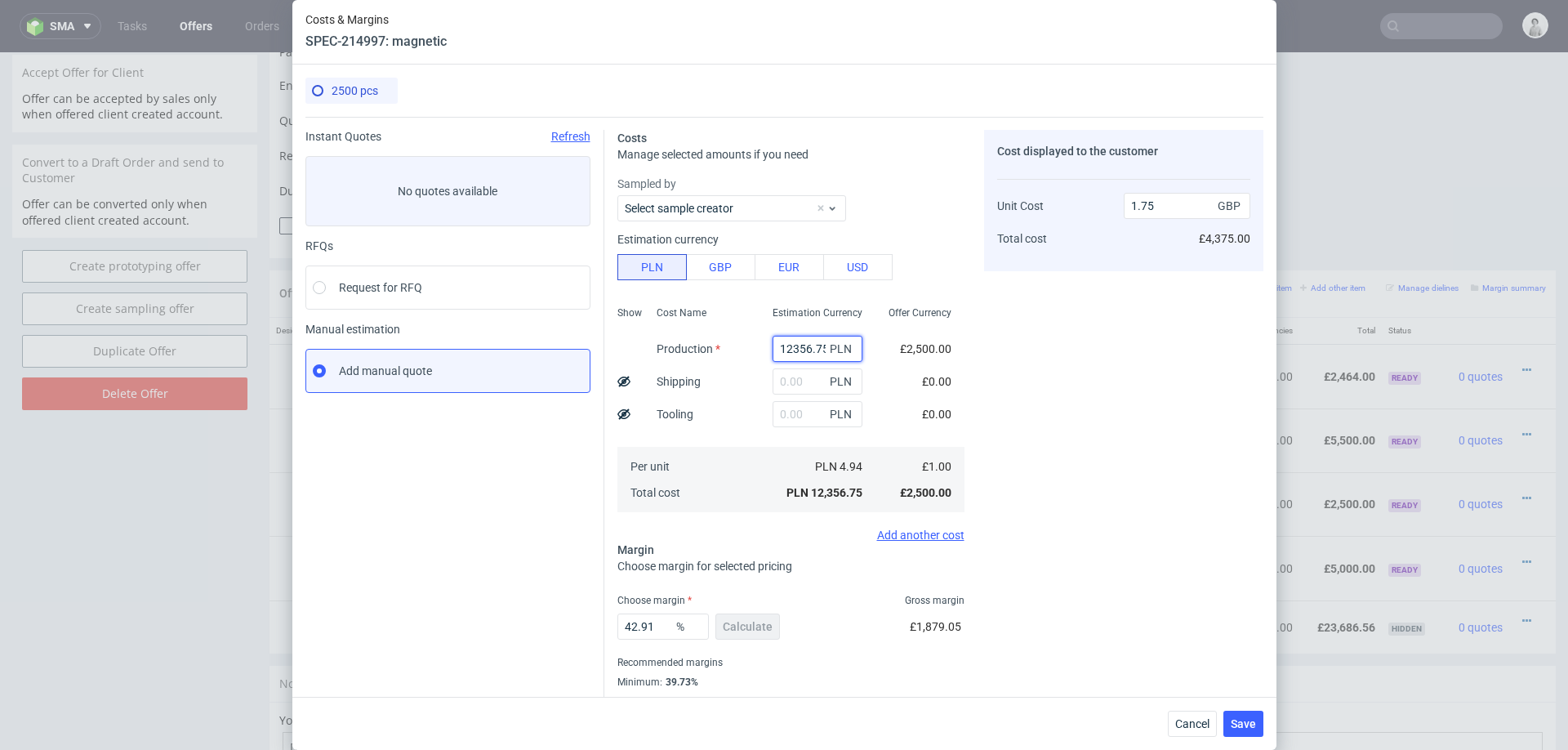
click at [793, 359] on input "12356.75" at bounding box center [817, 348] width 90 height 26
paste input "34599.00"
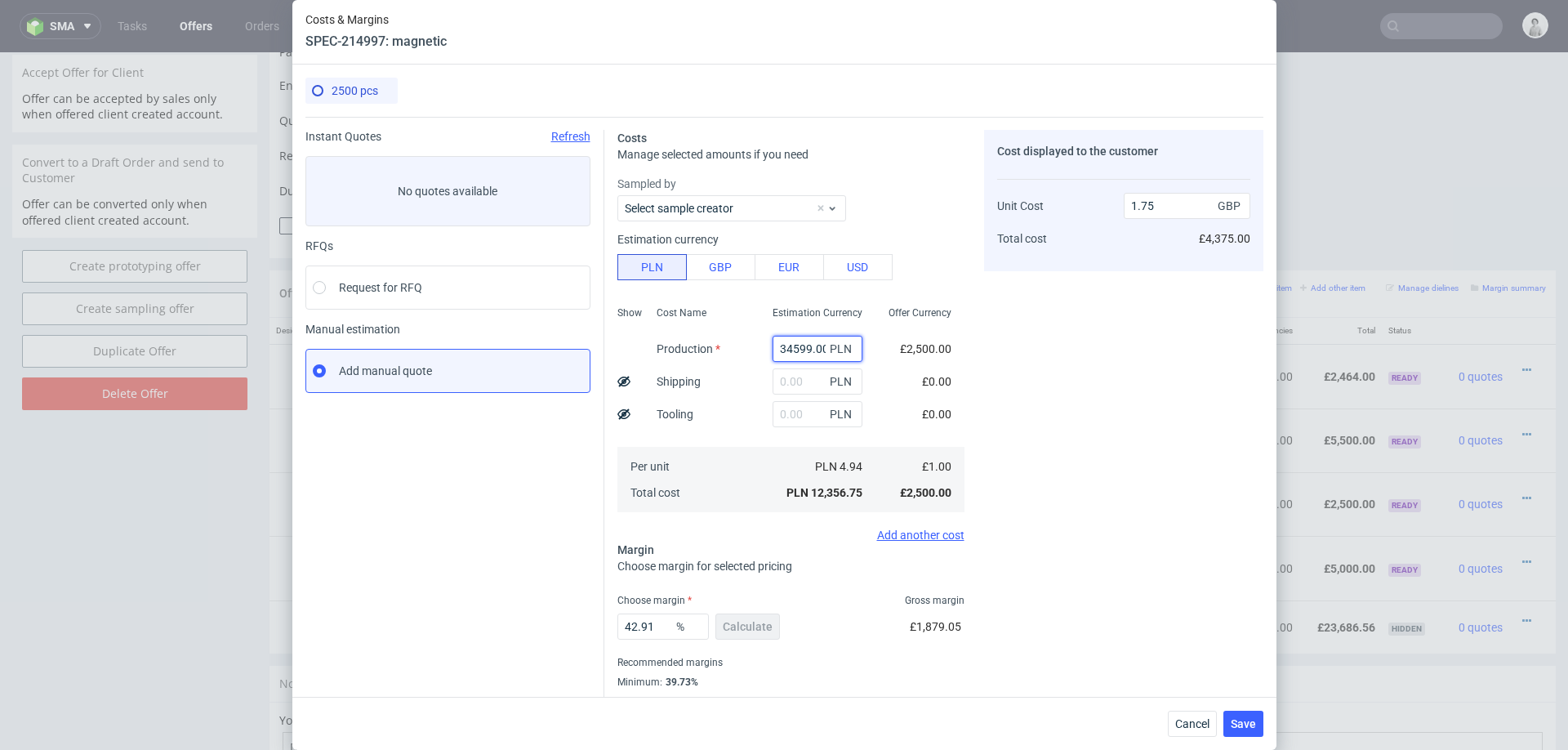
scroll to position [0, 2]
type input "34599"
type input "4.9"
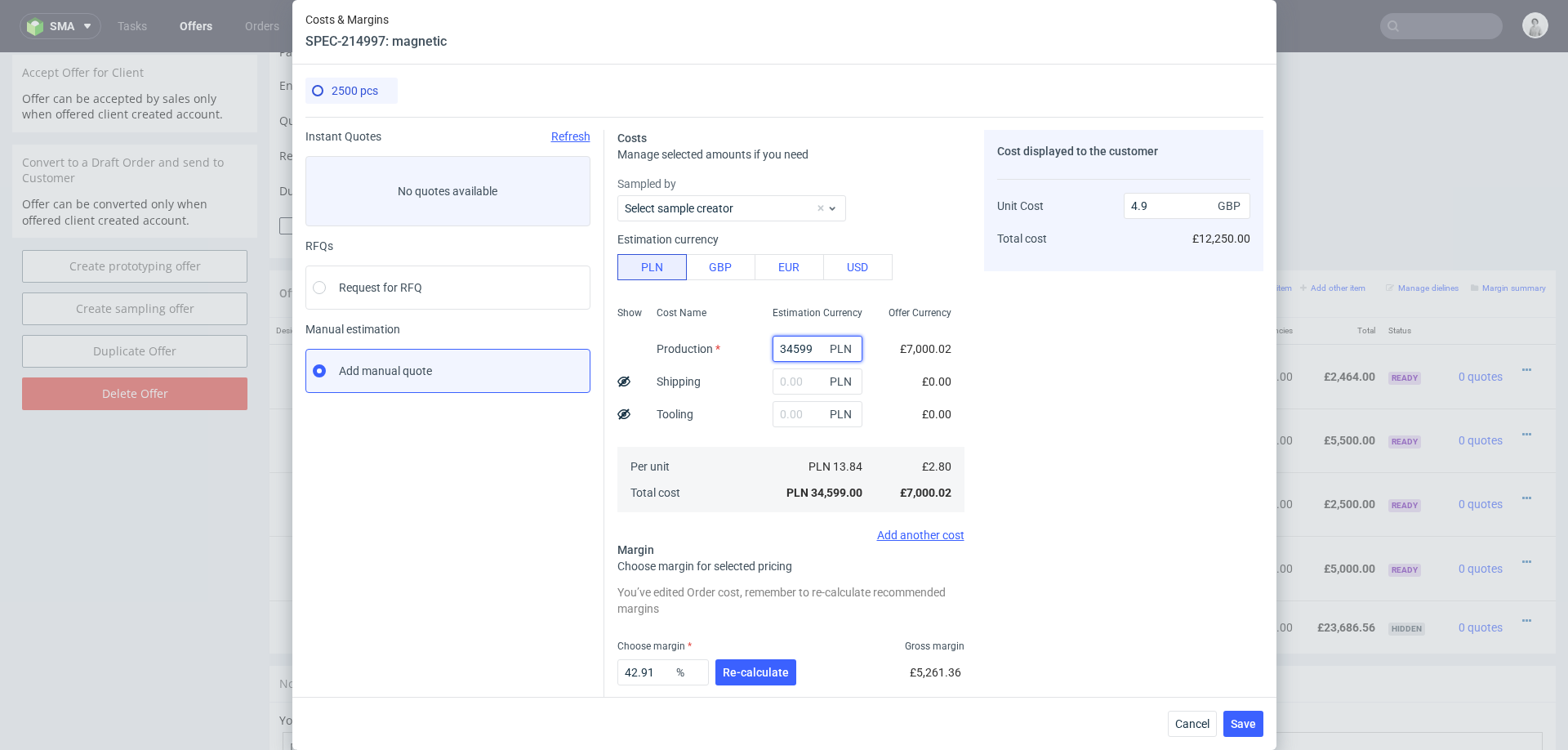
scroll to position [0, 0]
type input "34599"
click at [912, 242] on div "Estimation currency" at bounding box center [791, 239] width 347 height 17
click at [798, 378] on input "text" at bounding box center [817, 381] width 90 height 26
type input "42"
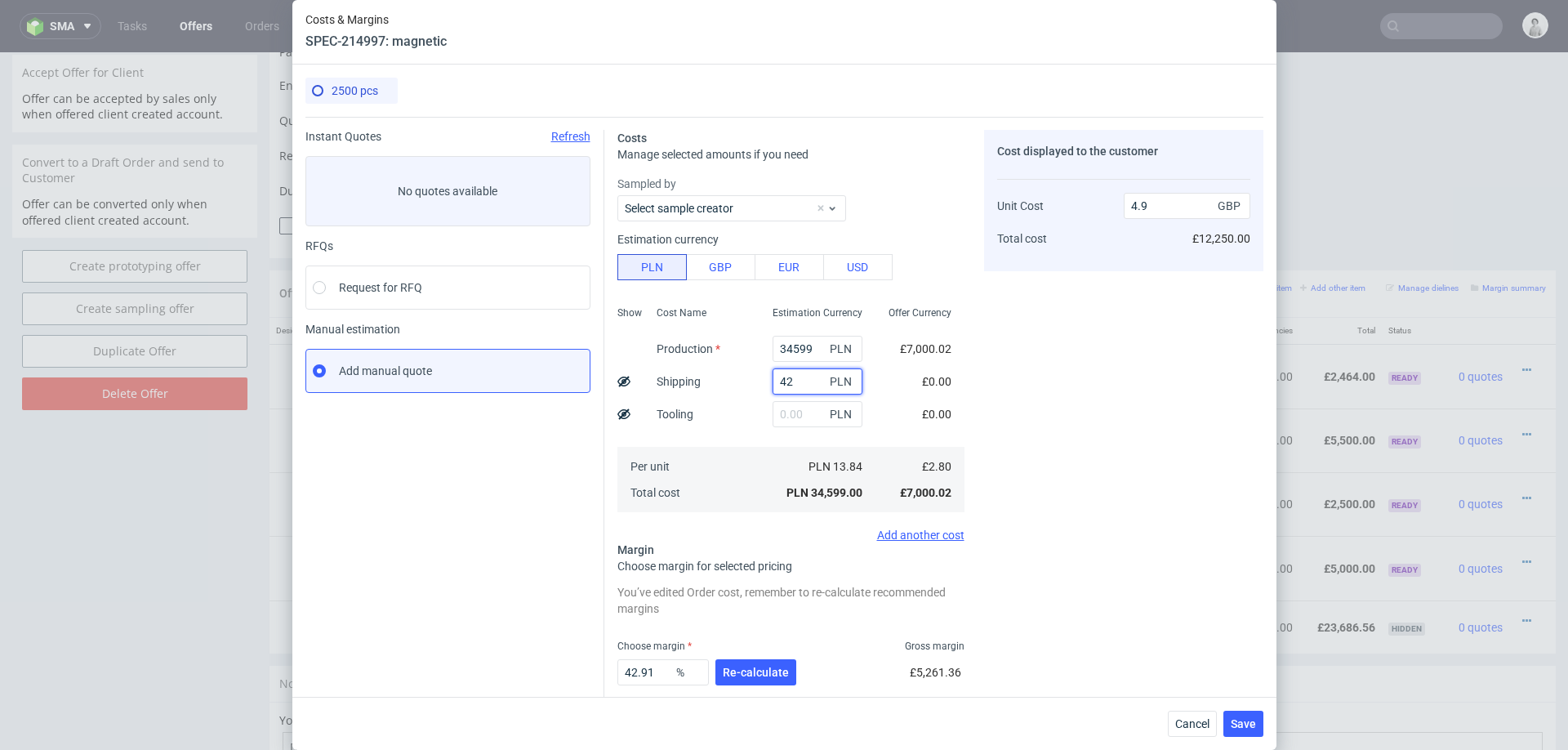
type input "4.91"
type input "4200"
type input "5.5"
type input "4200"
click at [752, 472] on div "Per unit Total cost" at bounding box center [702, 479] width 116 height 66
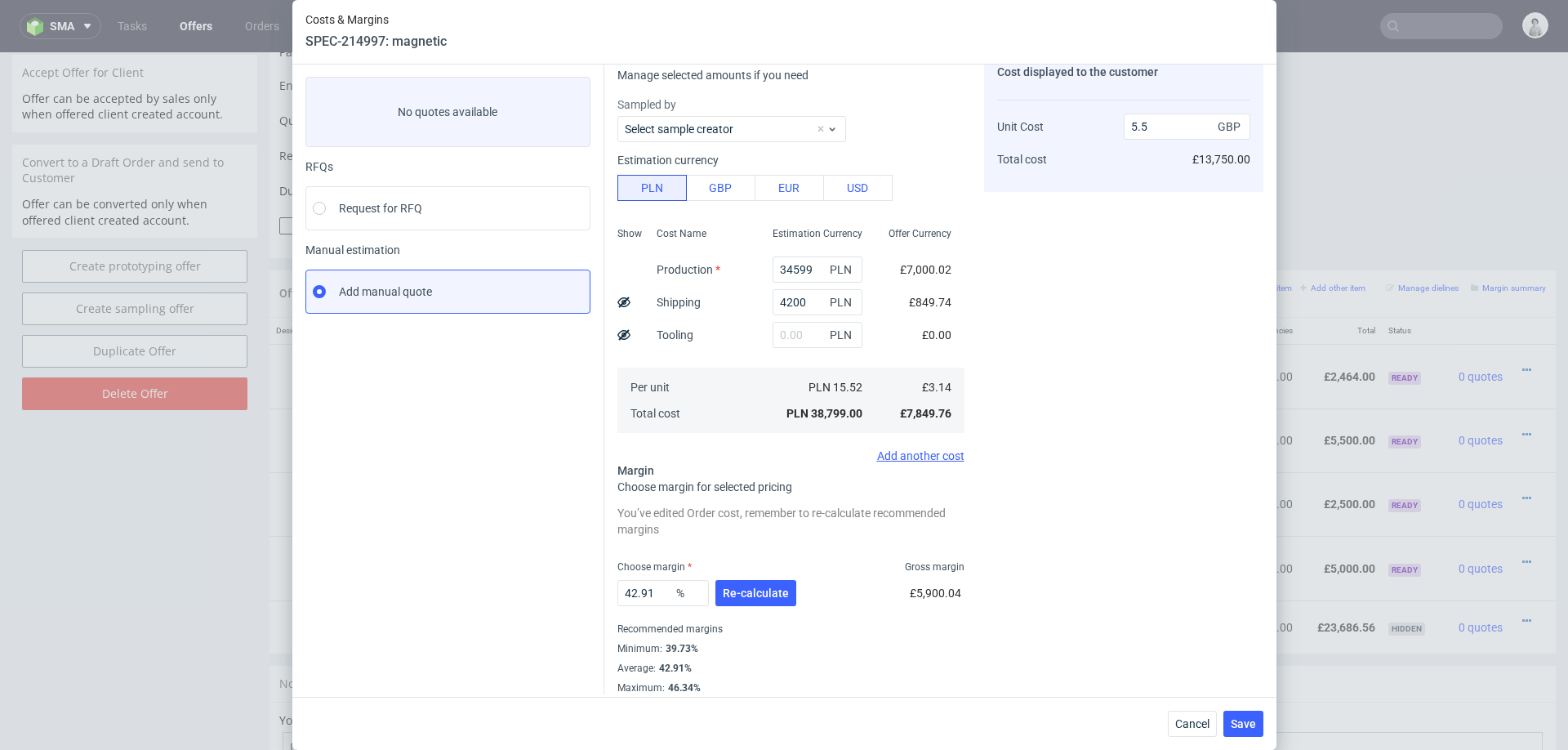
scroll to position [88, 0]
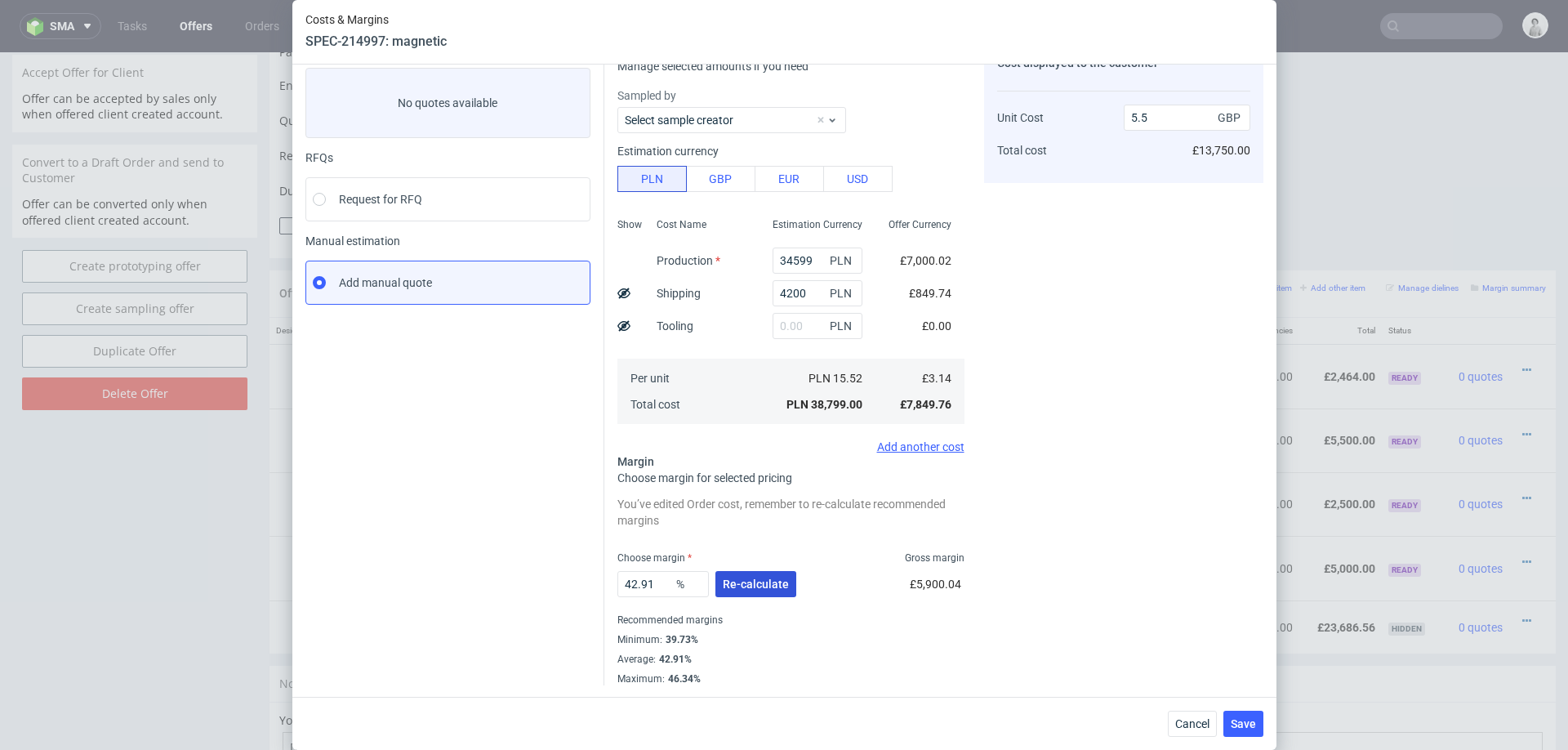
click at [756, 583] on span "Re-calculate" at bounding box center [756, 584] width 66 height 12
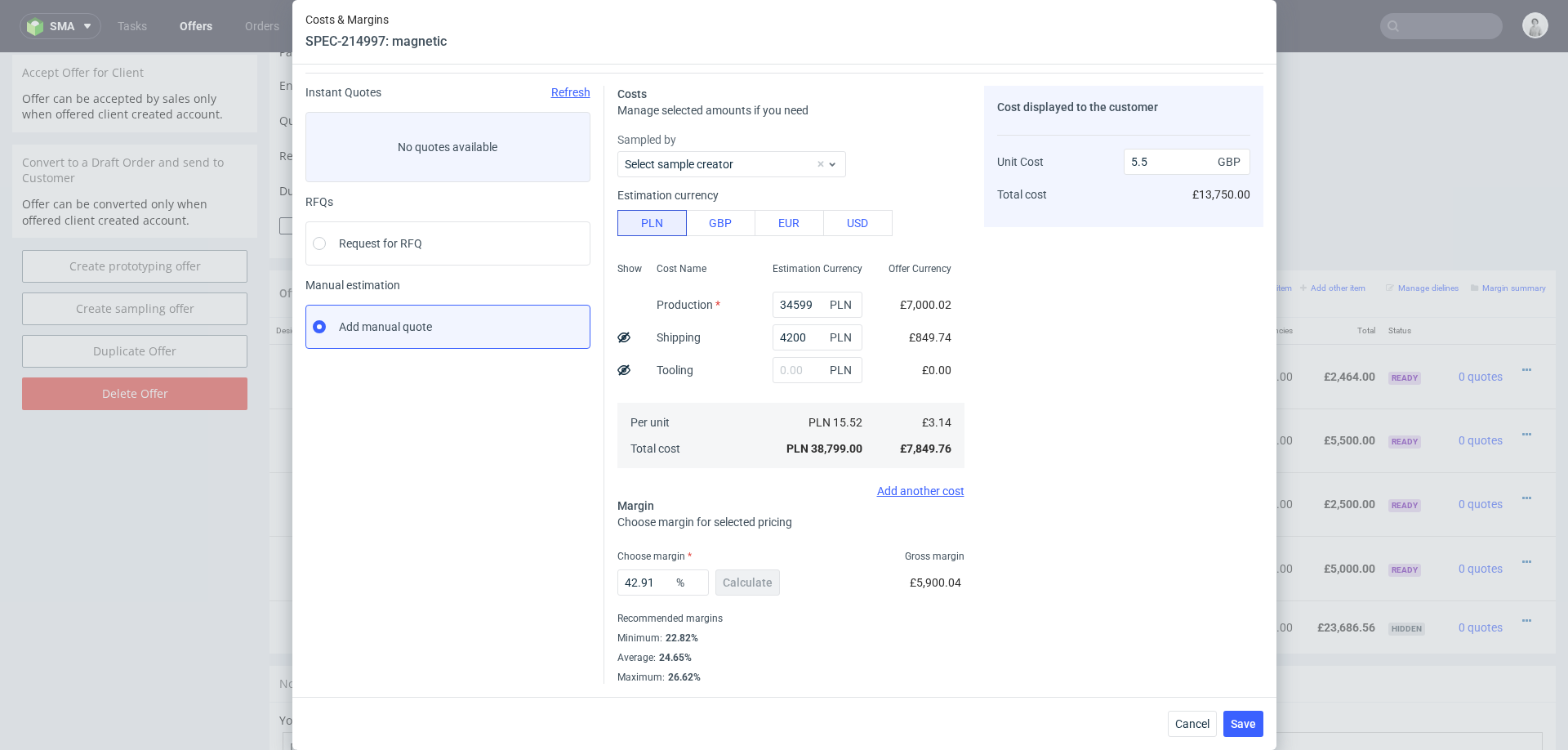
scroll to position [43, 0]
click at [641, 586] on input "42.91" at bounding box center [664, 583] width 91 height 26
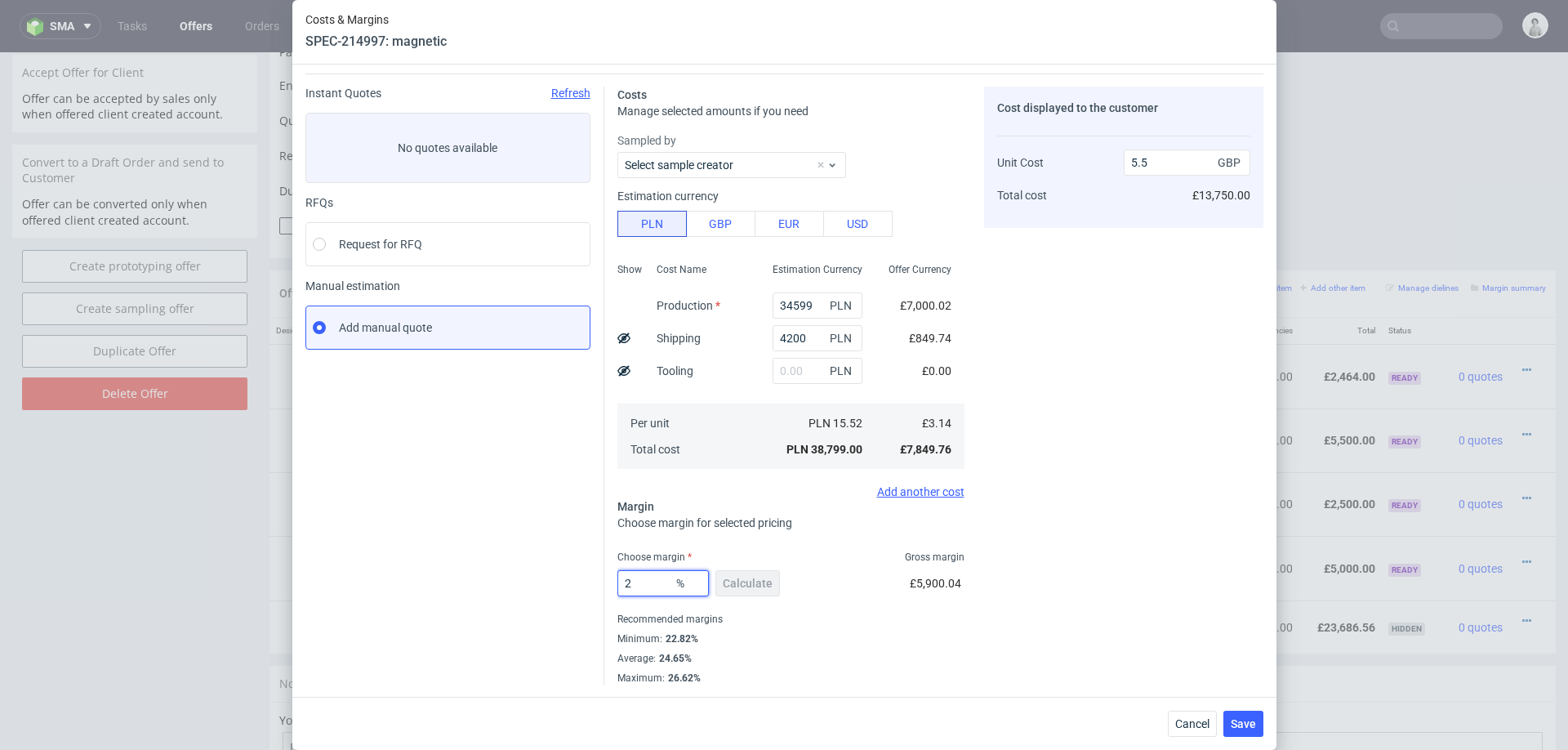
type input "23"
type input "4.08"
type input "23"
click at [917, 650] on div "Average : 24.65%" at bounding box center [791, 659] width 347 height 20
click at [1230, 719] on button "Save" at bounding box center [1243, 723] width 40 height 26
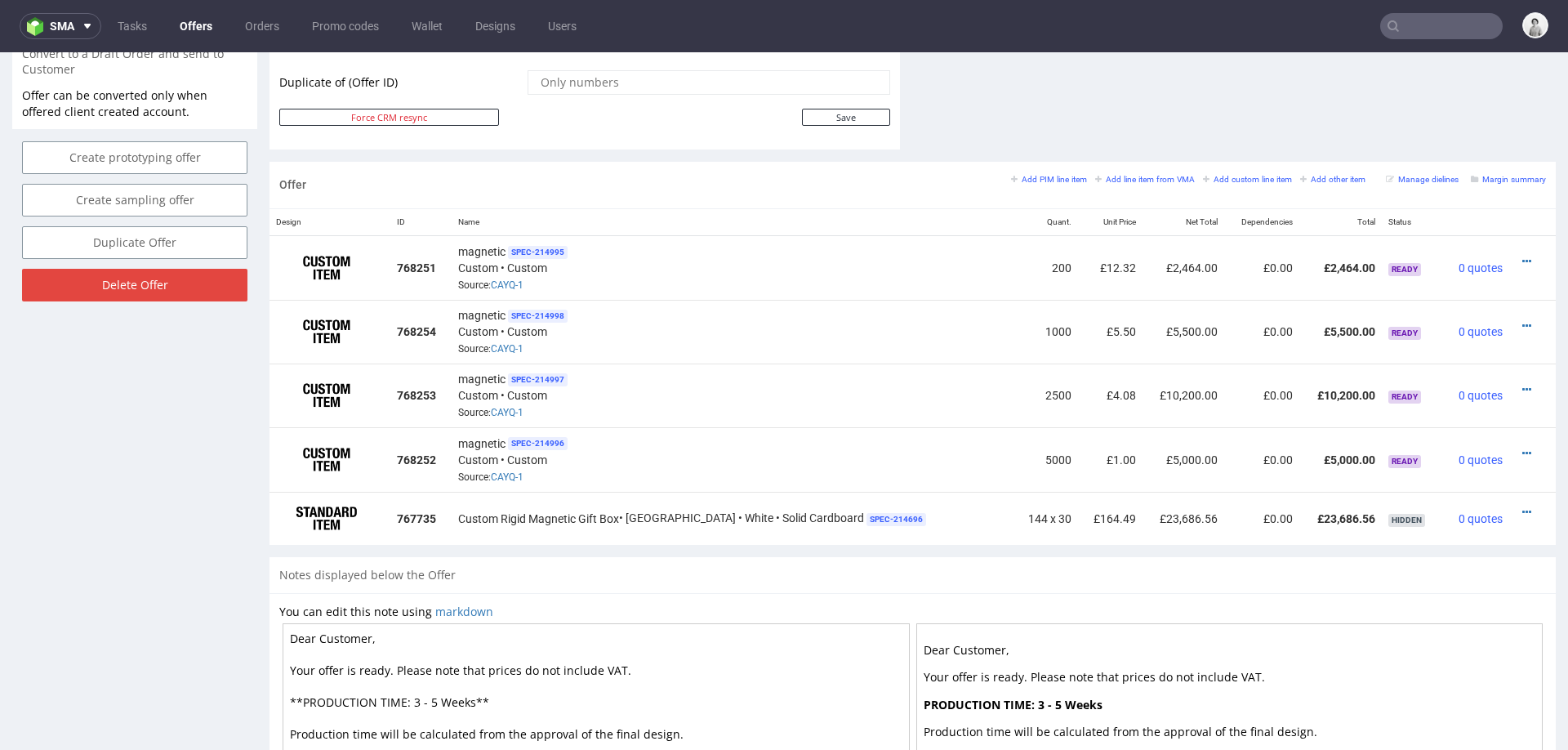
scroll to position [864, 0]
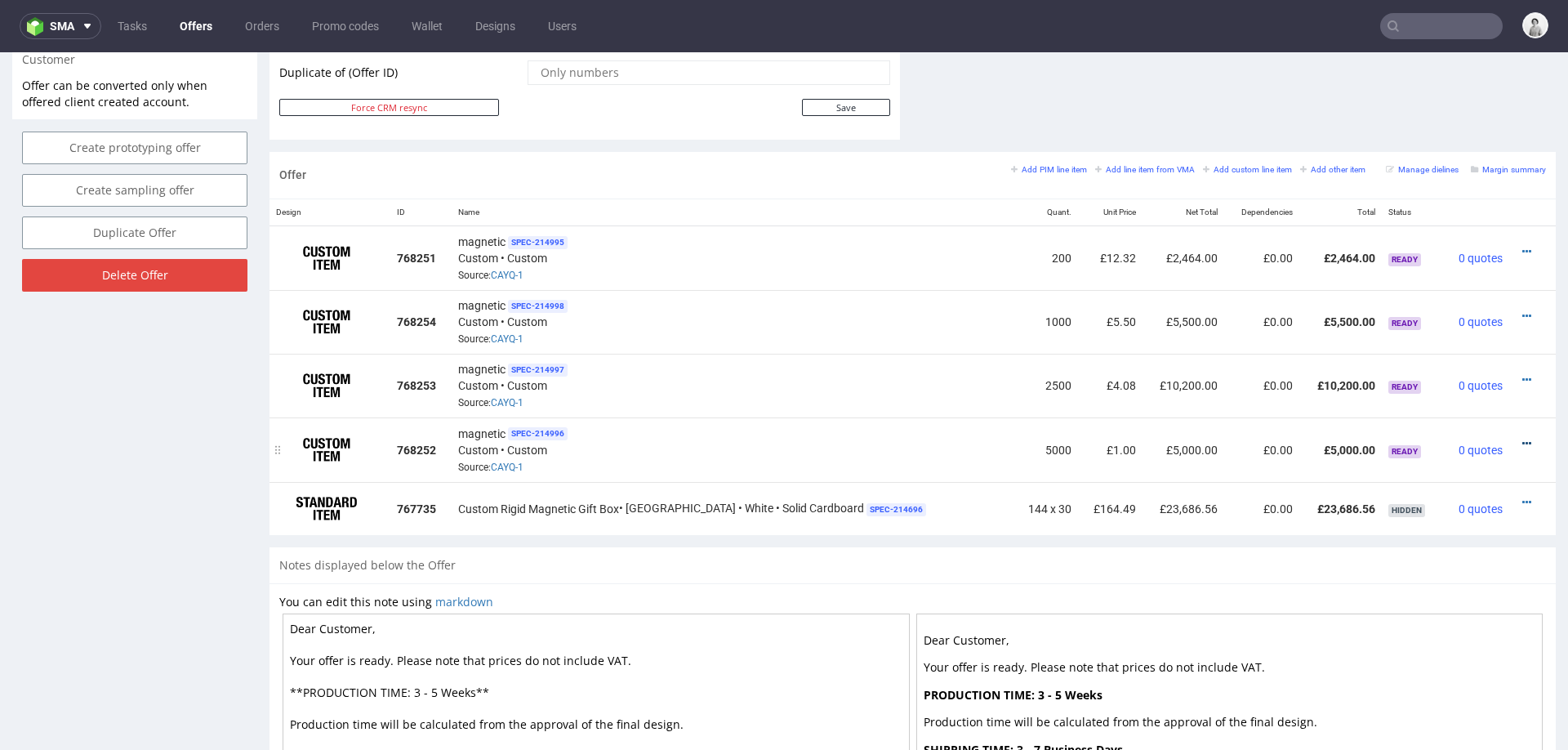
click at [1522, 438] on icon at bounding box center [1526, 444] width 9 height 12
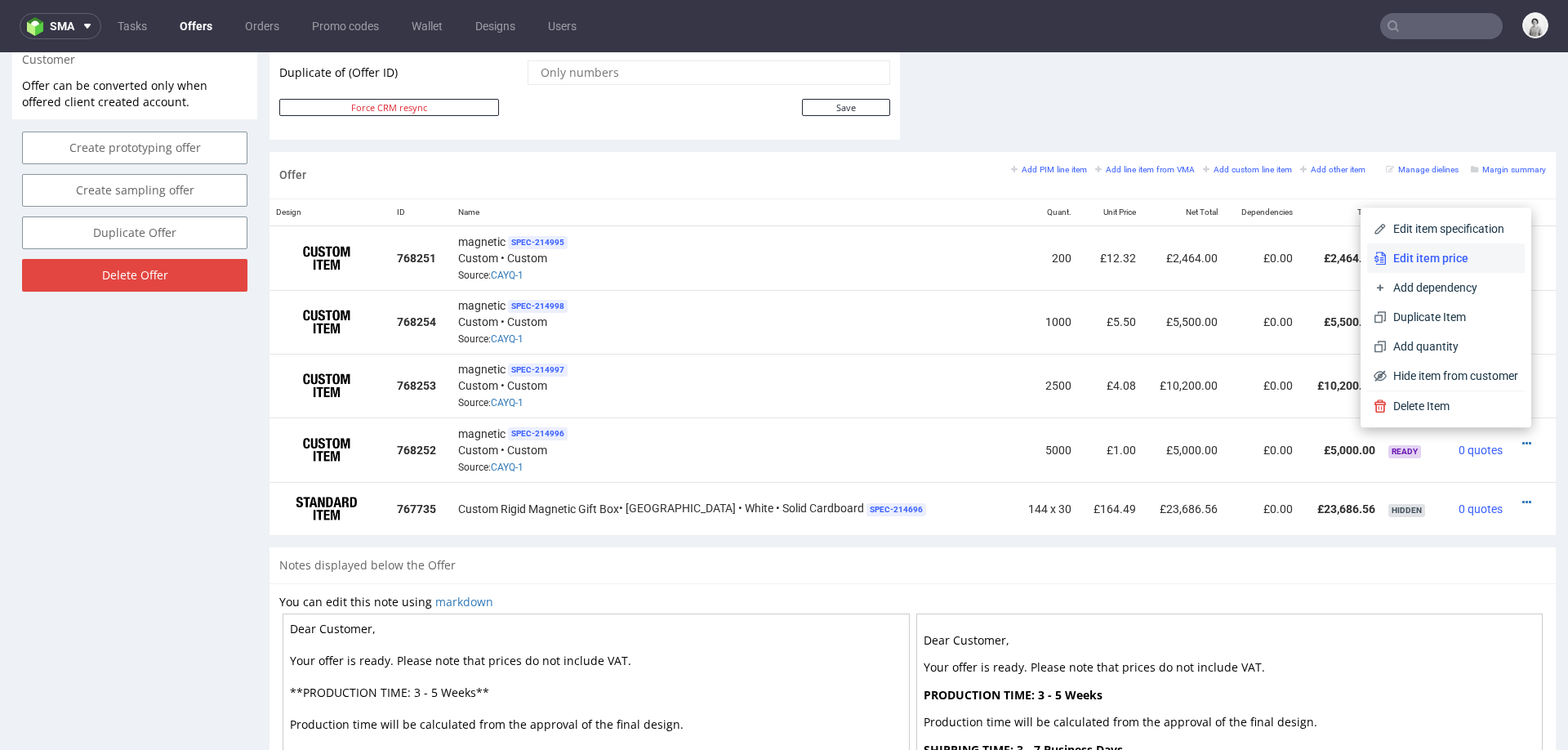
click at [1490, 255] on span "Edit item price" at bounding box center [1453, 258] width 131 height 17
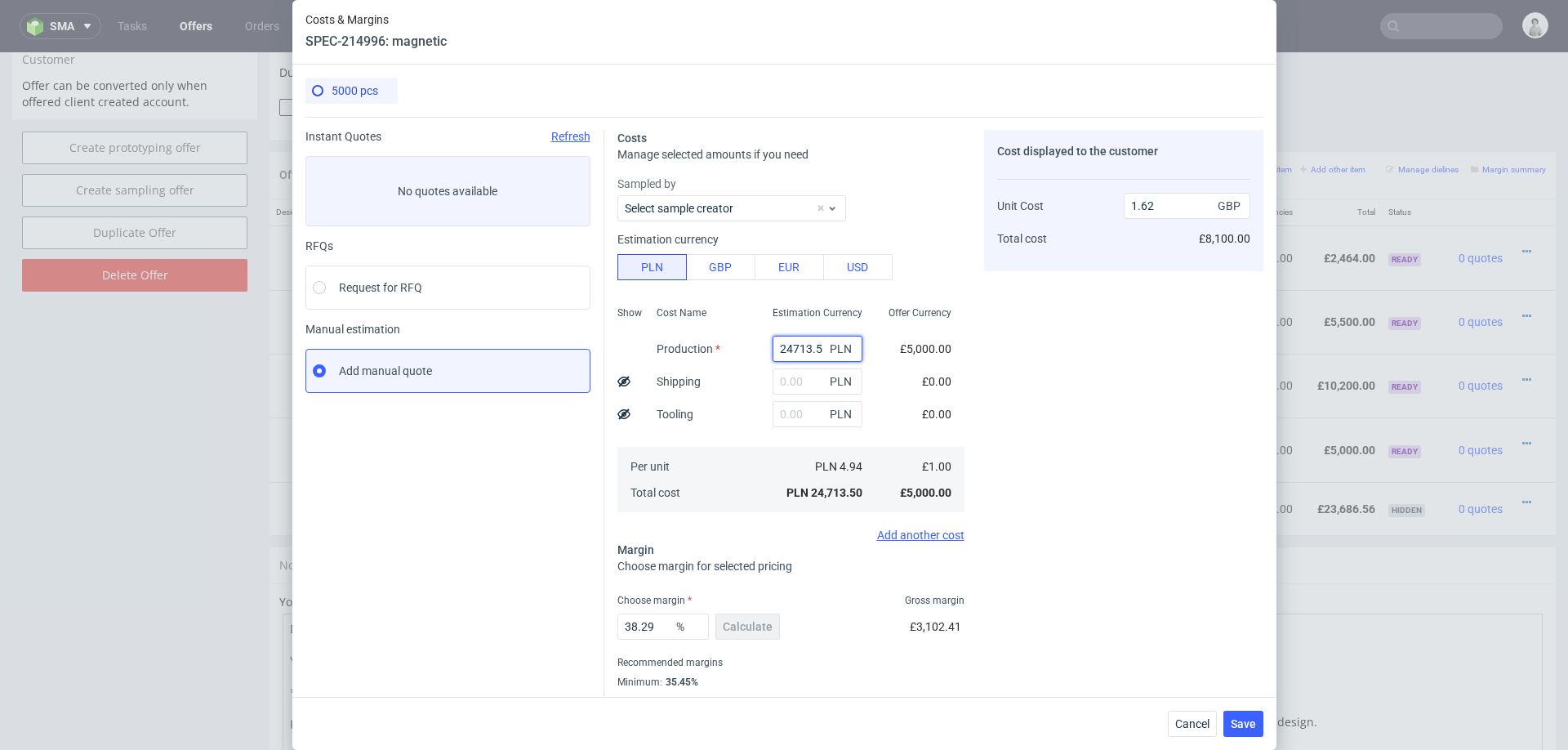
click at [804, 350] on input "24713.5" at bounding box center [817, 348] width 90 height 26
paste input "58300.00"
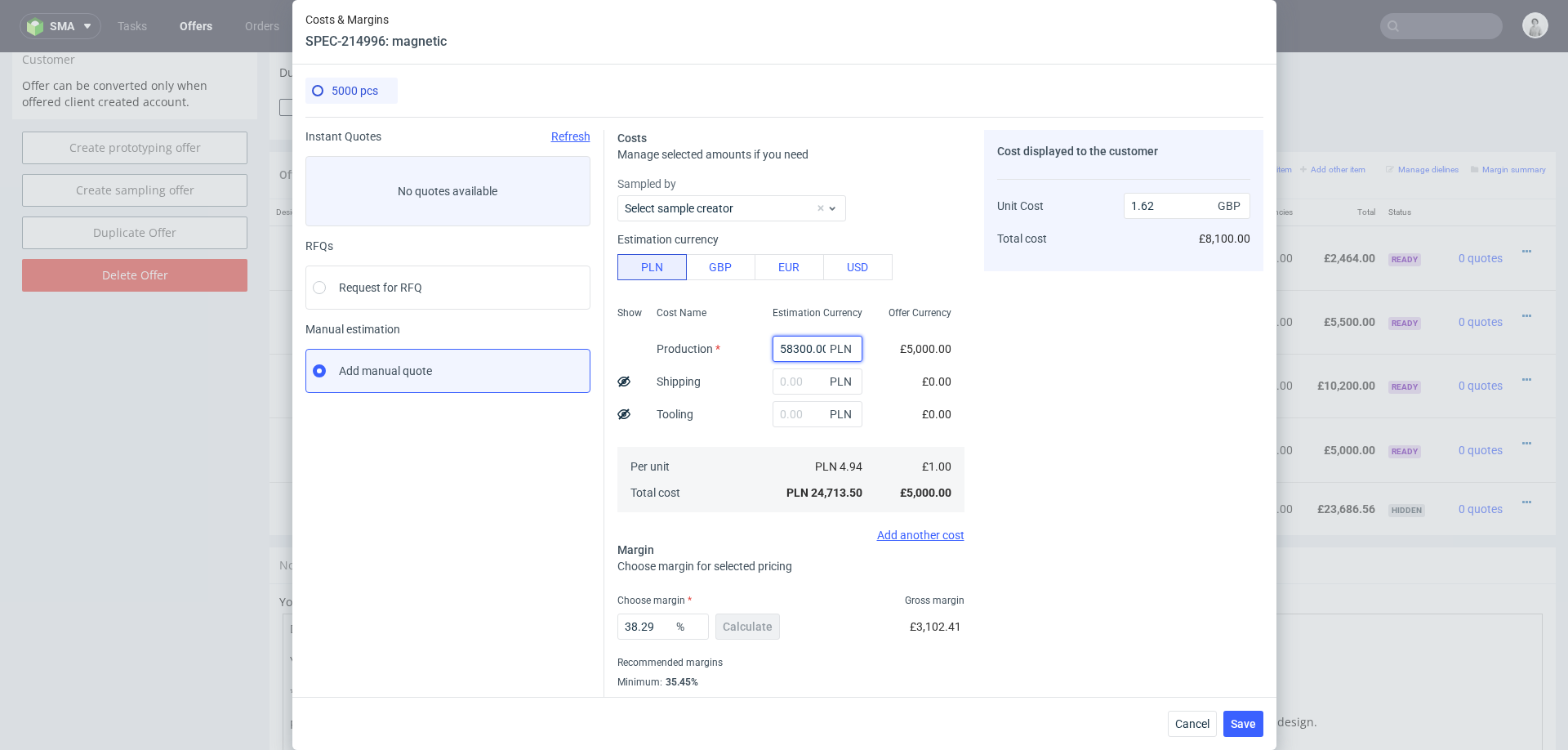
scroll to position [0, 2]
type input "58300"
type input "3.82"
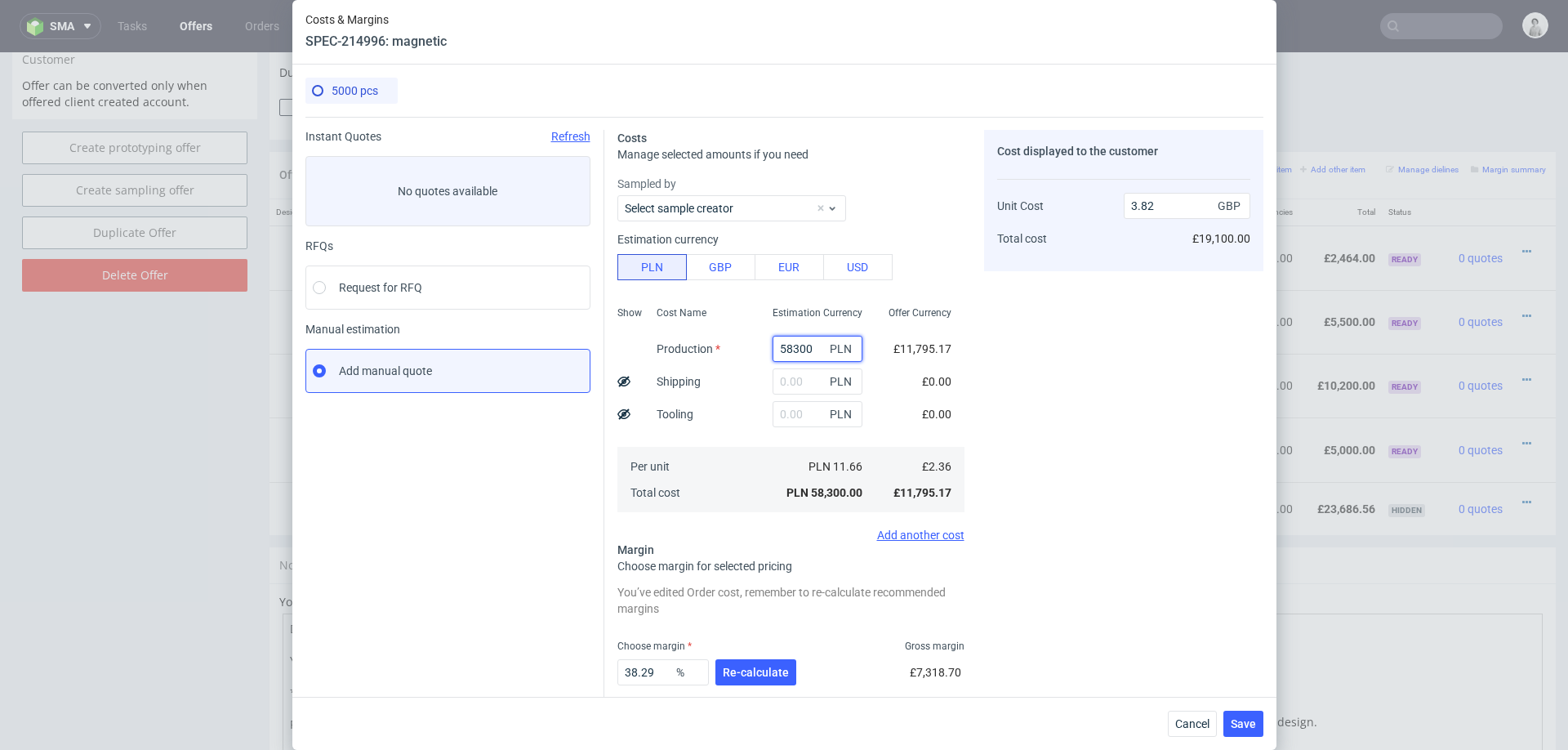
scroll to position [0, 0]
type input "58300"
click at [1097, 352] on div "Cost displayed to the customer Unit Cost Total cost 3.82 GBP £19,100.00" at bounding box center [1124, 451] width 279 height 644
click at [814, 381] on input "text" at bounding box center [817, 381] width 90 height 26
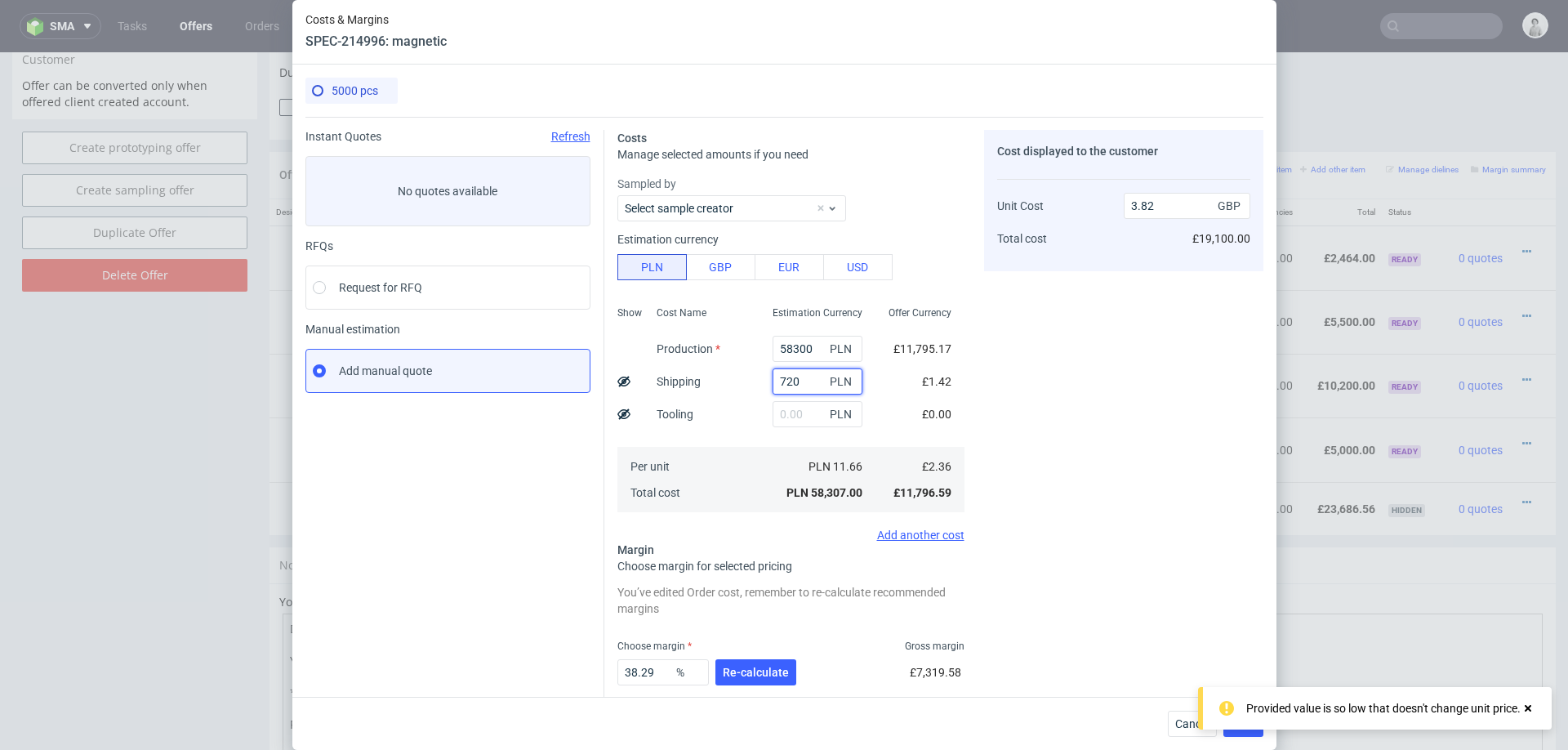
type input "7200"
type input "4.29"
type input "7200"
click at [762, 669] on span "Re-calculate" at bounding box center [756, 673] width 66 height 12
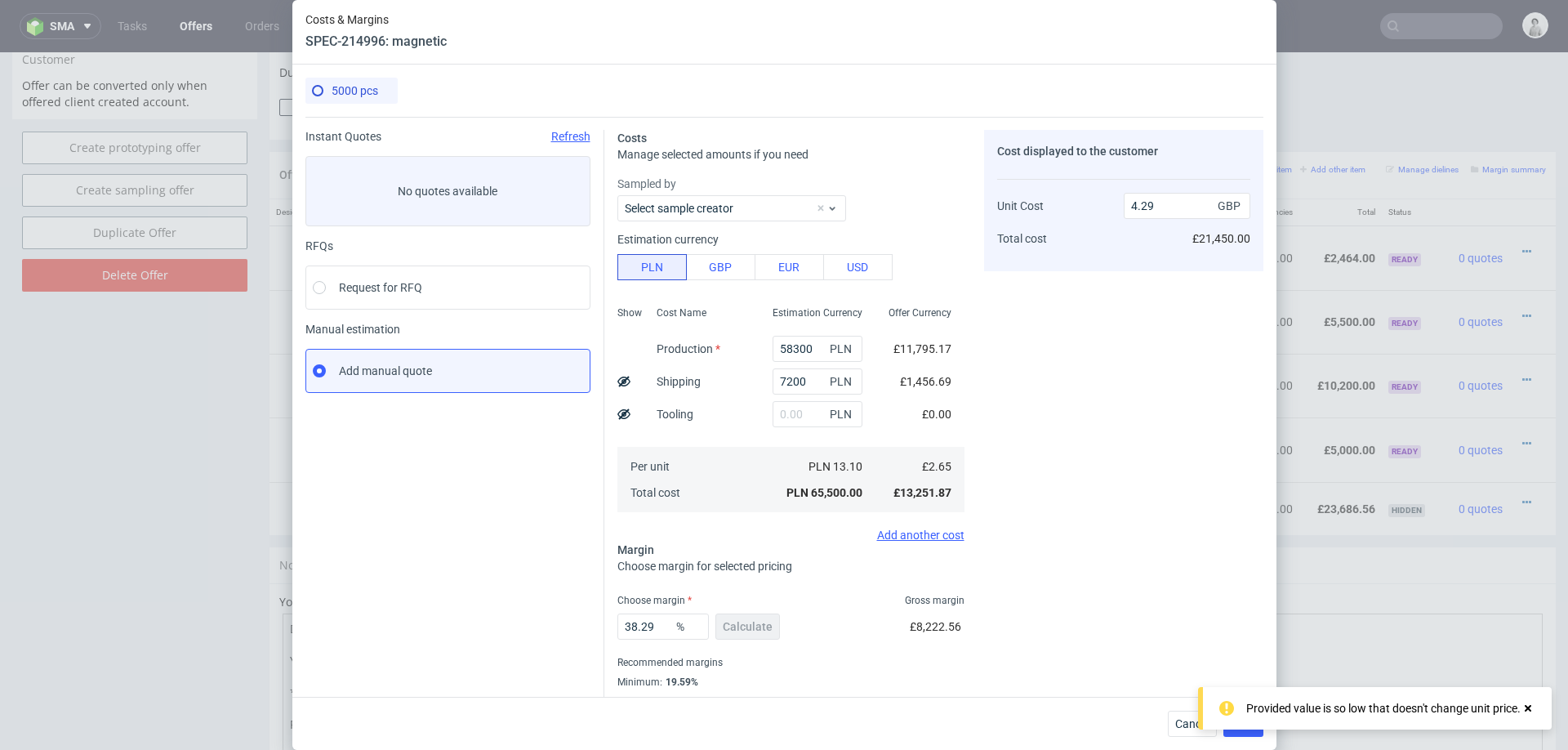
scroll to position [43, 0]
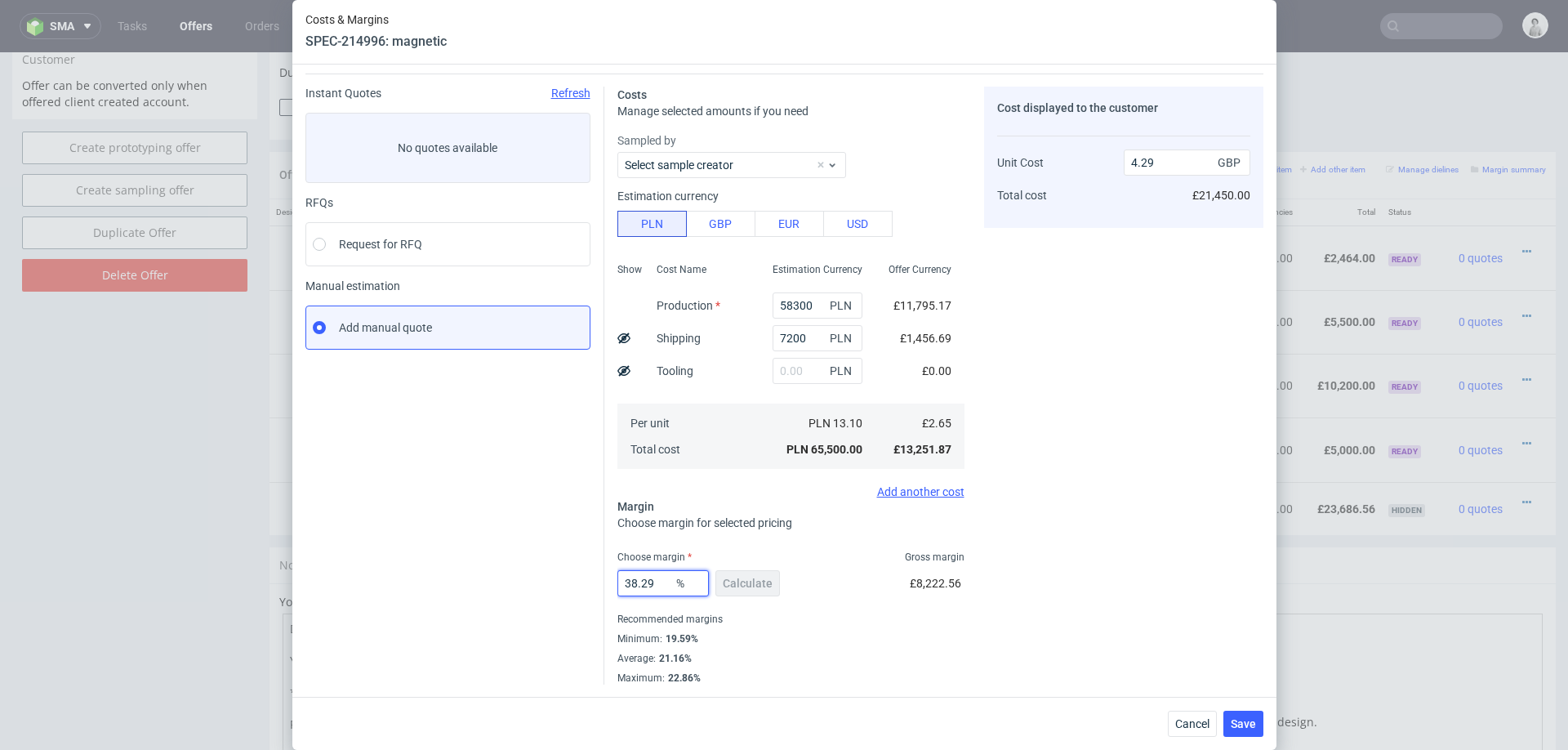
click at [658, 577] on input "38.29" at bounding box center [664, 583] width 91 height 26
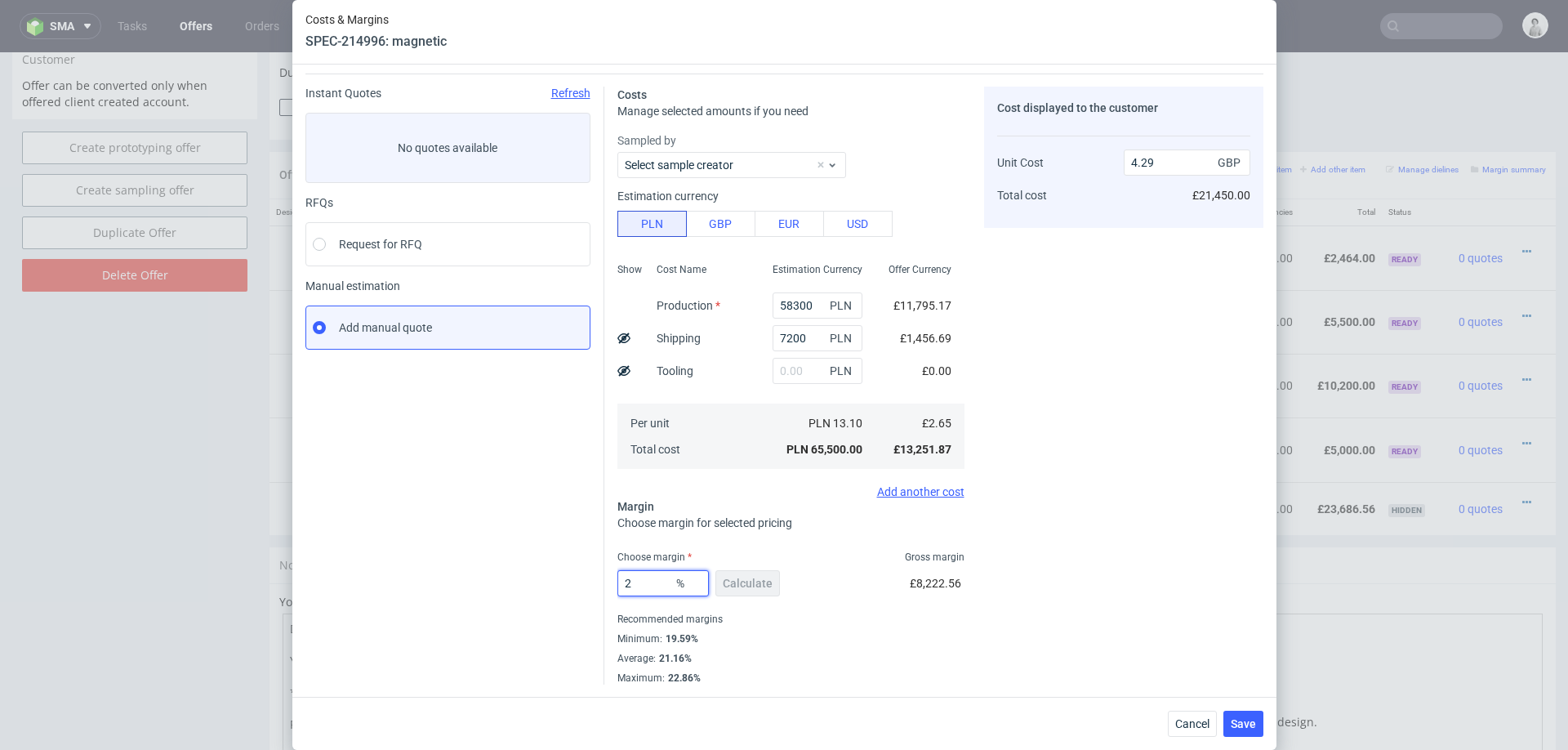
type input "21"
type input "3.35"
type input "21"
click at [865, 605] on div "21 % Calculate £3,522.65" at bounding box center [791, 586] width 347 height 46
click at [1247, 726] on span "Save" at bounding box center [1243, 724] width 25 height 12
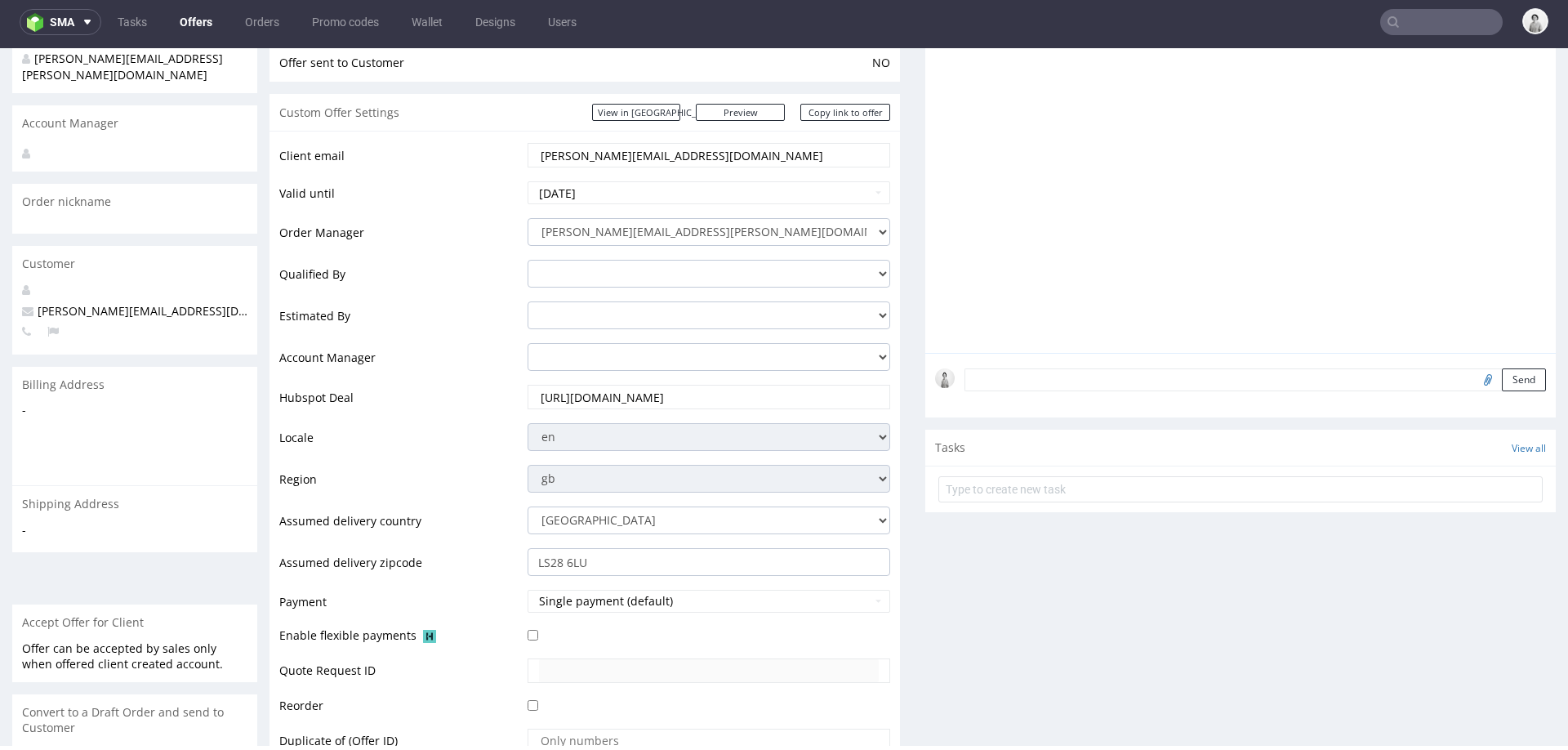
scroll to position [181, 0]
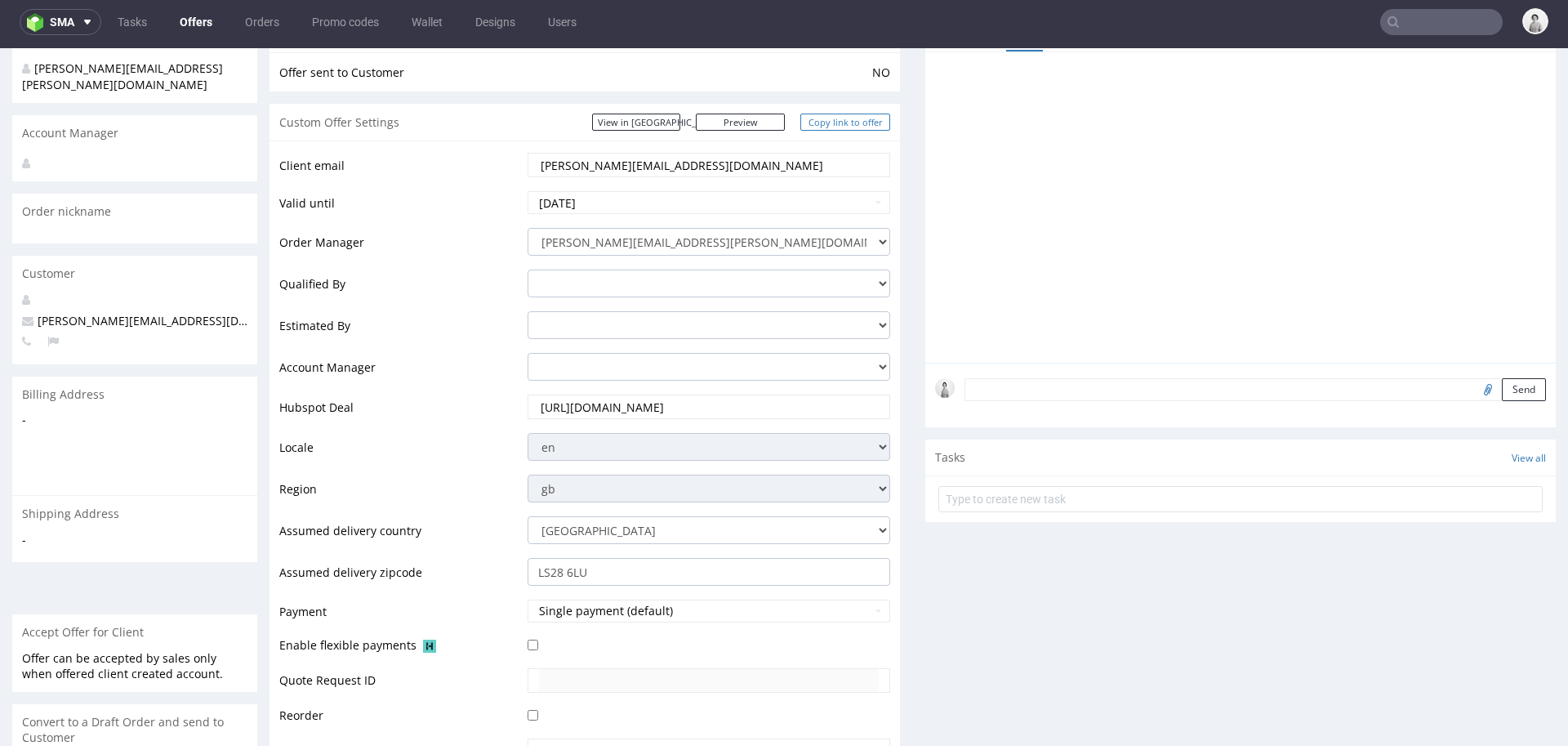
click at [823, 120] on link "Copy link to offer" at bounding box center [845, 122] width 90 height 17
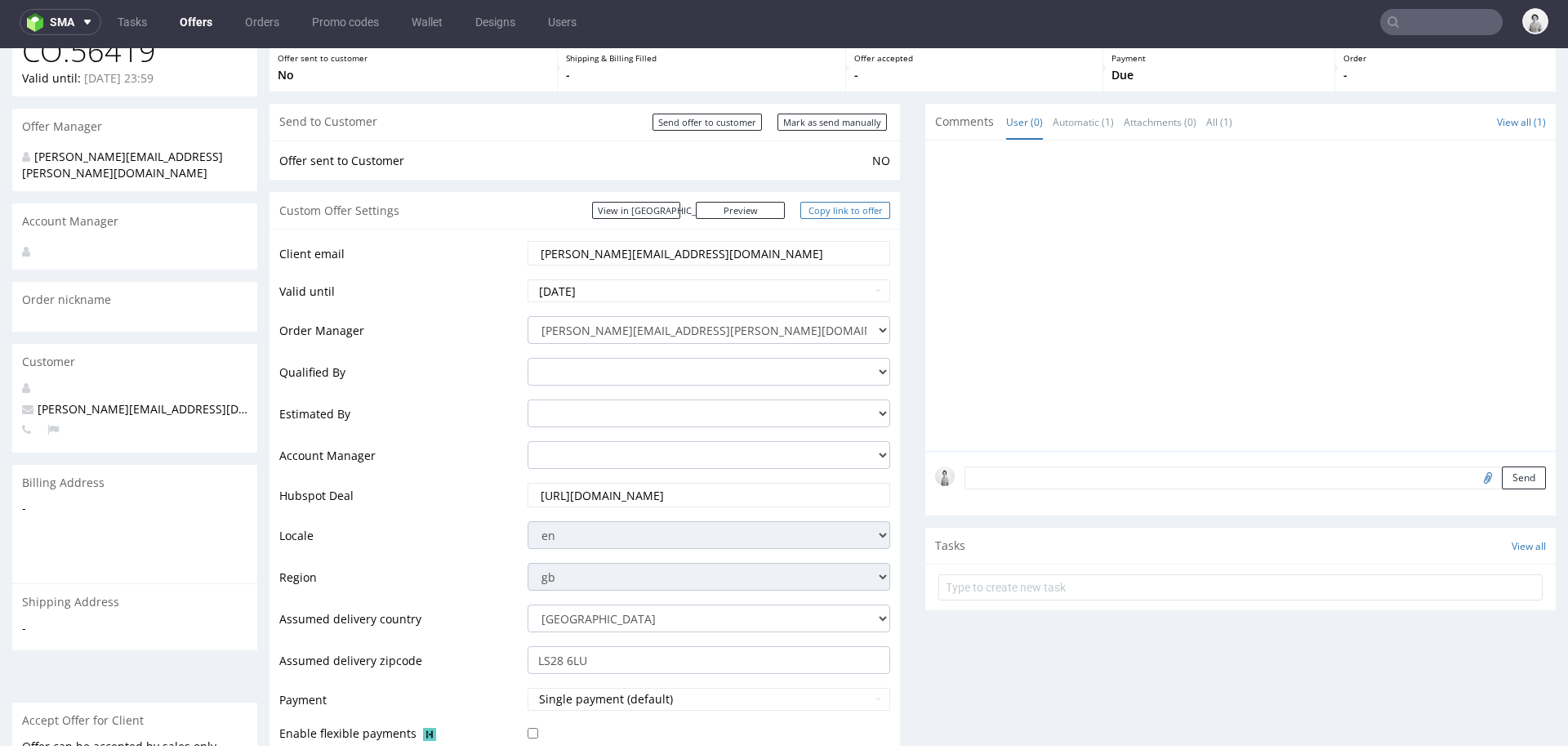
scroll to position [91, 0]
click at [840, 121] on input "Mark as send manually" at bounding box center [832, 124] width 110 height 17
type input "In progress..."
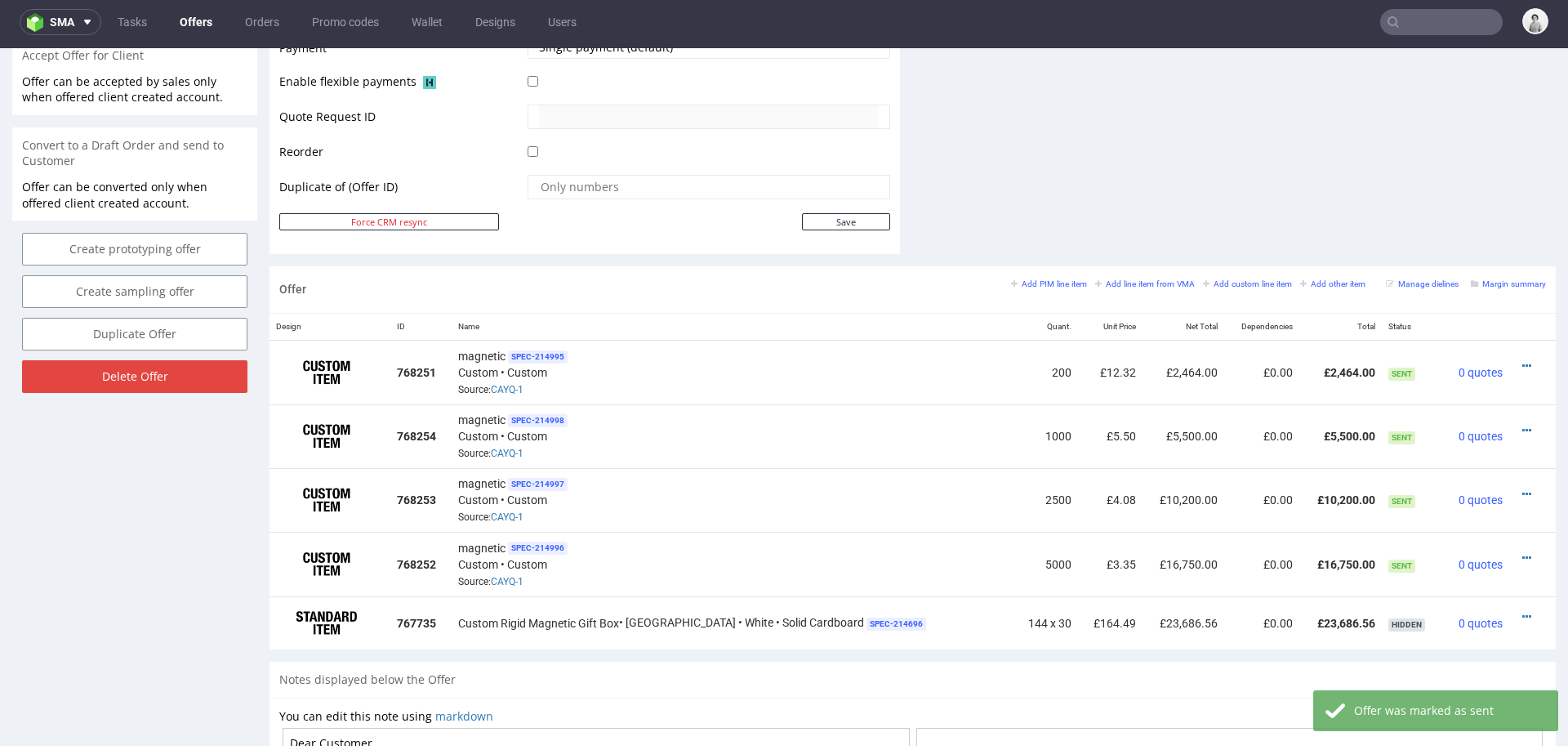
scroll to position [767, 0]
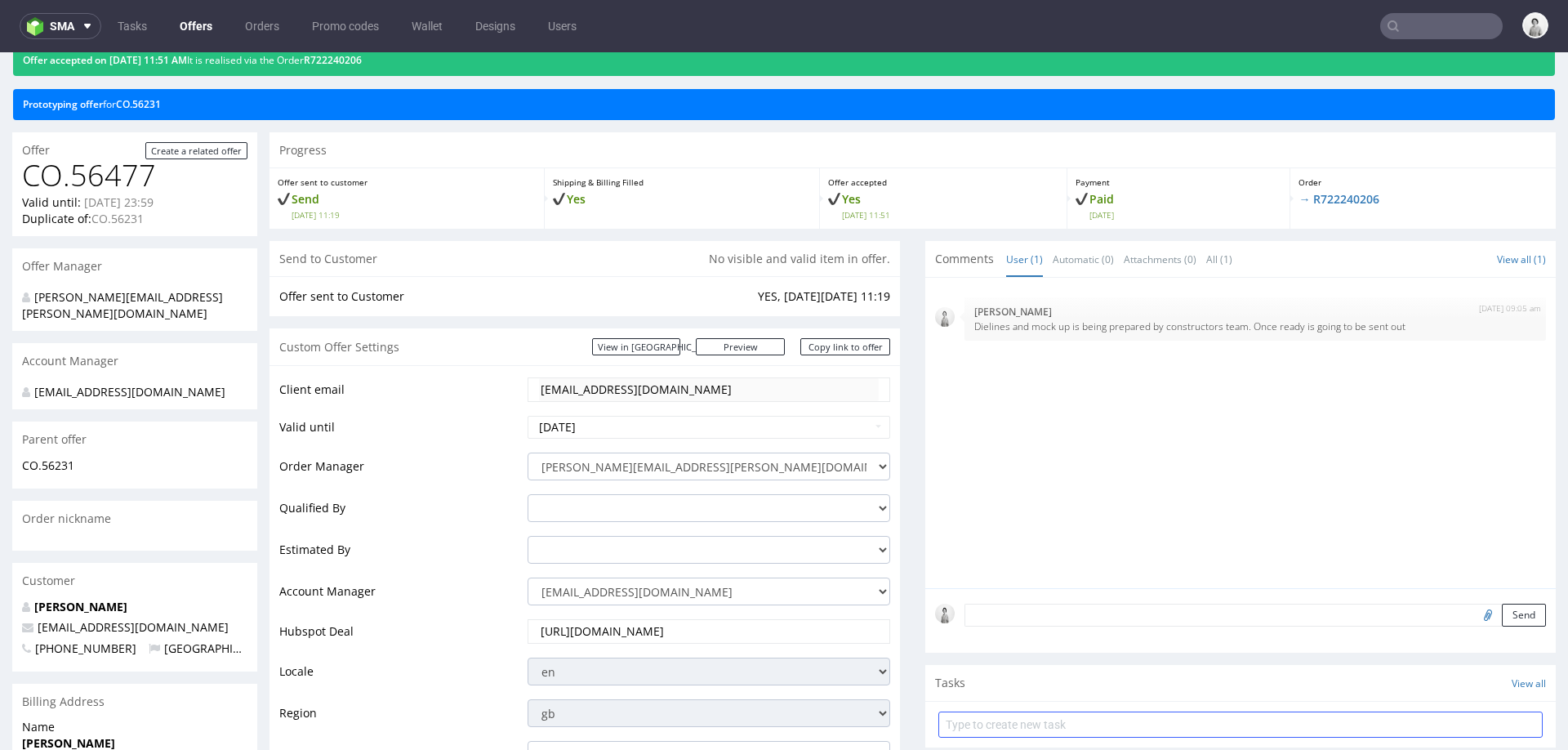
scroll to position [29, 0]
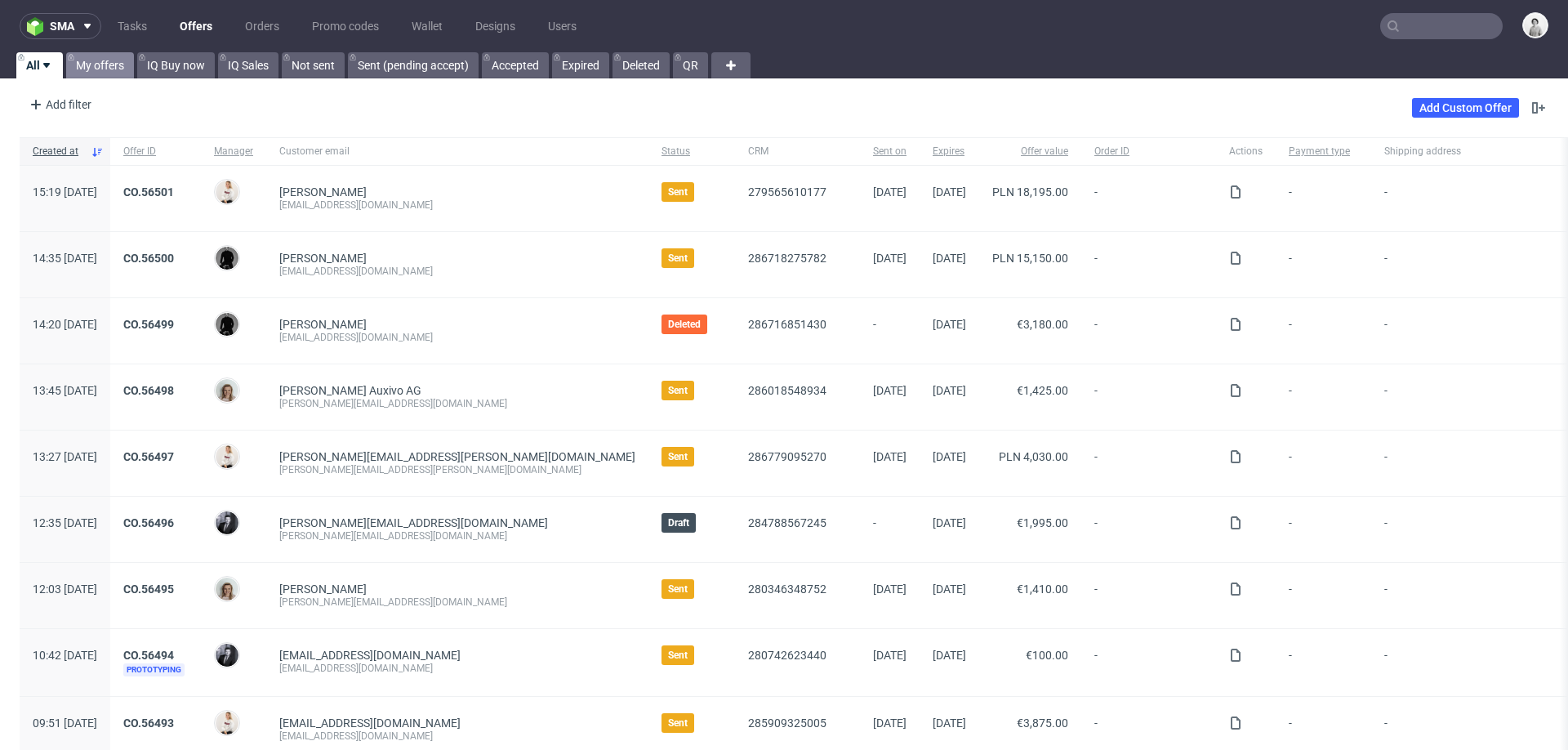
click at [123, 61] on link "My offers" at bounding box center [100, 65] width 68 height 26
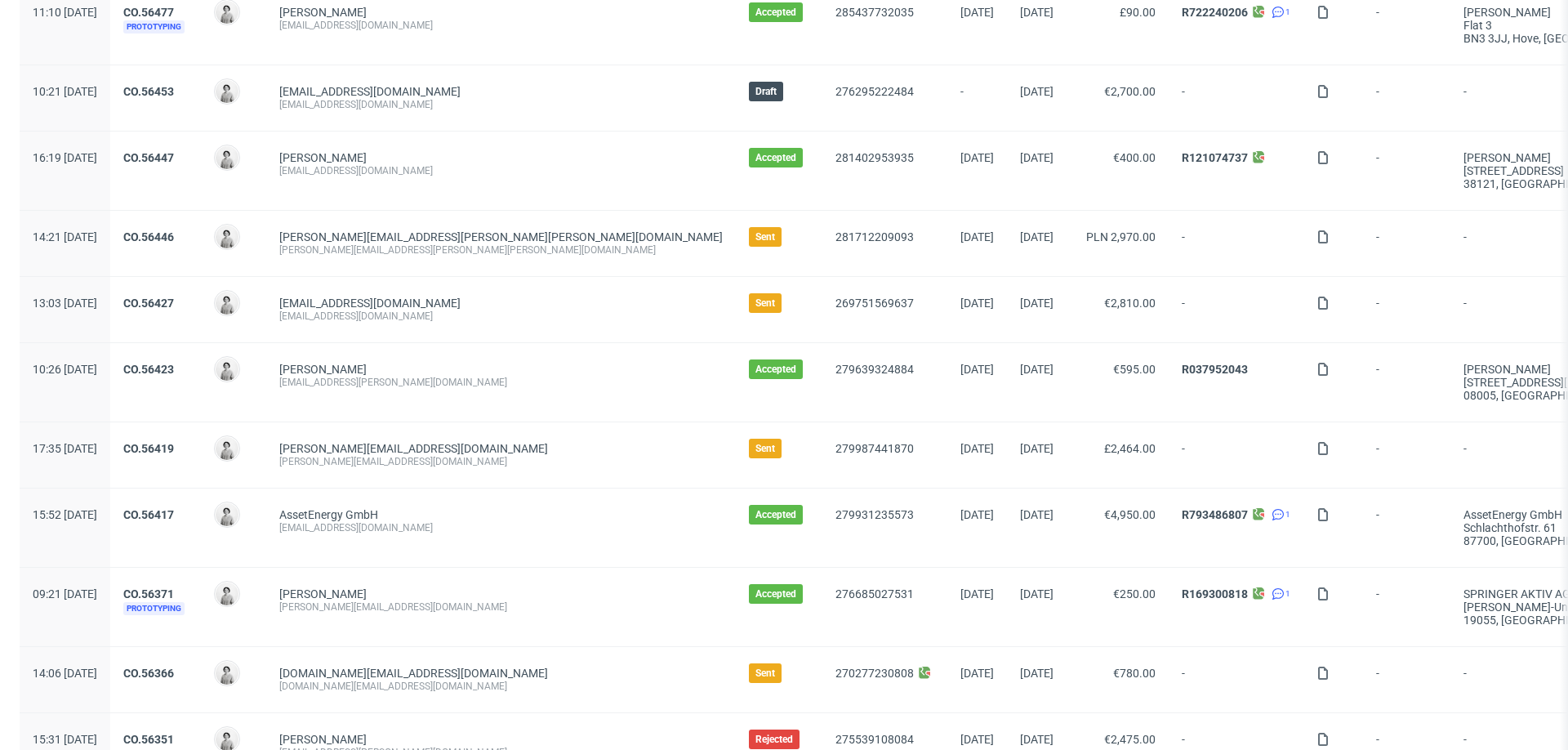
scroll to position [272, 0]
